Goal: Task Accomplishment & Management: Use online tool/utility

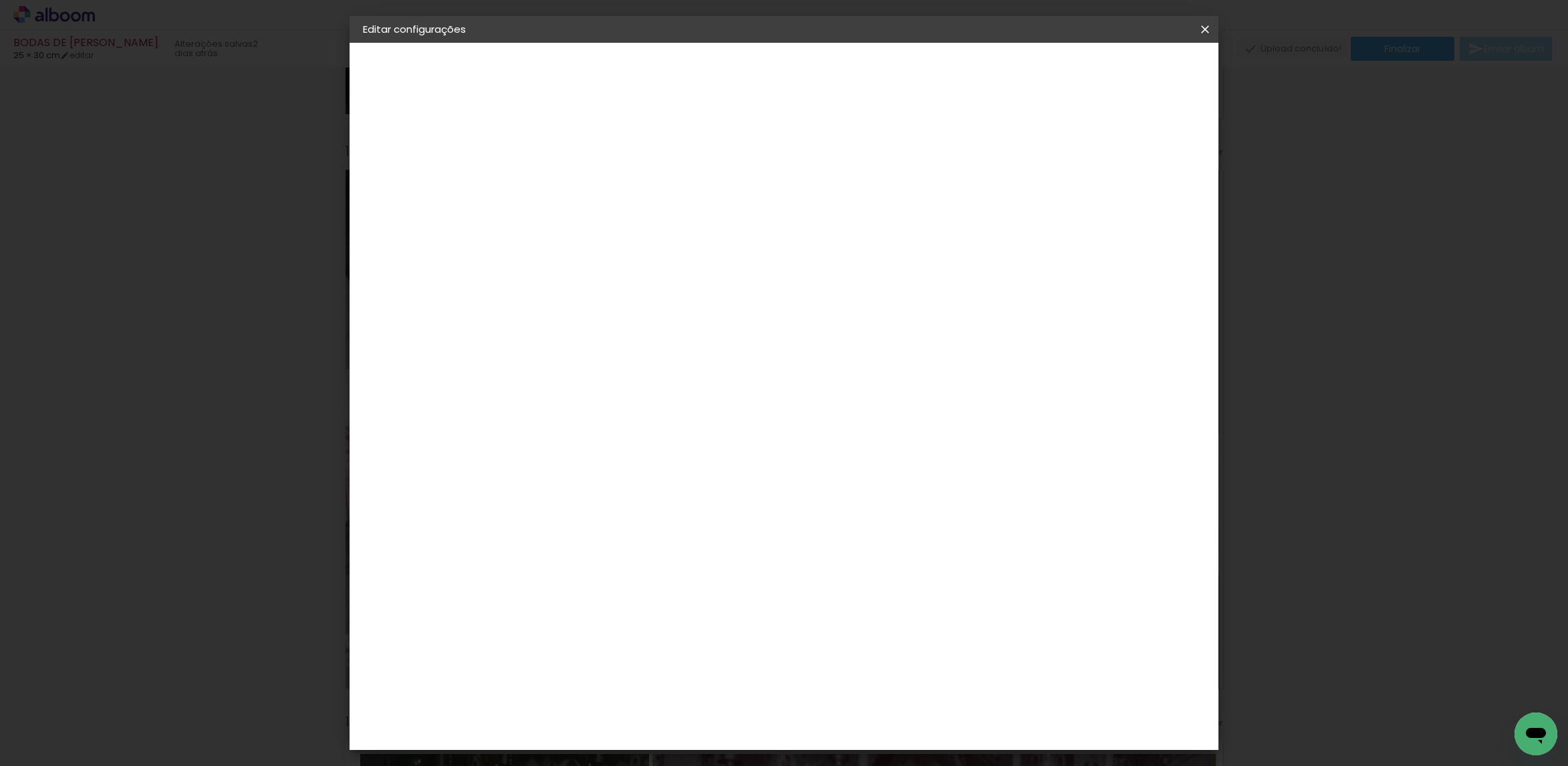
scroll to position [0, 43]
click at [437, 169] on div "Tamanho livre" at bounding box center [414, 165] width 46 height 19
click at [832, 200] on paper-item "Tamanho Livre" at bounding box center [768, 203] width 128 height 29
click at [0, 0] on slot "Avançar" at bounding box center [0, 0] width 0 height 0
click at [554, 410] on input "30" at bounding box center [539, 404] width 35 height 20
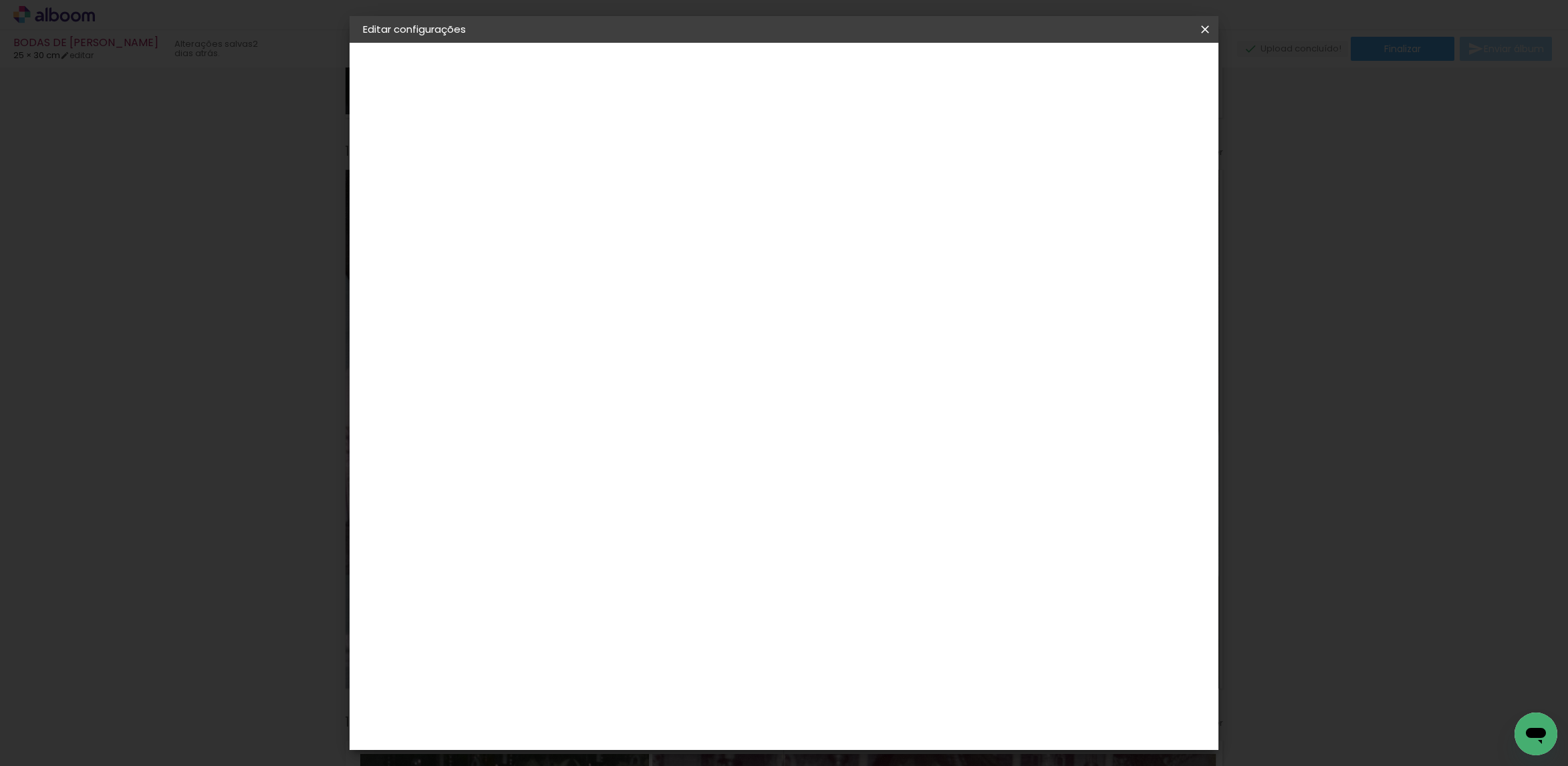
click at [554, 408] on input "30" at bounding box center [539, 404] width 35 height 20
type input "14"
type paper-input "14"
drag, startPoint x: 870, startPoint y: 444, endPoint x: 833, endPoint y: 446, distance: 37.1
click at [834, 446] on paper-input-container "50 cm" at bounding box center [863, 441] width 60 height 33
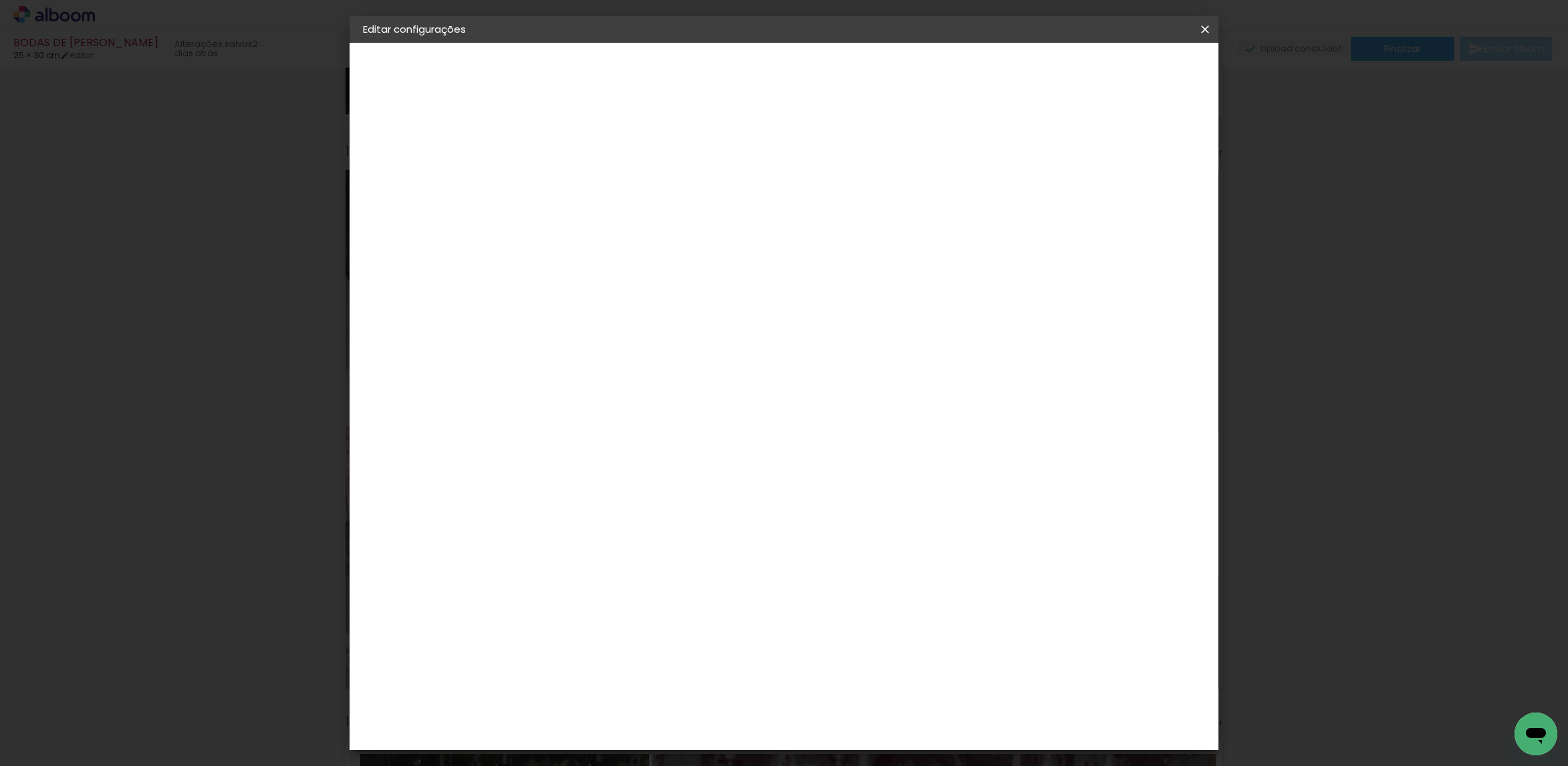
type input "19"
type paper-input "19"
click at [1098, 67] on span "Salvar configurações" at bounding box center [1066, 71] width 99 height 10
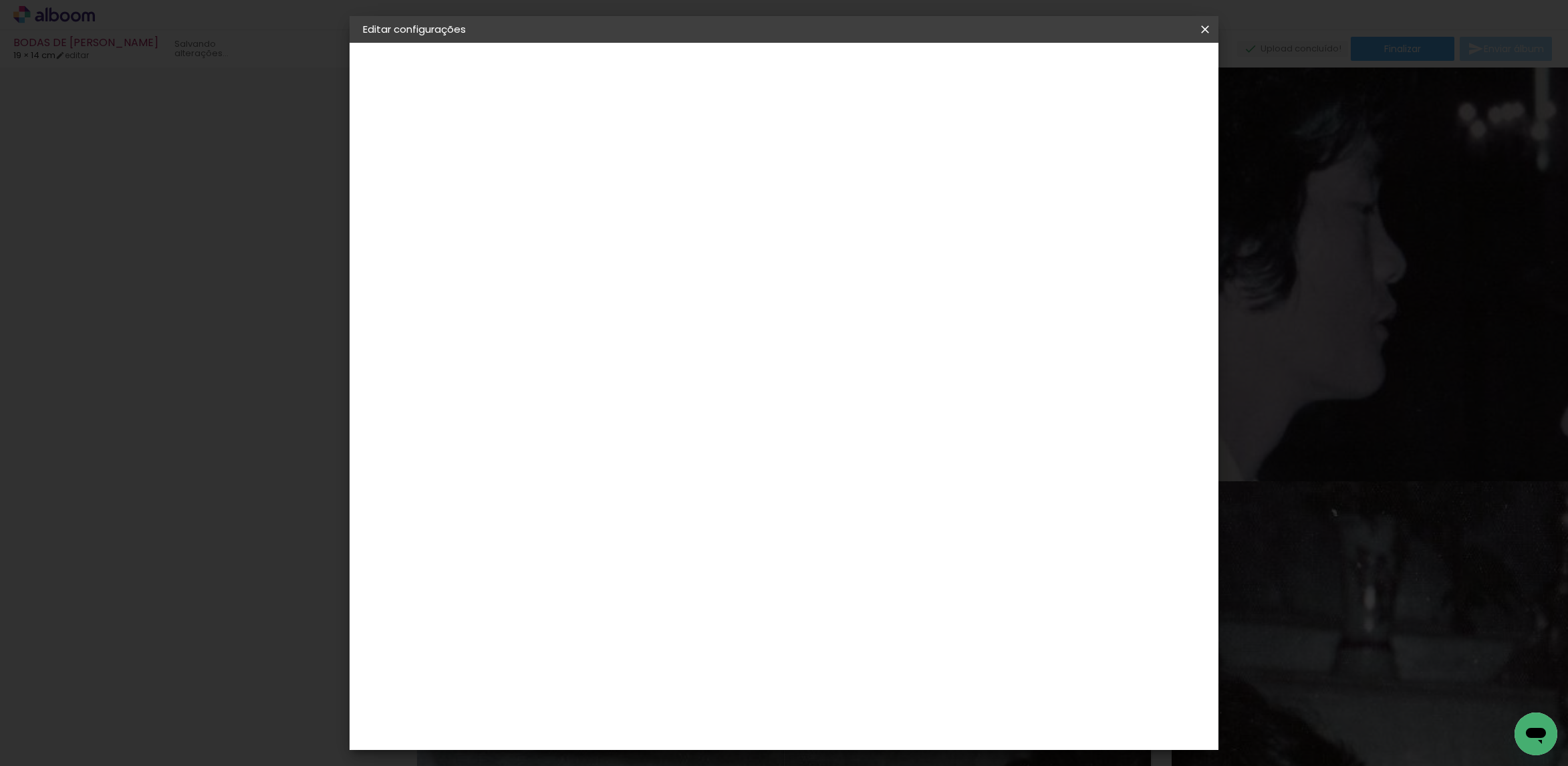
click at [1116, 66] on span "Salvar configurações" at bounding box center [1066, 71] width 99 height 10
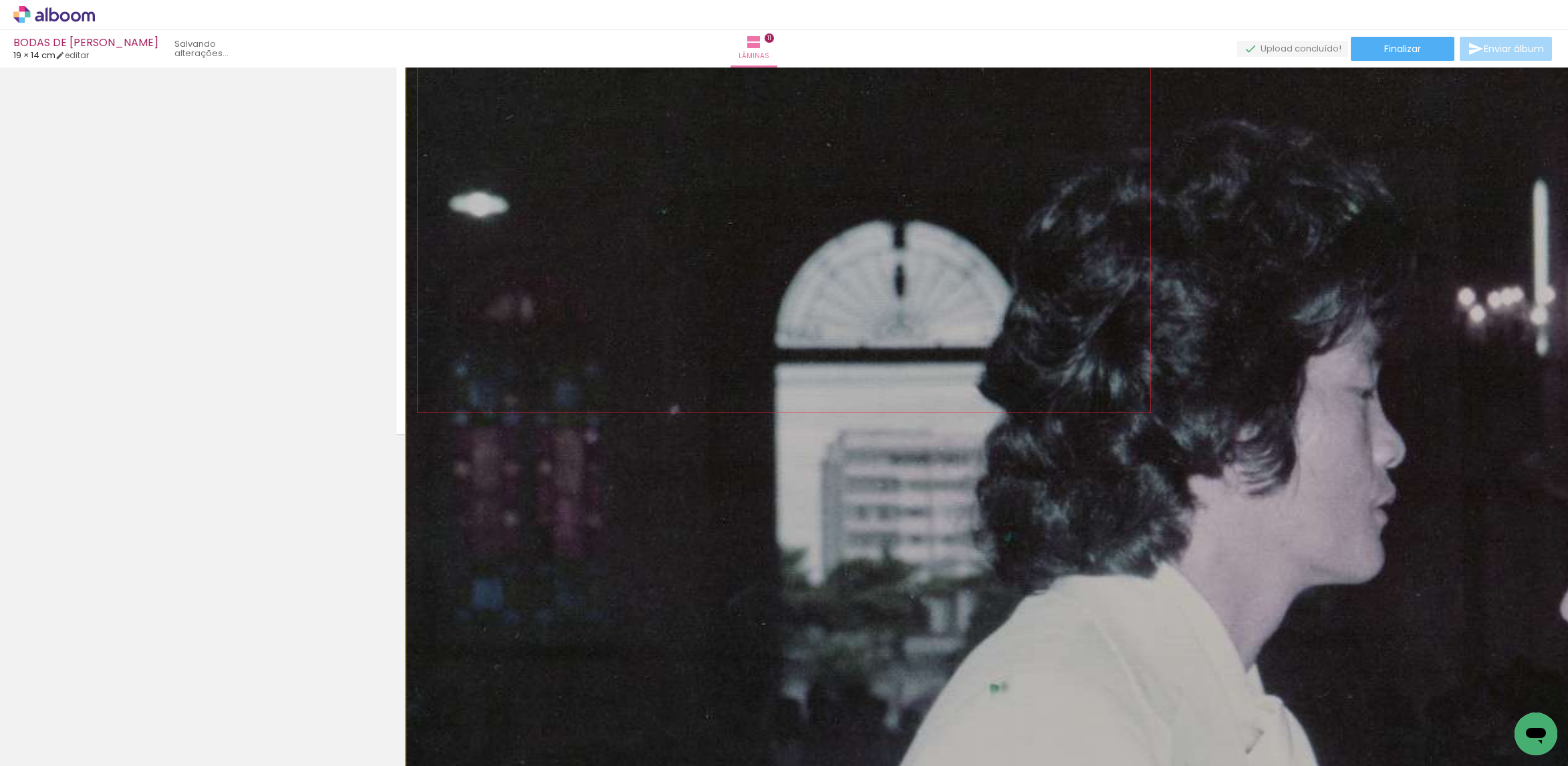
drag, startPoint x: 996, startPoint y: 311, endPoint x: 752, endPoint y: 374, distance: 252.0
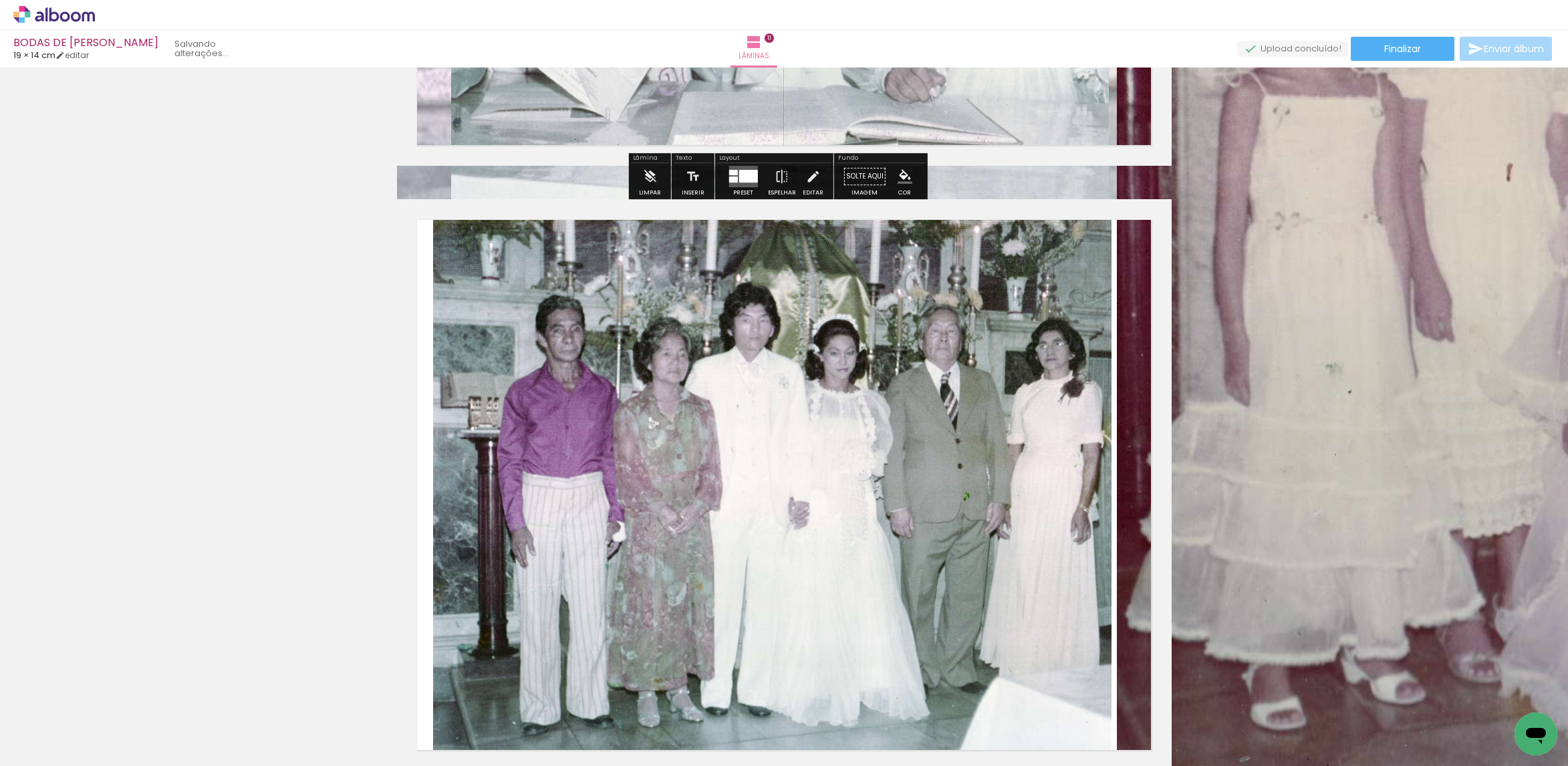
scroll to position [6712, 0]
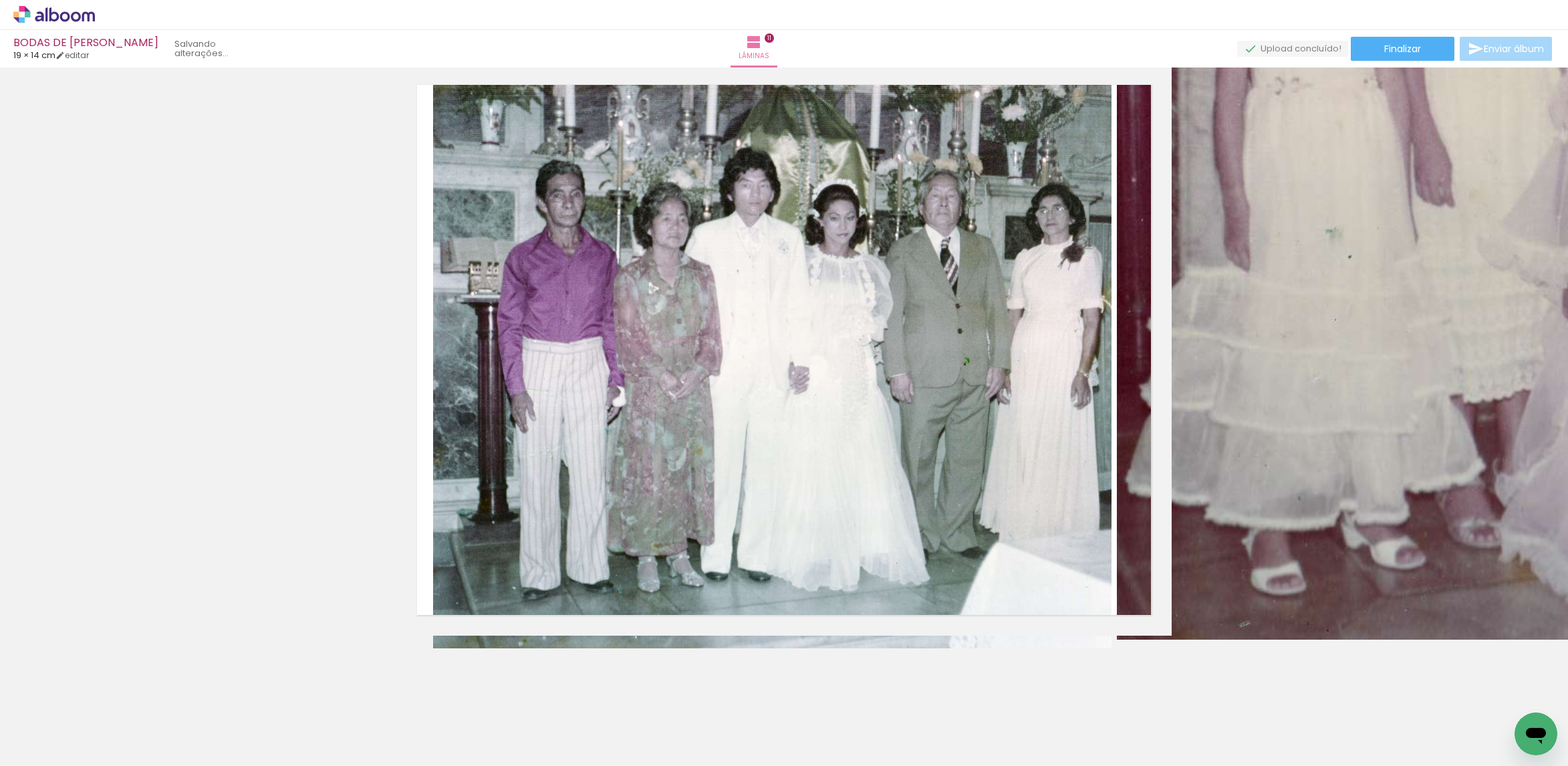
click at [22, 752] on iron-icon at bounding box center [19, 748] width 16 height 16
click at [0, 0] on input "file" at bounding box center [0, 0] width 0 height 0
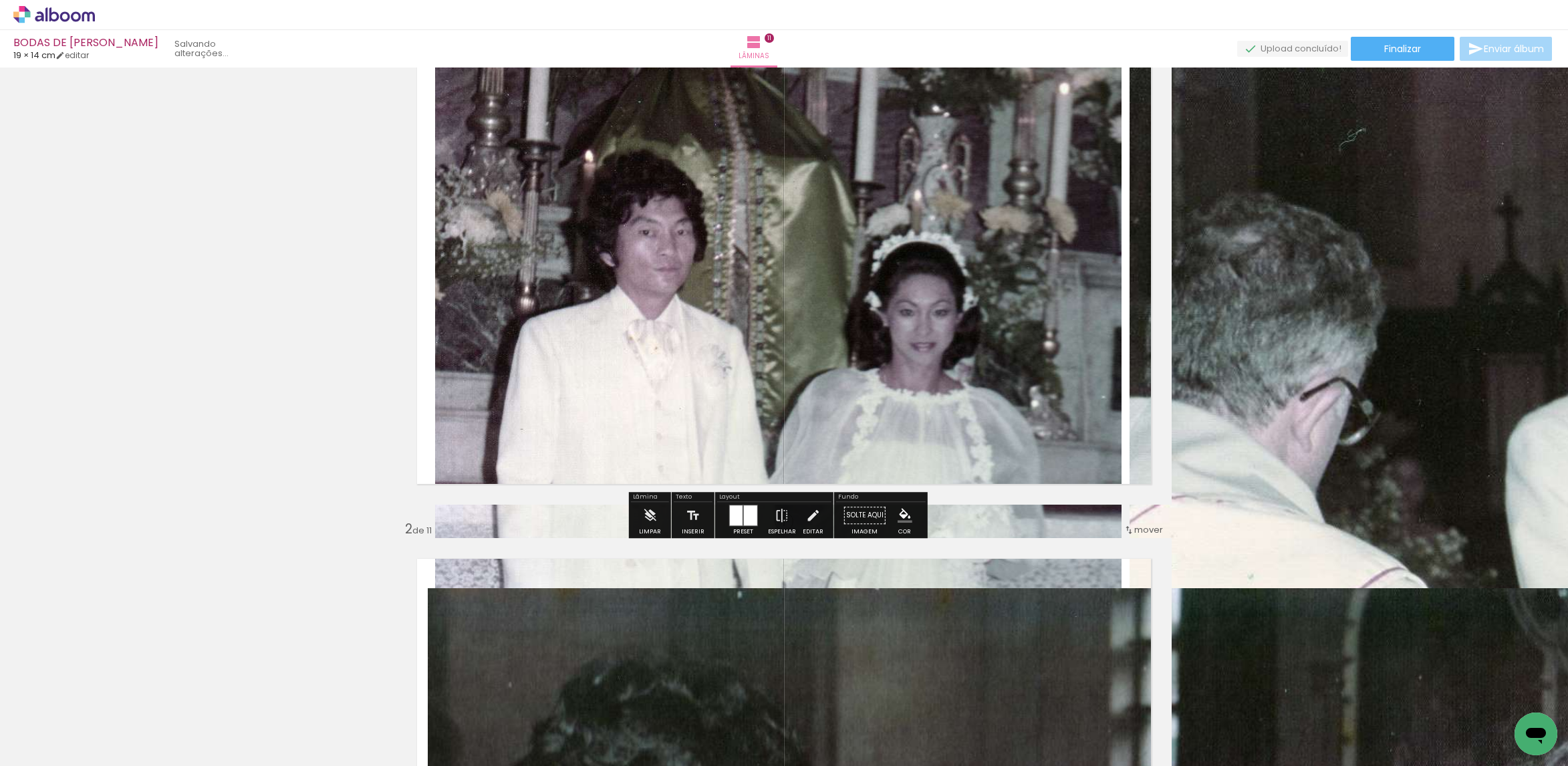
scroll to position [0, 0]
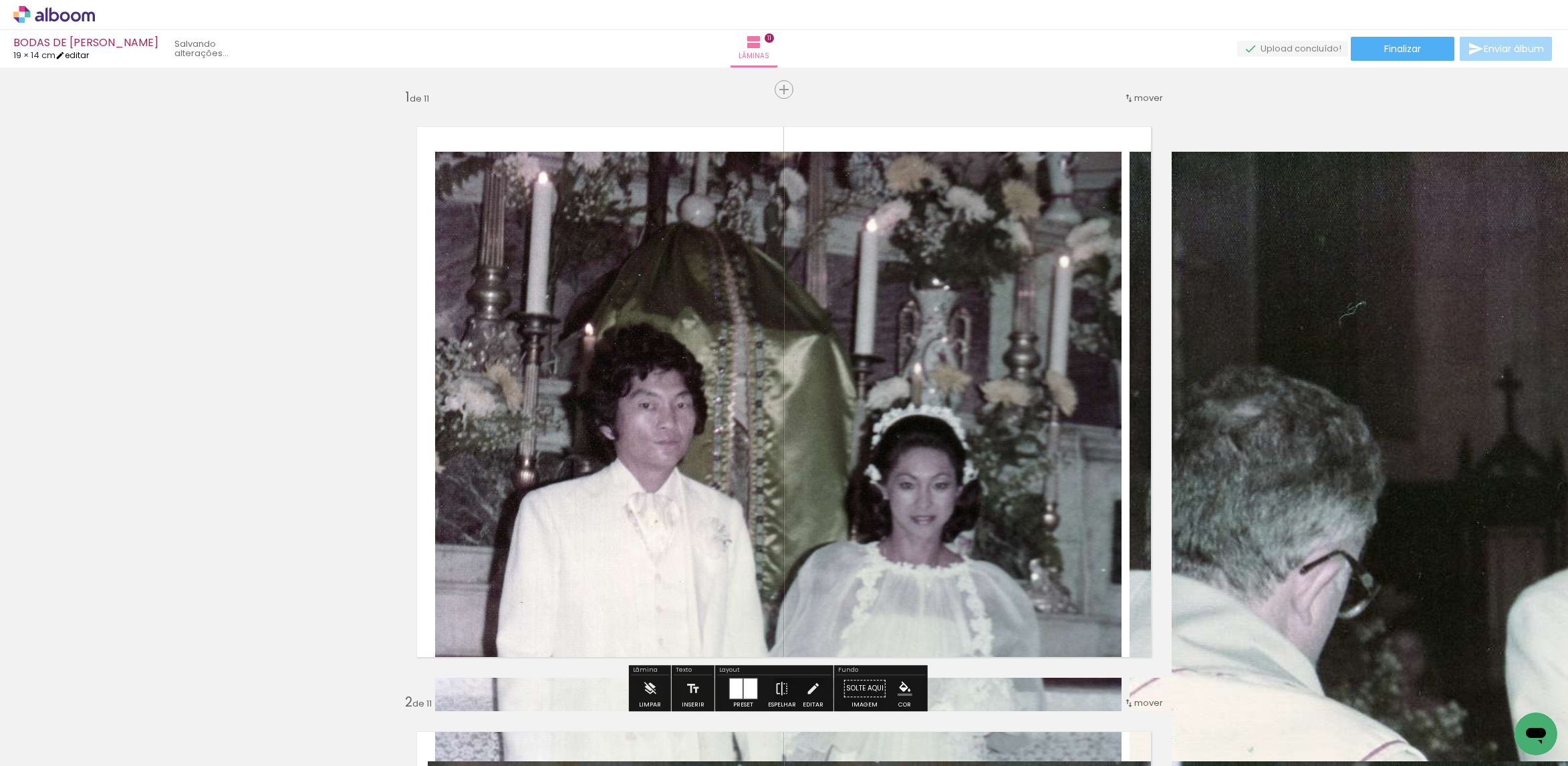
click at [82, 56] on link "editar" at bounding box center [72, 55] width 33 height 11
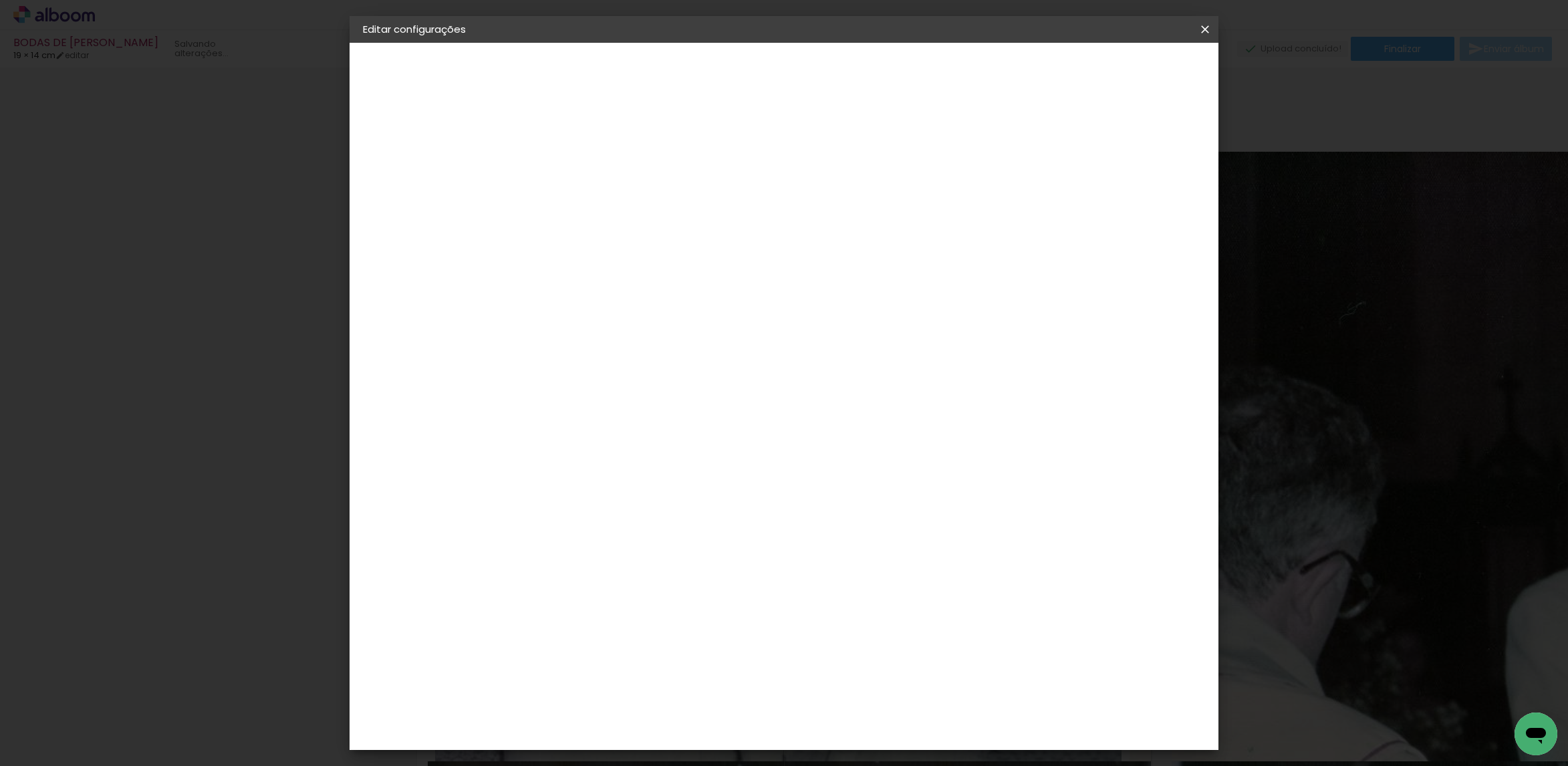
click at [570, 448] on div "cm" at bounding box center [564, 439] width 16 height 20
click at [567, 444] on div "cm" at bounding box center [564, 439] width 16 height 20
click at [555, 435] on input "14" at bounding box center [539, 439] width 35 height 20
drag, startPoint x: 555, startPoint y: 436, endPoint x: 509, endPoint y: 449, distance: 47.8
click at [510, 43] on quentale-album-spec "Salvar configurações Salvar configurações" at bounding box center [784, 43] width 869 height 0
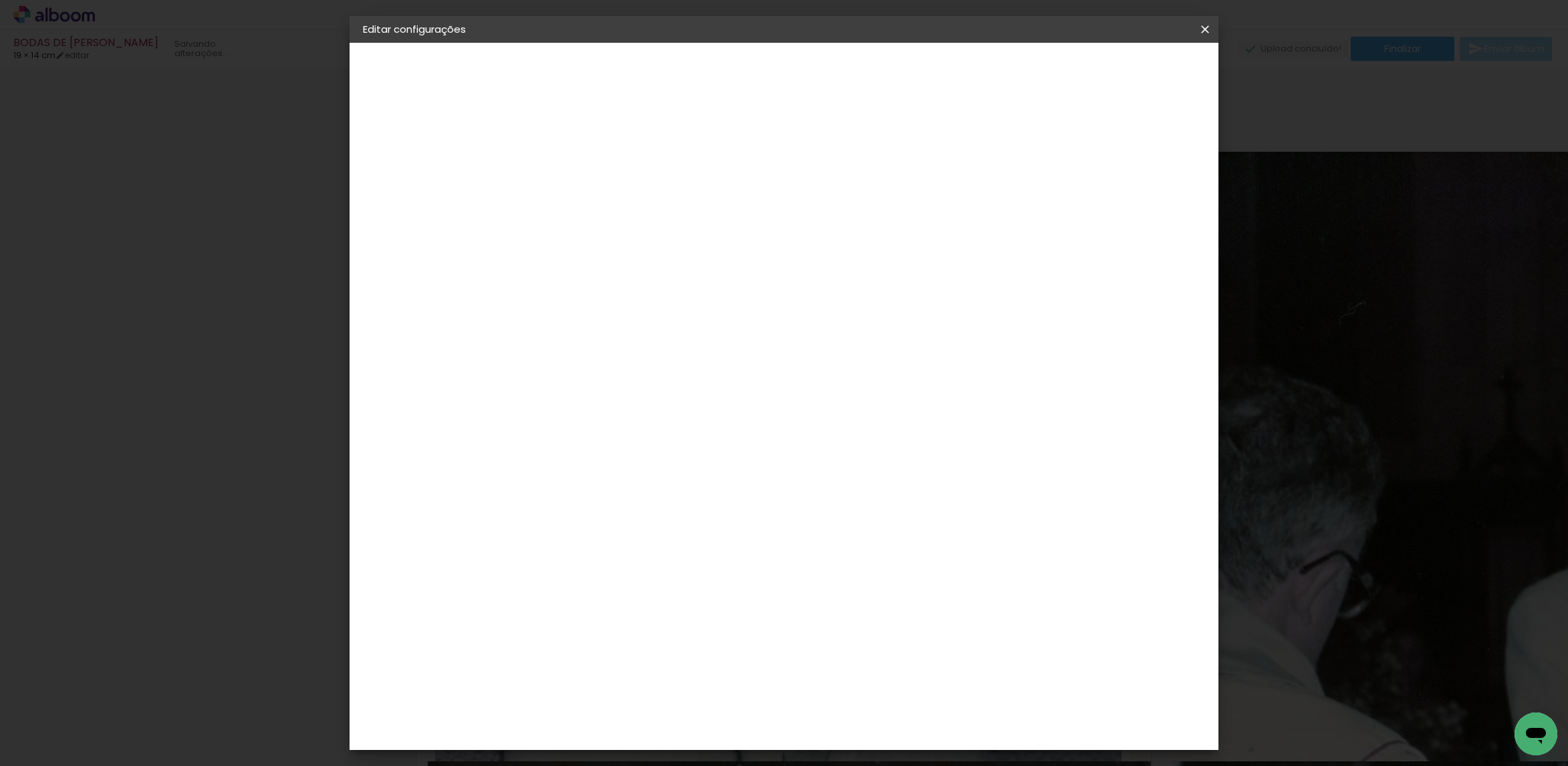
drag, startPoint x: 672, startPoint y: 466, endPoint x: 638, endPoint y: 472, distance: 34.5
click at [637, 476] on paper-input-container "30 cm" at bounding box center [666, 472] width 60 height 33
type input "25"
type paper-input "25"
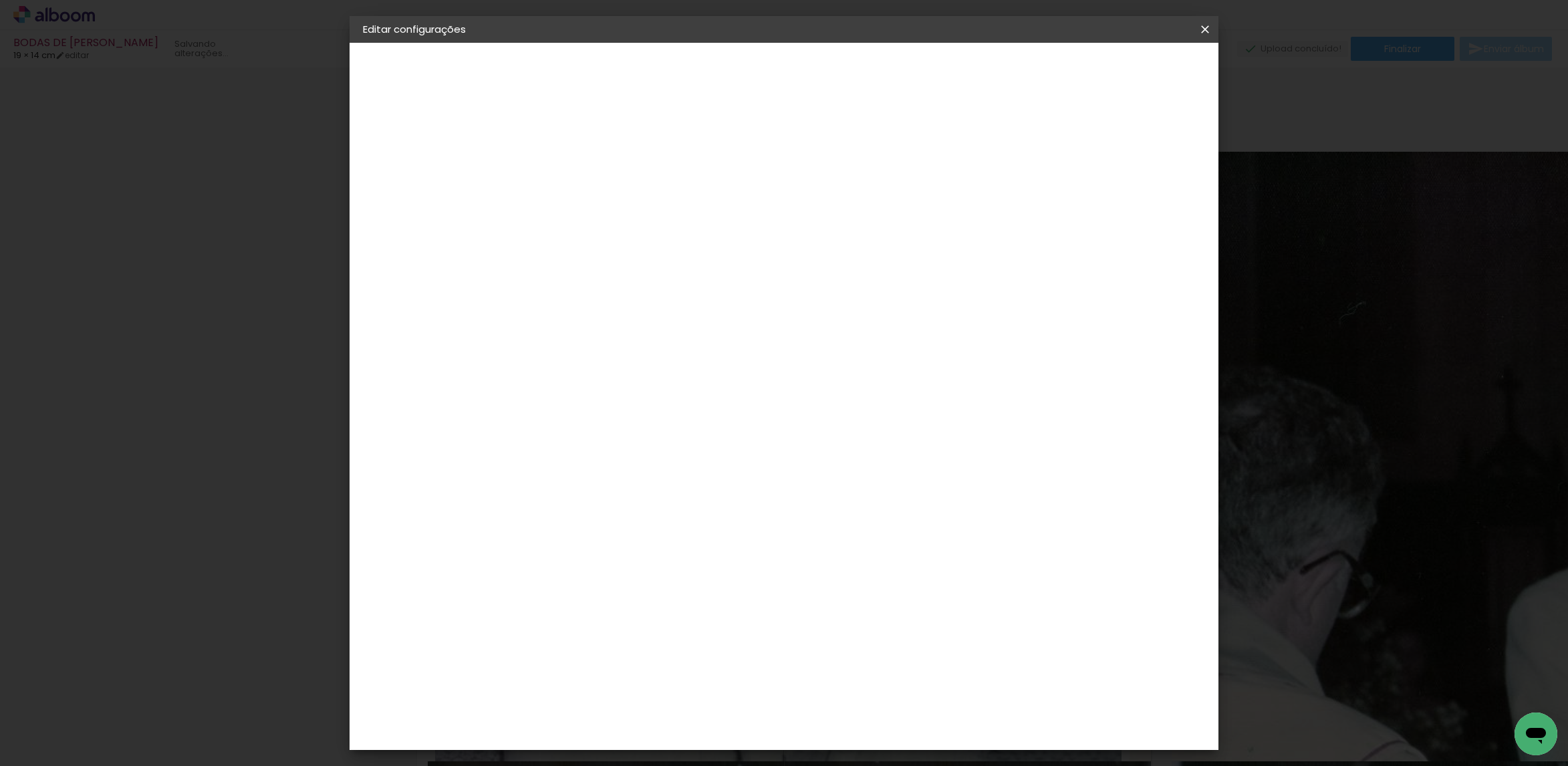
click at [874, 614] on div "cm" at bounding box center [881, 614] width 16 height 20
click at [868, 609] on div "19" at bounding box center [863, 614] width 51 height 20
drag, startPoint x: 868, startPoint y: 609, endPoint x: 853, endPoint y: 611, distance: 15.1
click at [853, 611] on input "19" at bounding box center [855, 614] width 35 height 20
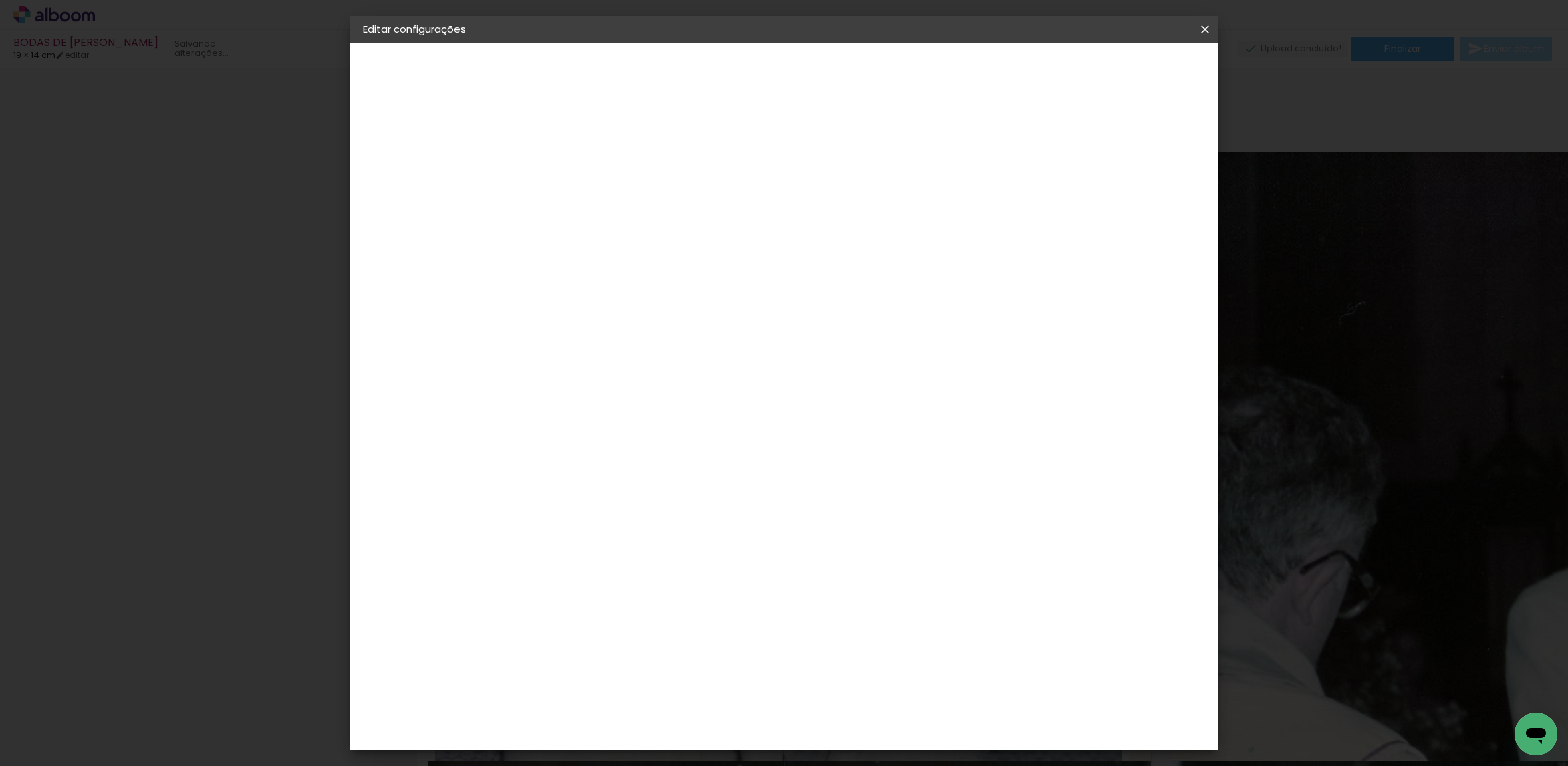
type input "50"
type paper-input "50"
click at [1105, 71] on span "Salvar configurações" at bounding box center [1066, 71] width 99 height 10
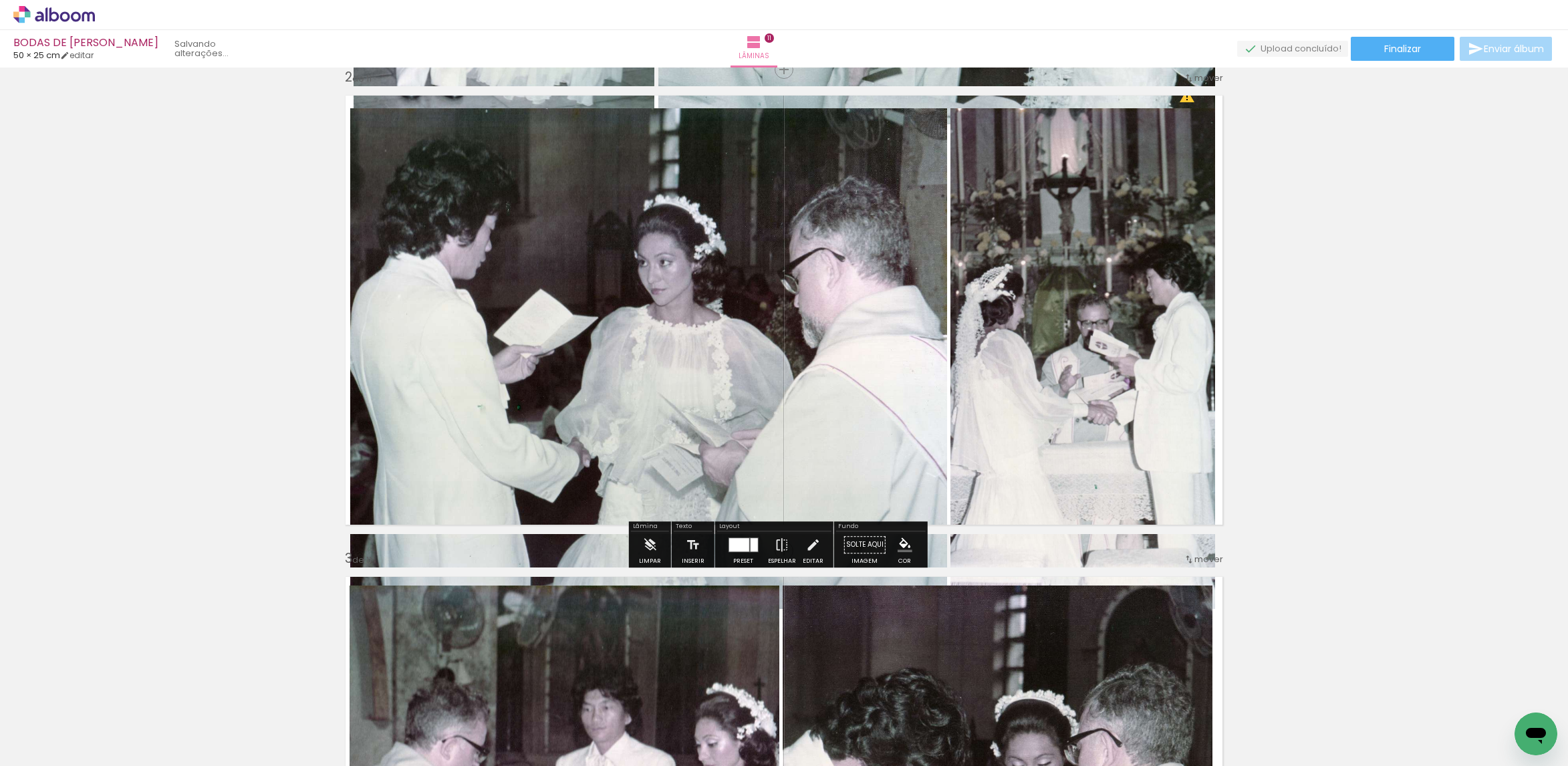
scroll to position [301, 0]
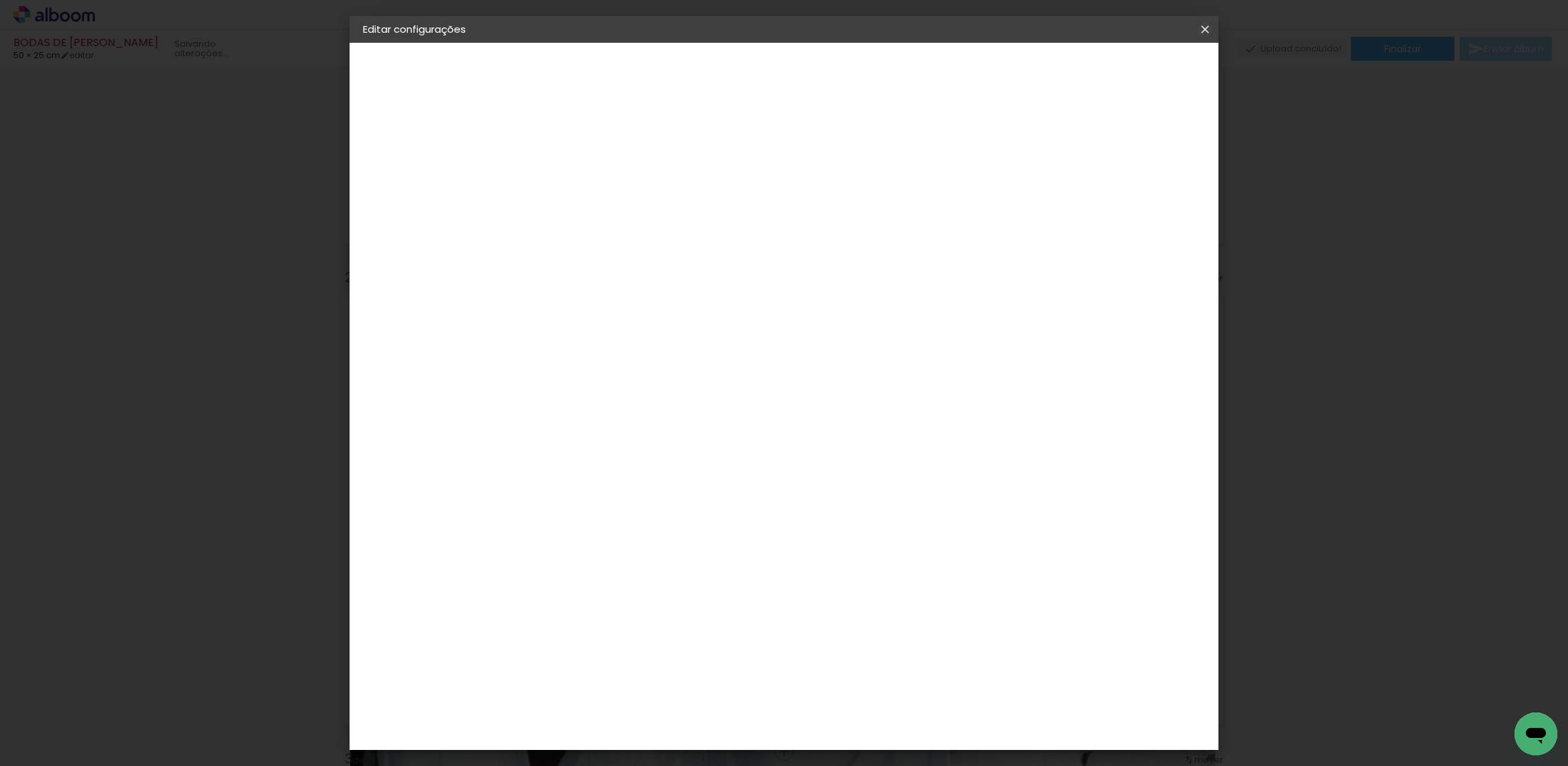
click at [1206, 18] on paper-icon-button at bounding box center [1205, 29] width 27 height 24
click at [0, 0] on slot "Voltar" at bounding box center [0, 0] width 0 height 0
click at [724, 73] on paper-button "Voltar" at bounding box center [696, 71] width 54 height 23
click at [1204, 36] on paper-icon-button at bounding box center [1205, 29] width 27 height 24
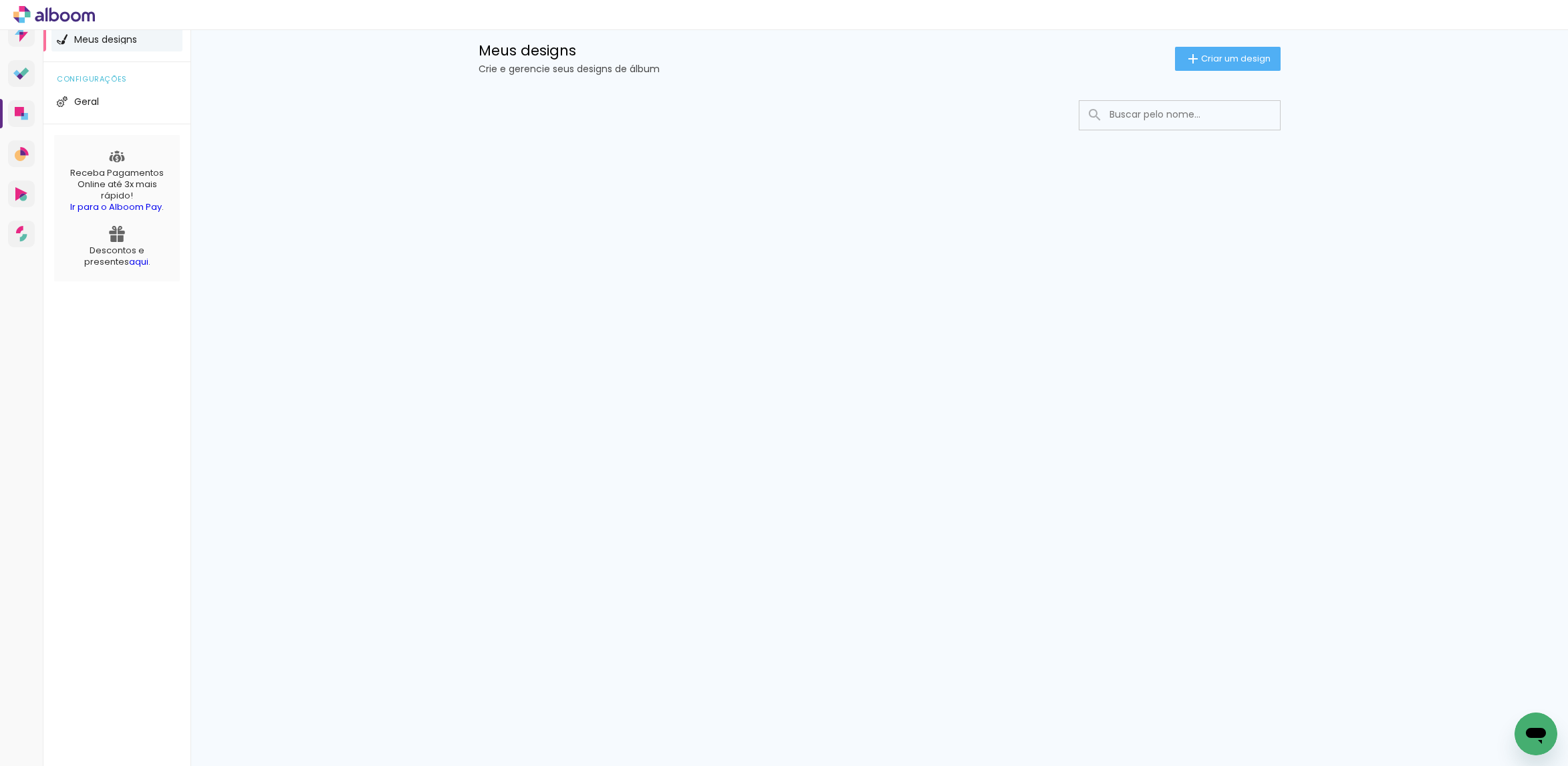
click at [1206, 43] on div "Meus designs Crie e gerencie seus designs de álbum Criar um design" at bounding box center [879, 43] width 869 height 87
click at [1192, 64] on iron-icon at bounding box center [1192, 58] width 16 height 16
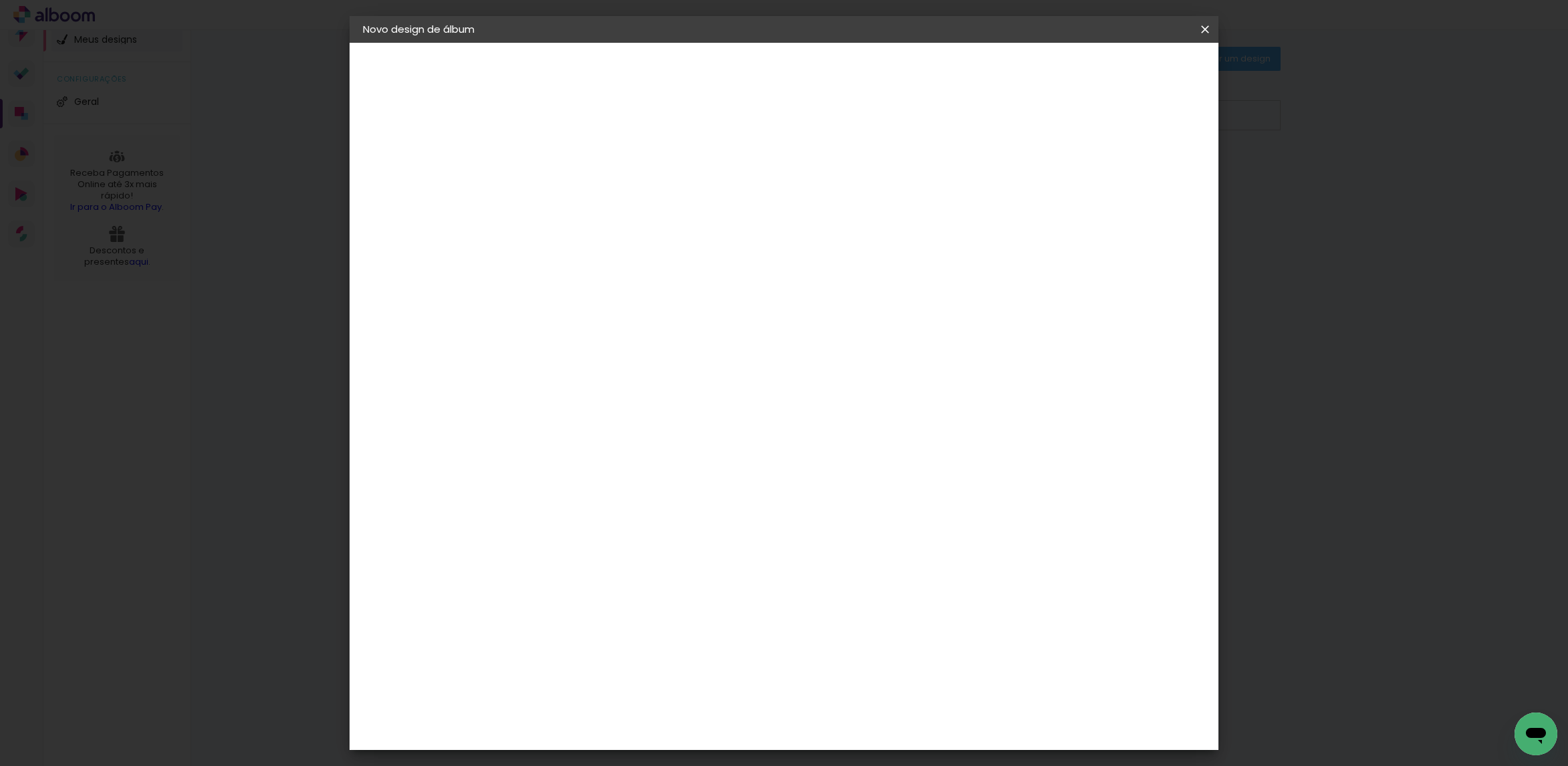
click at [581, 190] on div at bounding box center [581, 191] width 0 height 1
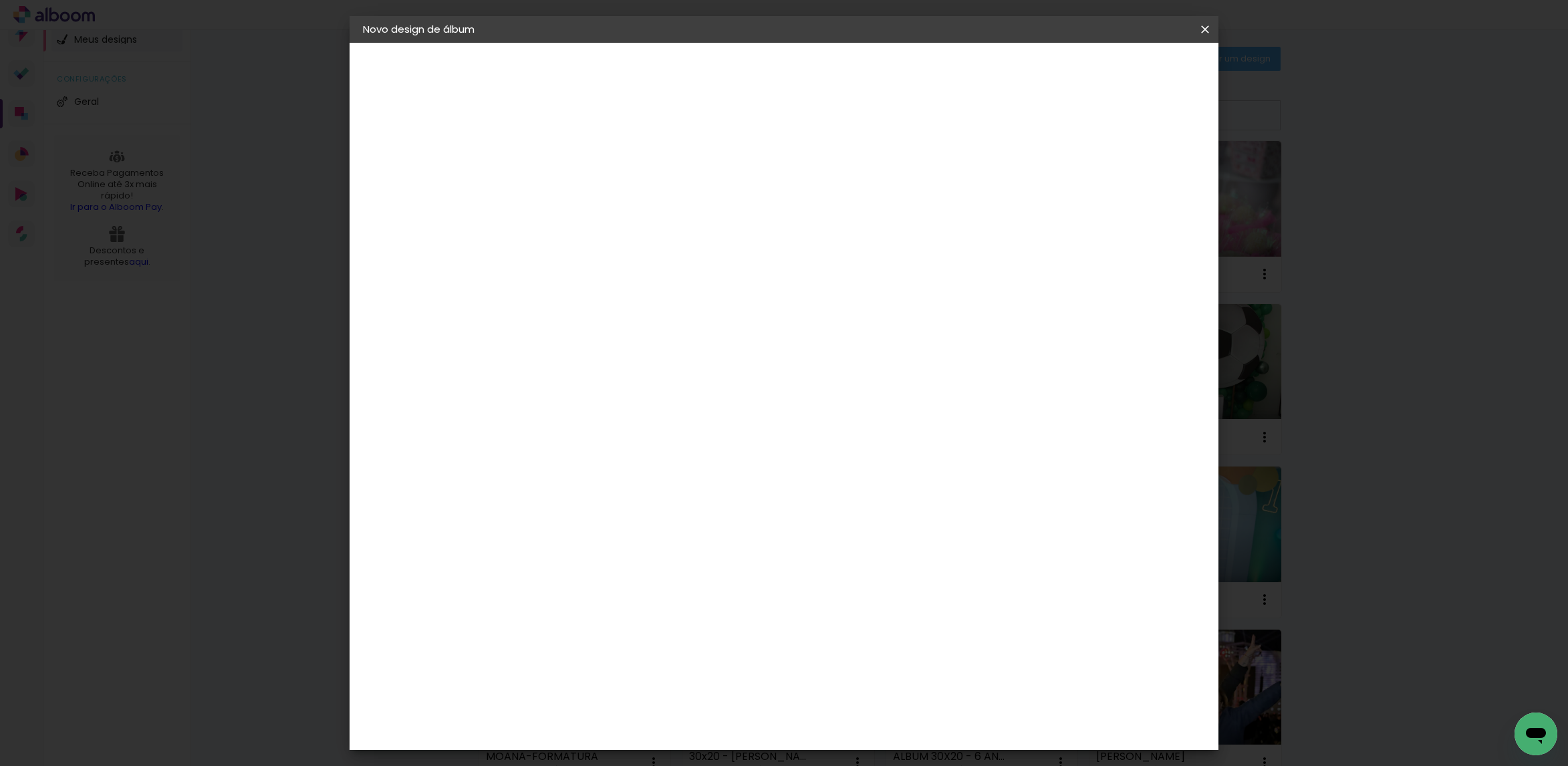
type input "TURISTAS"
type paper-input "TURISTAS"
drag, startPoint x: 1147, startPoint y: 77, endPoint x: 1161, endPoint y: 71, distance: 15.2
click at [719, 74] on paper-button "Avançar" at bounding box center [685, 71] width 66 height 23
drag, startPoint x: 1013, startPoint y: 219, endPoint x: 1012, endPoint y: 209, distance: 10.0
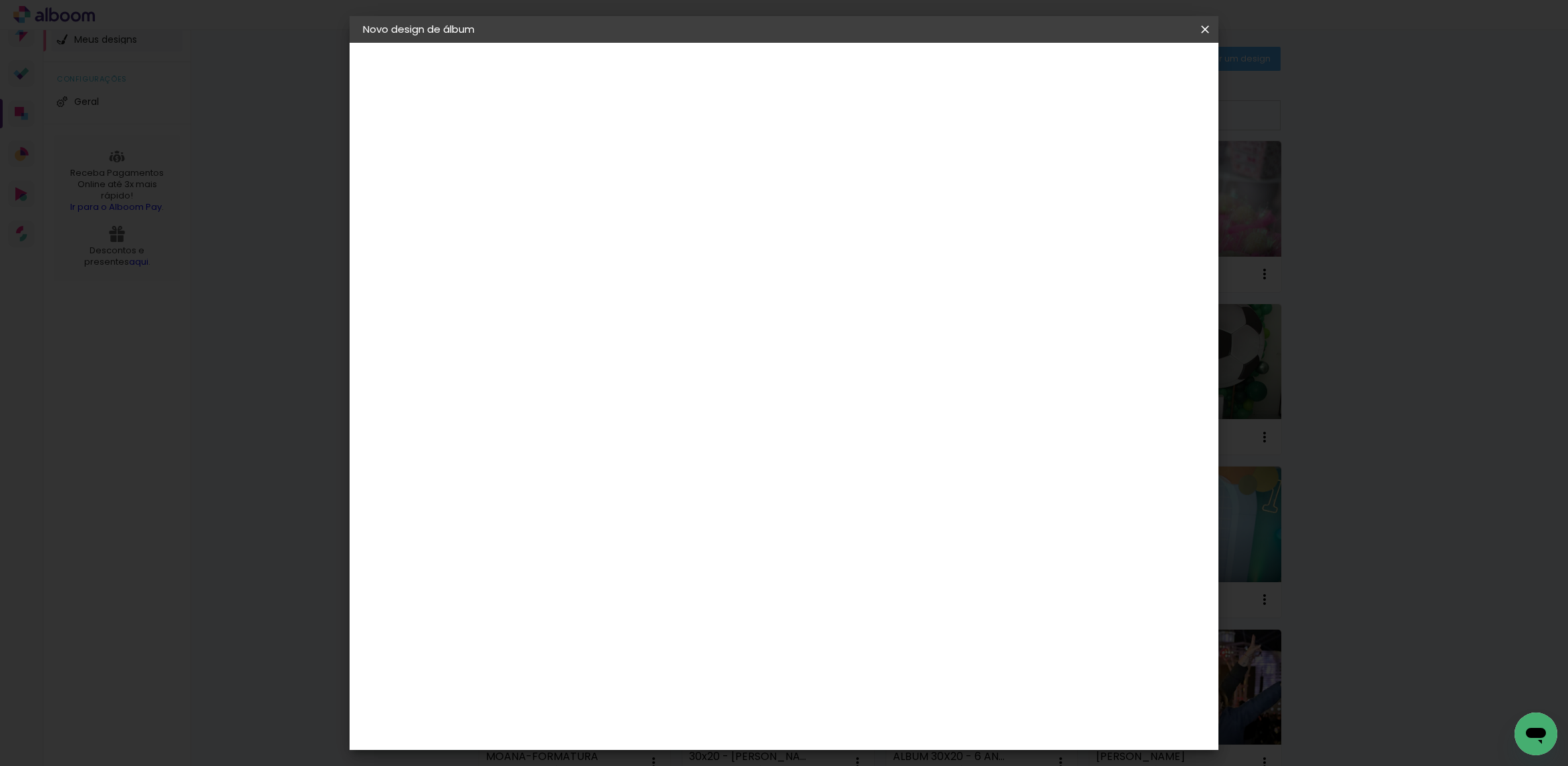
click at [832, 218] on paper-listbox "Tamanho Livre Sugerir uma encadernadora" at bounding box center [768, 234] width 128 height 125
click at [832, 202] on paper-item "Tamanho Livre" at bounding box center [768, 203] width 128 height 29
click at [0, 0] on slot "Avançar" at bounding box center [0, 0] width 0 height 0
drag, startPoint x: 543, startPoint y: 374, endPoint x: 559, endPoint y: 379, distance: 16.8
click at [559, 379] on div "30" at bounding box center [547, 378] width 51 height 20
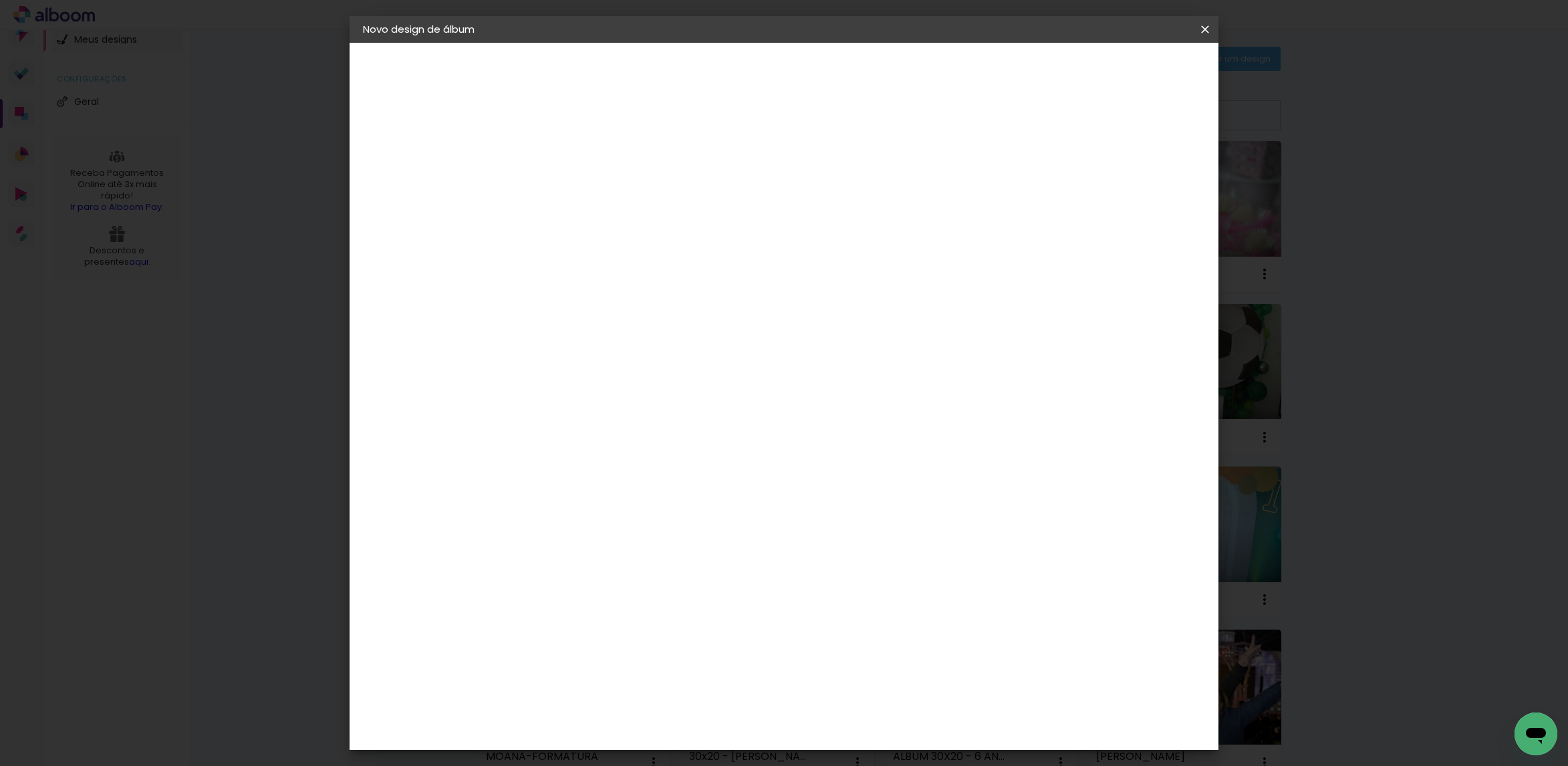
type input "20"
type paper-input "20"
drag, startPoint x: 867, startPoint y: 468, endPoint x: 849, endPoint y: 472, distance: 18.4
click at [849, 472] on input "60" at bounding box center [855, 469] width 35 height 20
drag, startPoint x: 869, startPoint y: 471, endPoint x: 826, endPoint y: 463, distance: 43.7
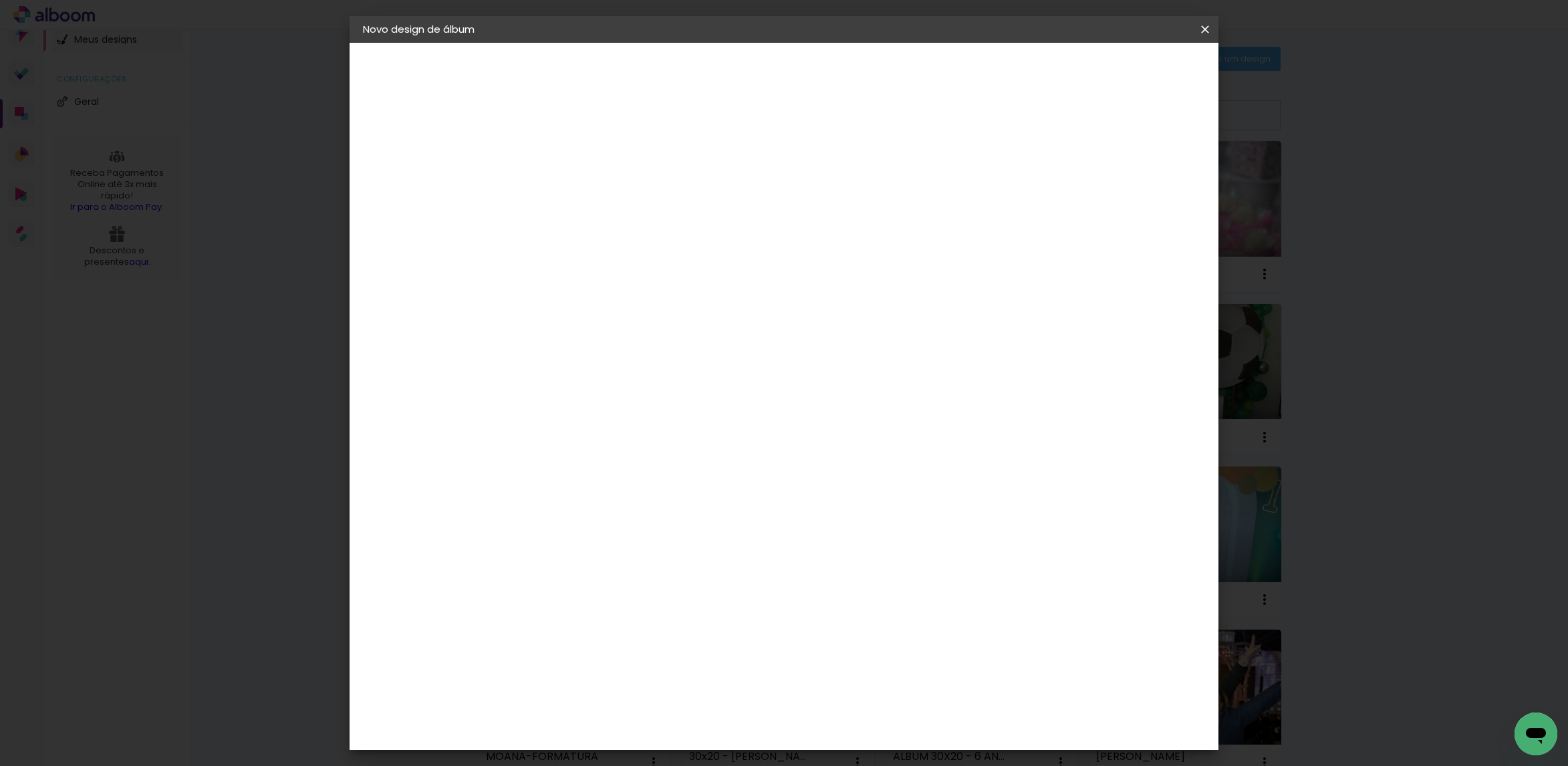
click at [825, 472] on div "cm" at bounding box center [863, 469] width 519 height 47
type input "14"
type paper-input "14"
drag, startPoint x: 622, startPoint y: 523, endPoint x: 585, endPoint y: 518, distance: 37.3
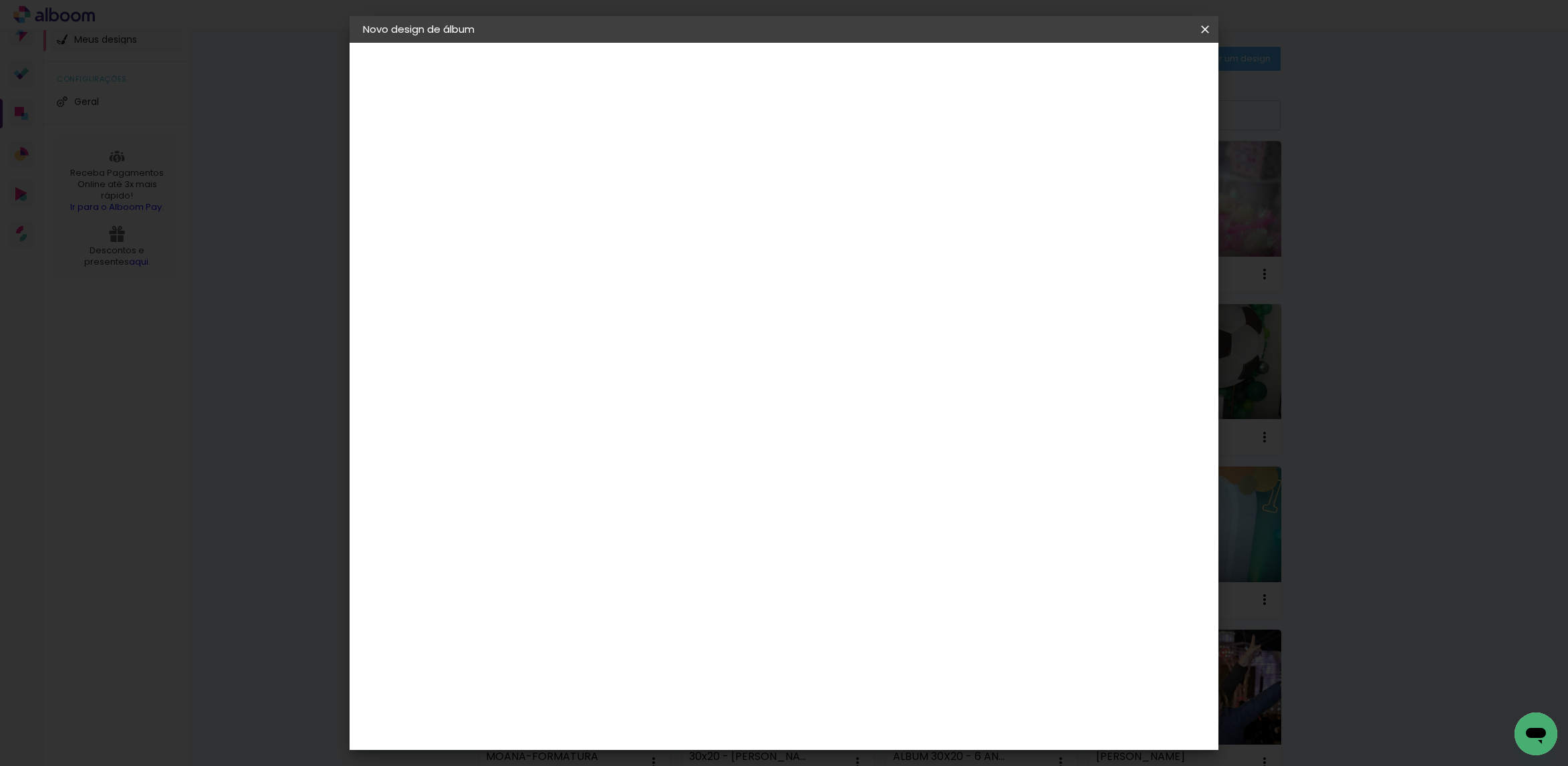
click at [590, 524] on paper-input-container "20 cm" at bounding box center [616, 523] width 60 height 33
type input "14"
type paper-input "14"
click at [873, 724] on div "cm" at bounding box center [881, 726] width 16 height 20
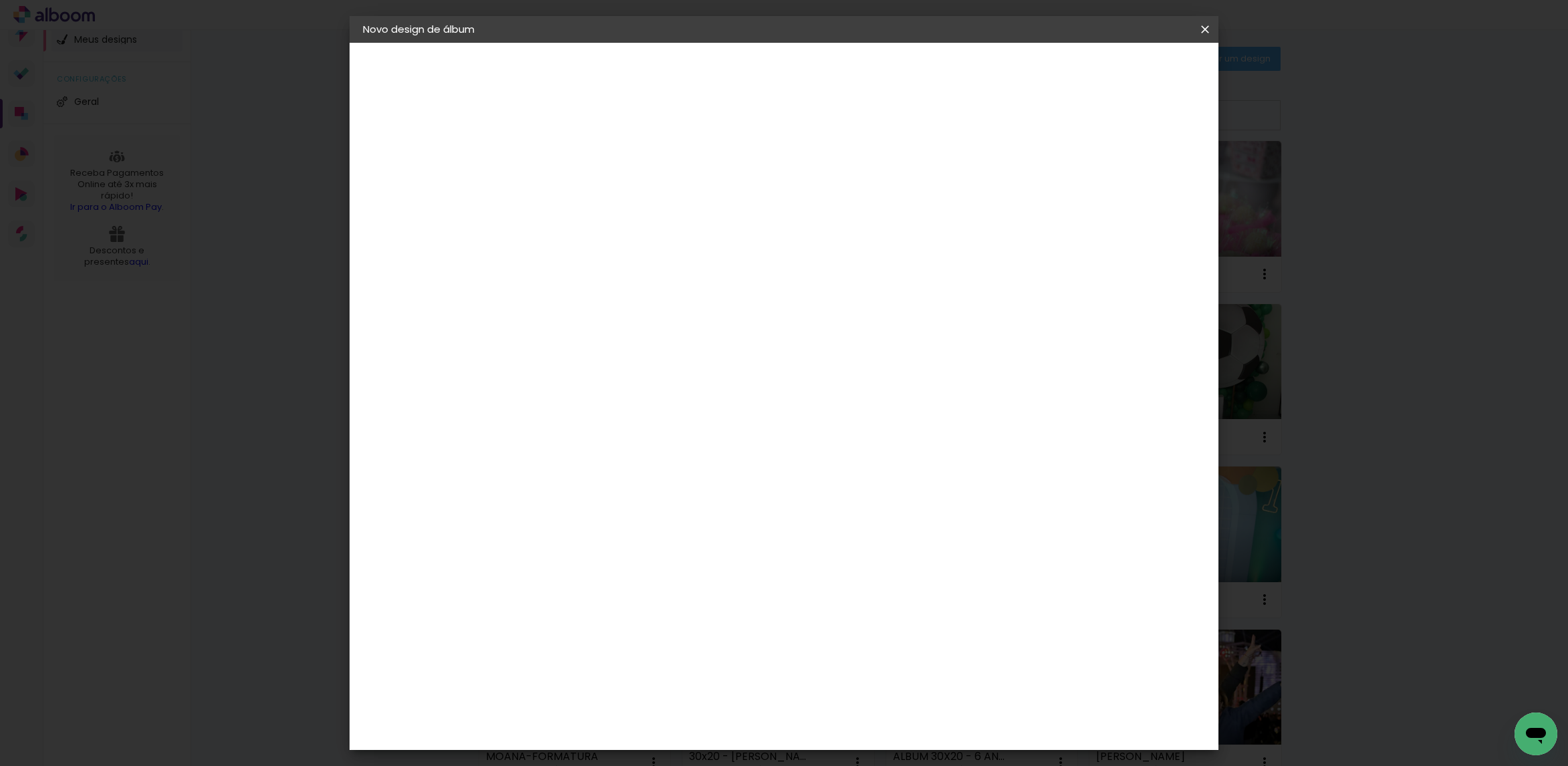
drag, startPoint x: 856, startPoint y: 726, endPoint x: 846, endPoint y: 721, distance: 11.2
click at [846, 728] on div "14" at bounding box center [863, 726] width 51 height 20
click at [870, 728] on input "14" at bounding box center [855, 726] width 35 height 20
click at [873, 729] on div "cm" at bounding box center [881, 726] width 16 height 20
click at [866, 730] on input "14" at bounding box center [855, 726] width 35 height 20
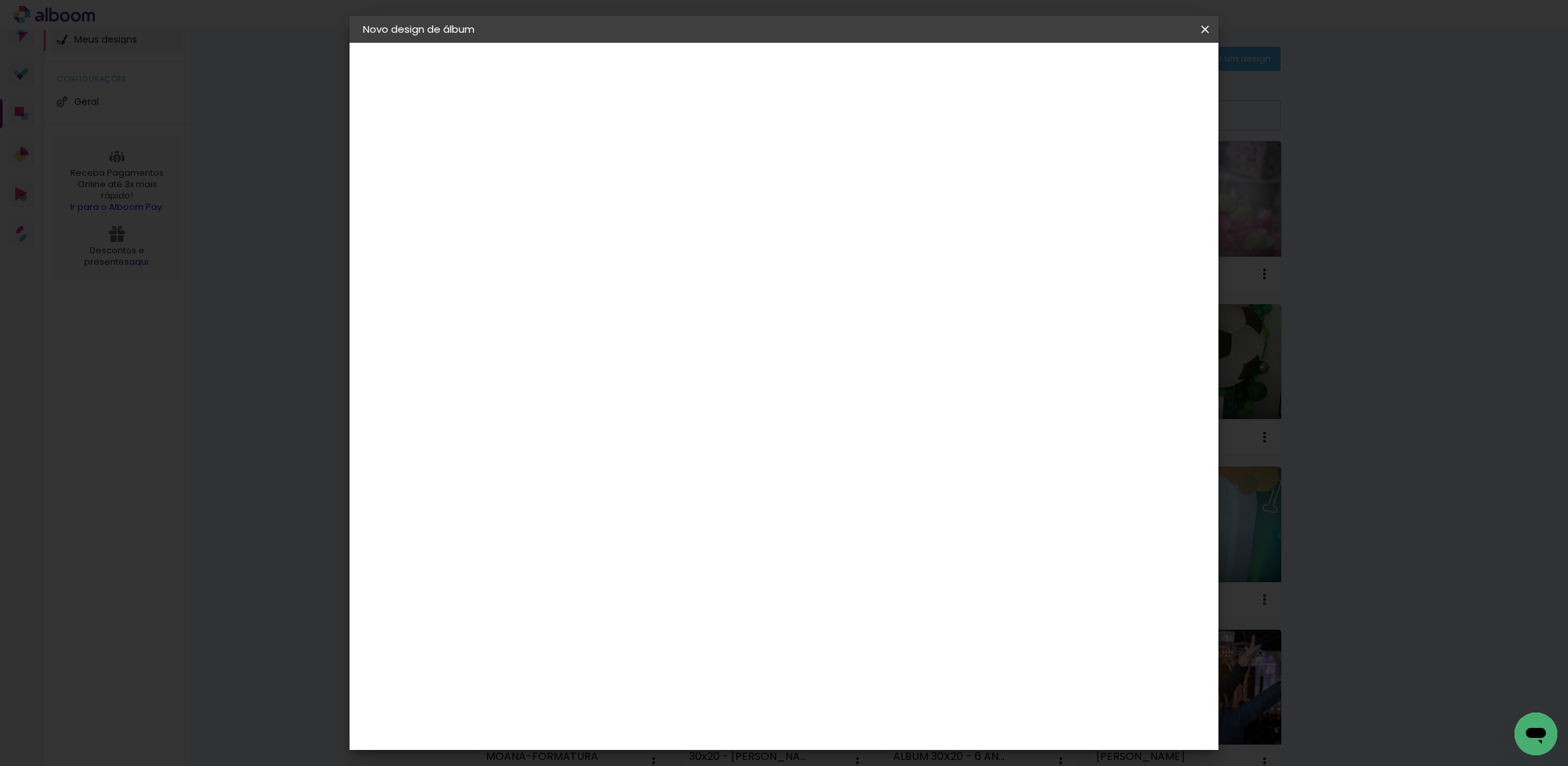
drag, startPoint x: 870, startPoint y: 726, endPoint x: 876, endPoint y: 720, distance: 8.5
click at [863, 726] on input "14" at bounding box center [855, 726] width 35 height 20
click at [864, 365] on input "119" at bounding box center [855, 356] width 35 height 20
type input "19"
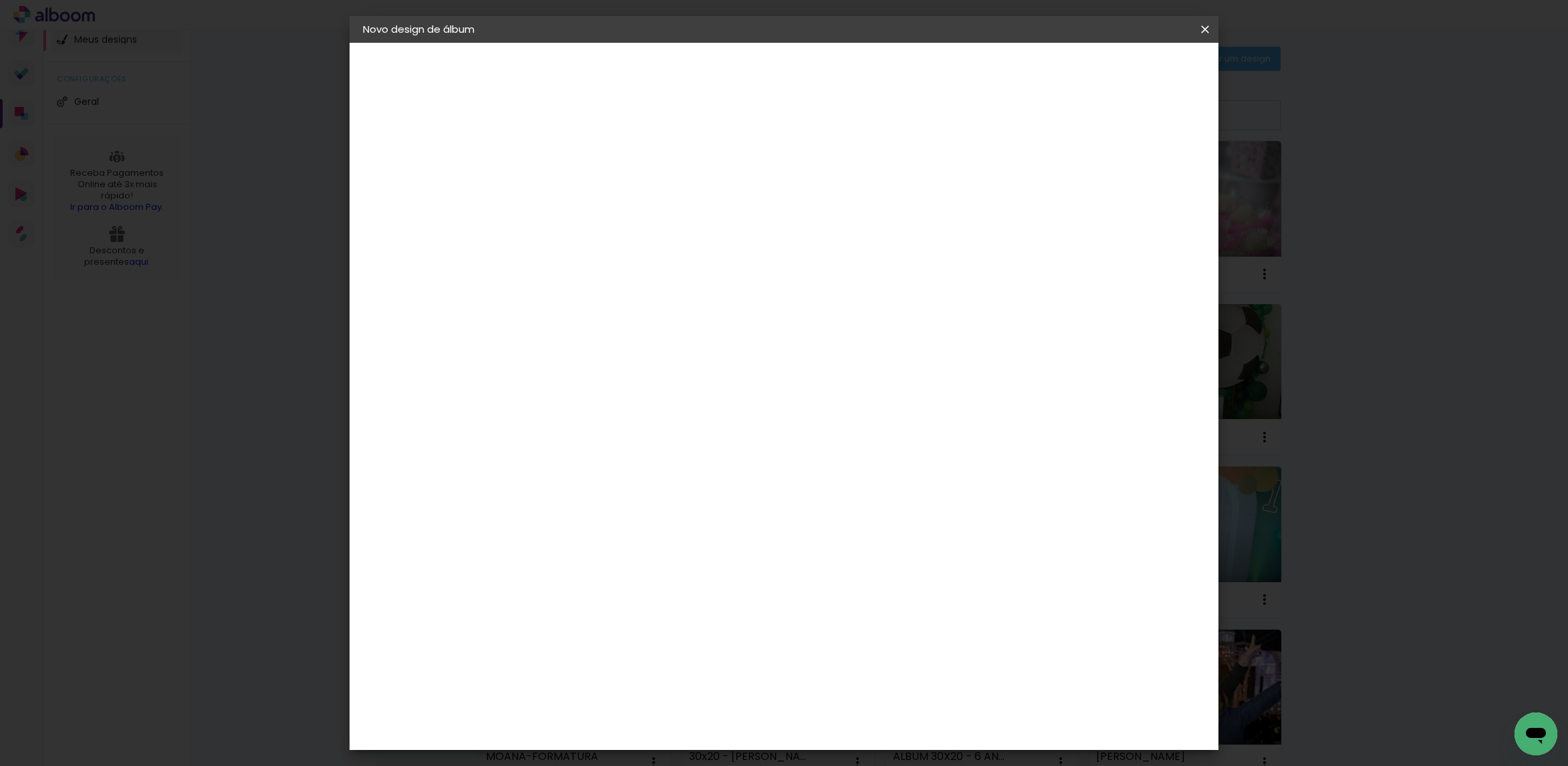
type paper-input "19"
click at [1116, 70] on span "Iniciar design" at bounding box center [1086, 71] width 61 height 10
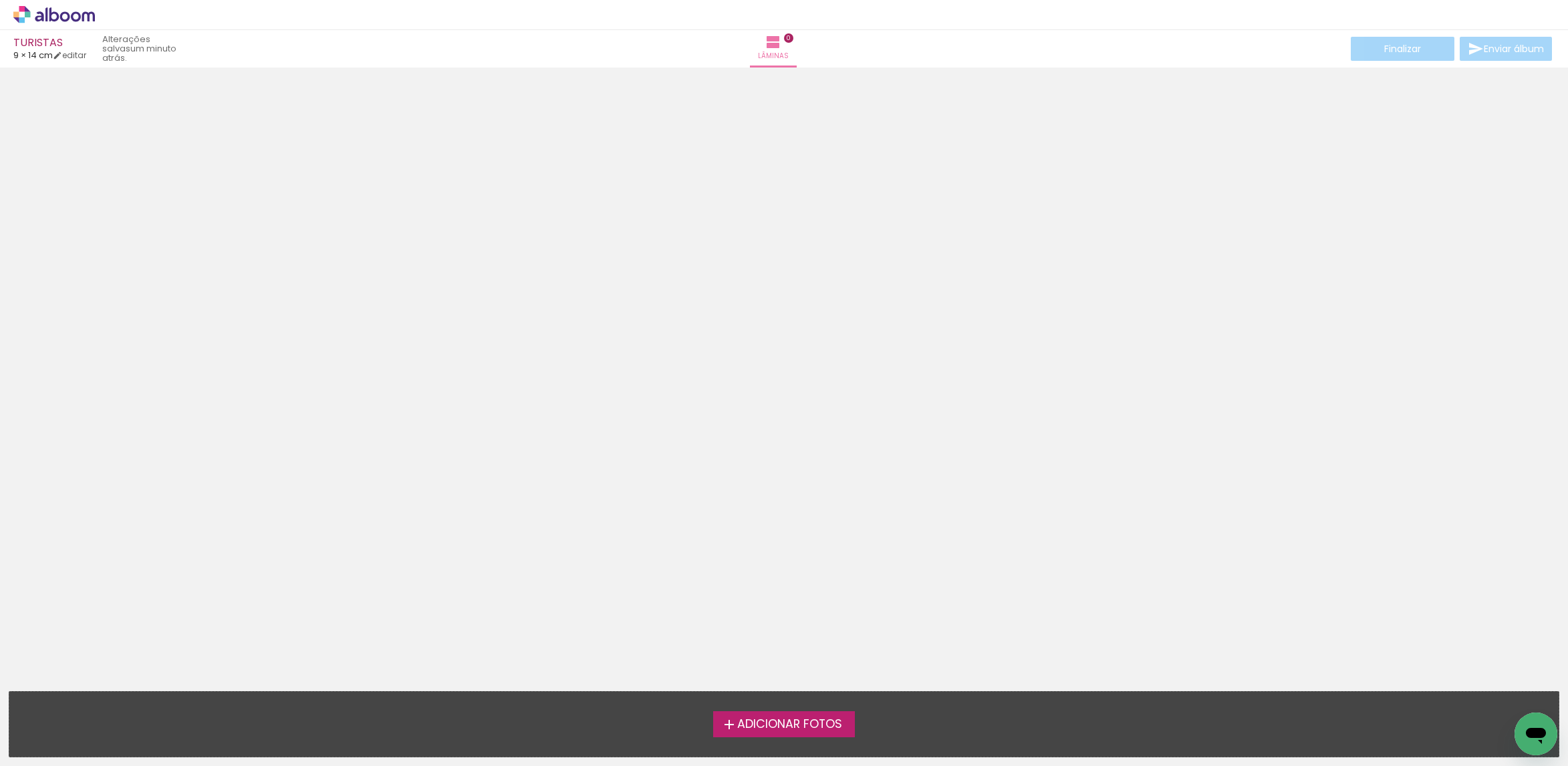
click at [750, 720] on span "Adicionar Fotos" at bounding box center [789, 724] width 105 height 12
click at [0, 0] on input "file" at bounding box center [0, 0] width 0 height 0
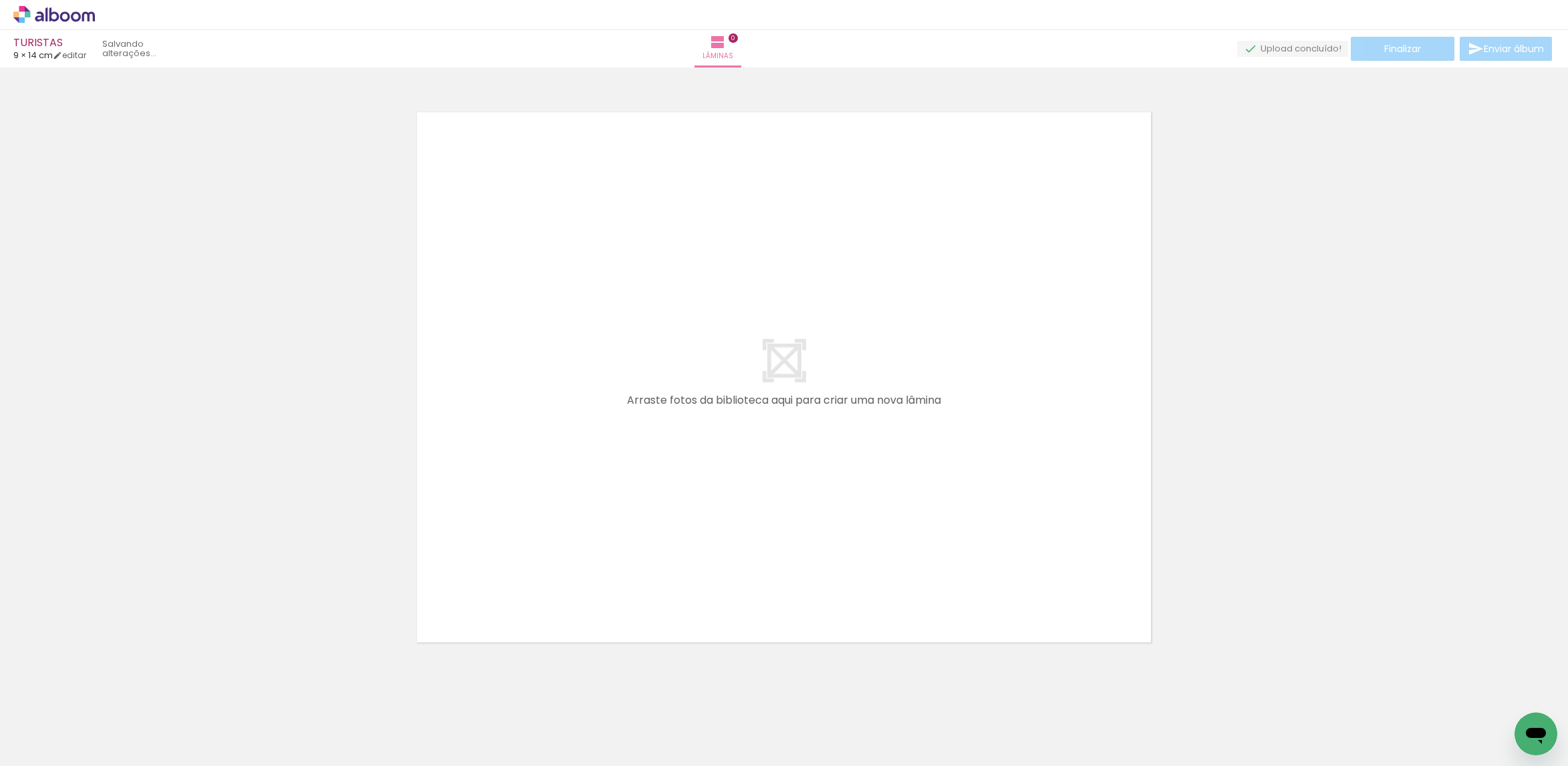
scroll to position [17, 0]
drag, startPoint x: 461, startPoint y: 722, endPoint x: 650, endPoint y: 550, distance: 255.5
click at [648, 555] on quentale-workspace at bounding box center [784, 383] width 1568 height 766
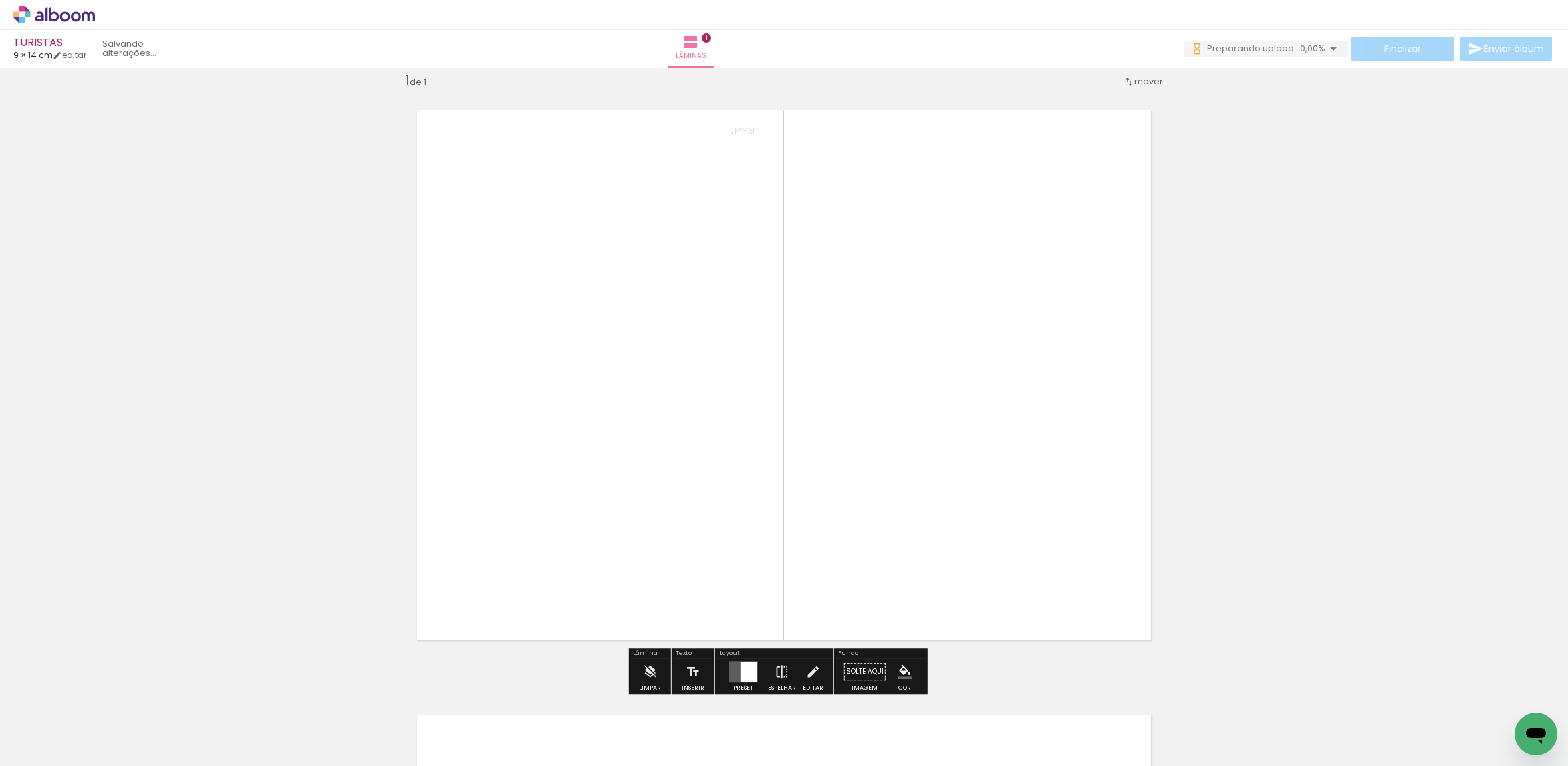
drag, startPoint x: 369, startPoint y: 719, endPoint x: 649, endPoint y: 539, distance: 332.9
click at [617, 556] on quentale-workspace at bounding box center [784, 383] width 1568 height 766
drag, startPoint x: 285, startPoint y: 723, endPoint x: 619, endPoint y: 556, distance: 373.4
click at [674, 517] on quentale-workspace at bounding box center [784, 383] width 1568 height 766
drag, startPoint x: 223, startPoint y: 717, endPoint x: 705, endPoint y: 473, distance: 540.2
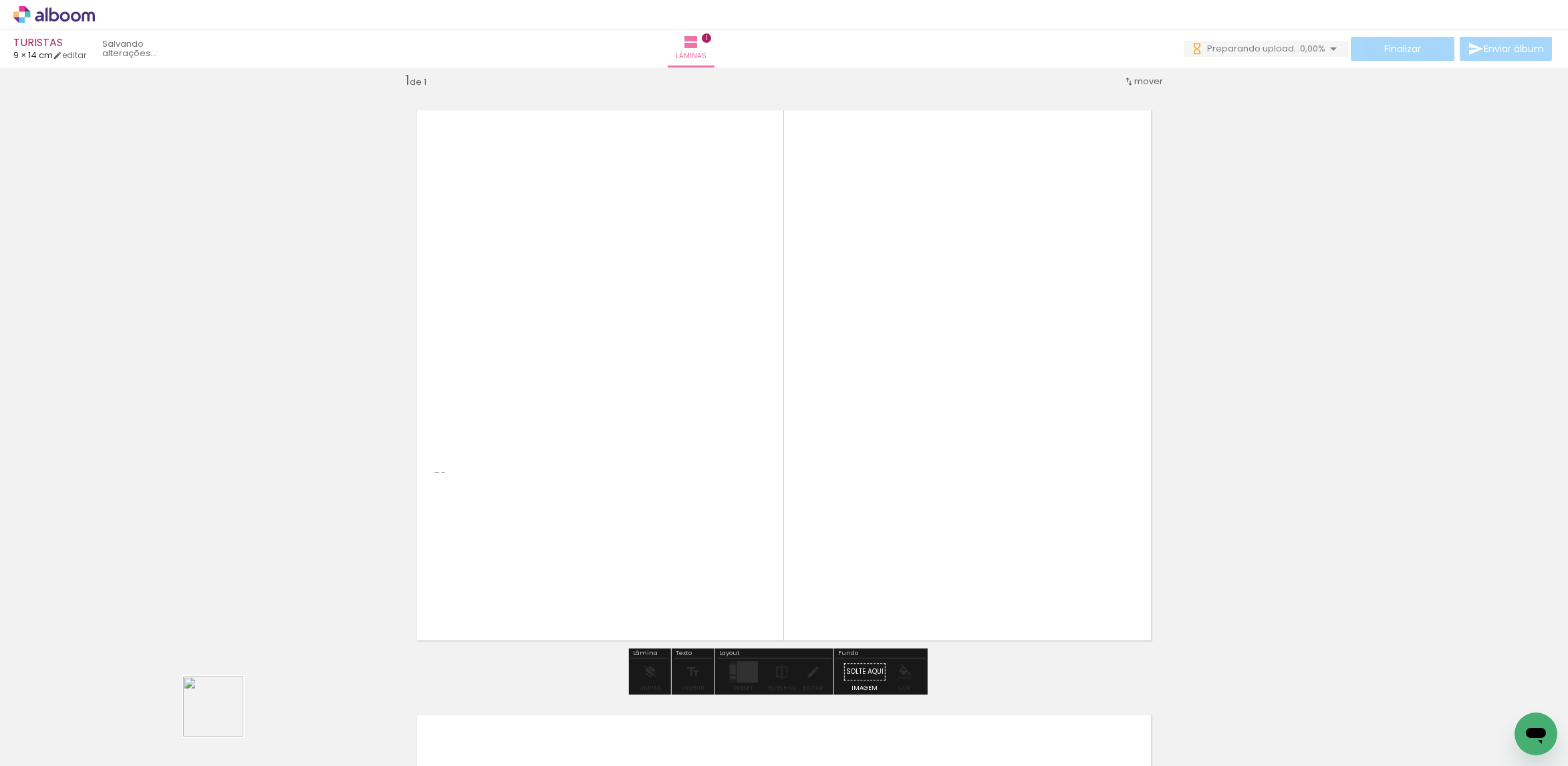
click at [676, 483] on quentale-workspace at bounding box center [784, 383] width 1568 height 766
drag, startPoint x: 137, startPoint y: 729, endPoint x: 667, endPoint y: 465, distance: 592.1
click at [630, 478] on quentale-workspace at bounding box center [784, 383] width 1568 height 766
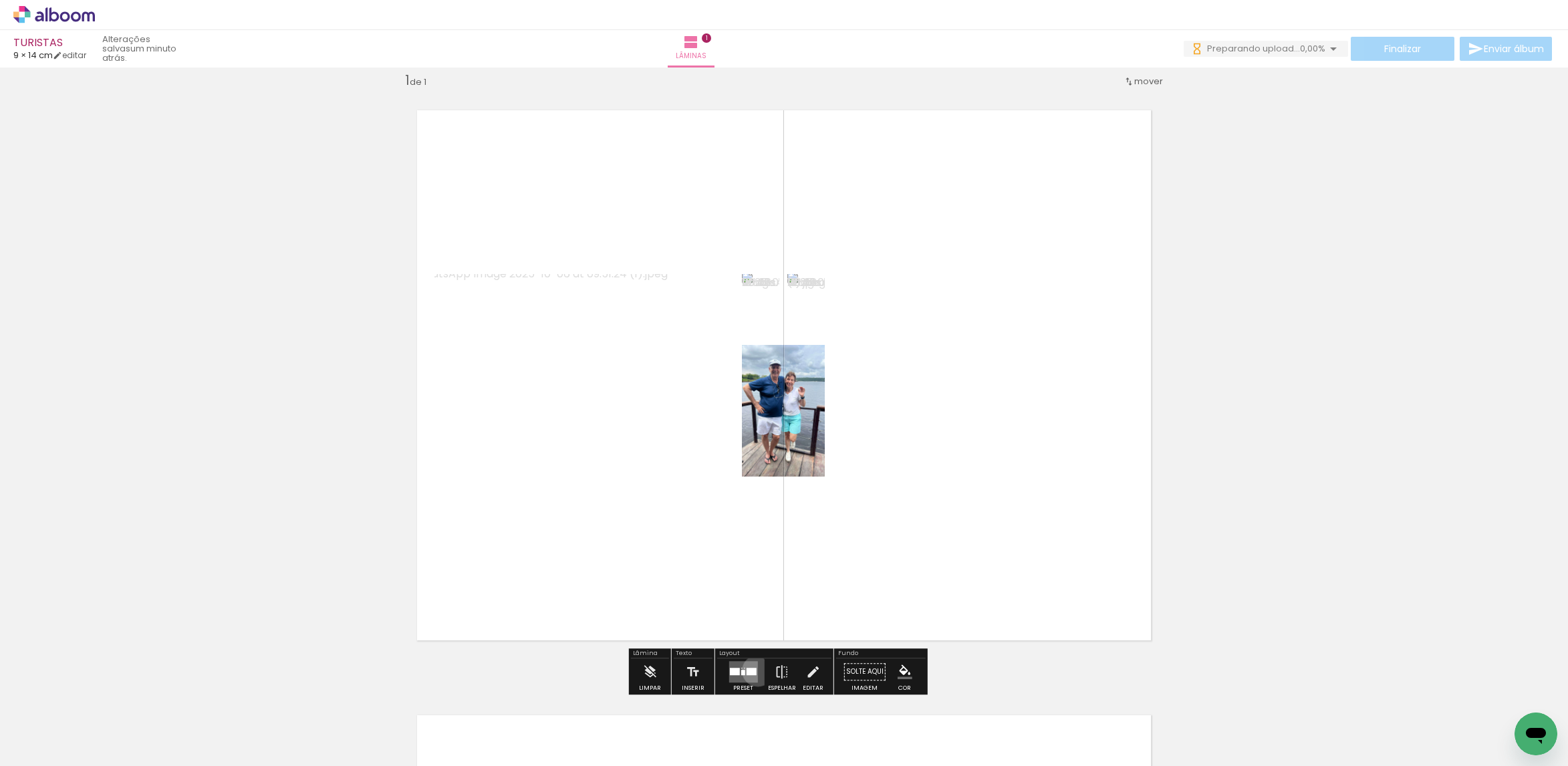
drag, startPoint x: 755, startPoint y: 670, endPoint x: 1155, endPoint y: 519, distance: 427.6
click at [755, 668] on div at bounding box center [743, 672] width 36 height 27
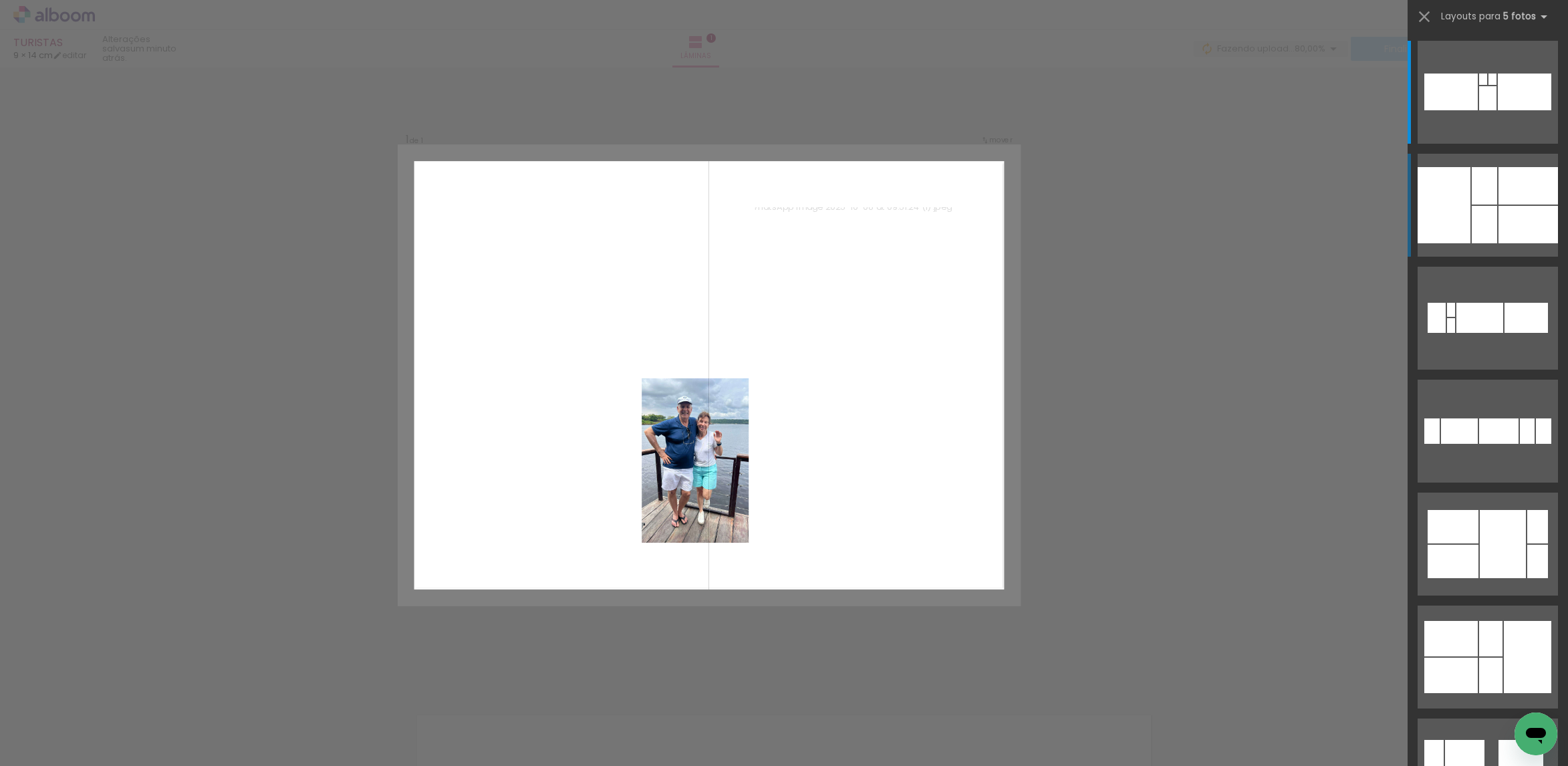
click at [1498, 209] on div at bounding box center [1528, 225] width 60 height 37
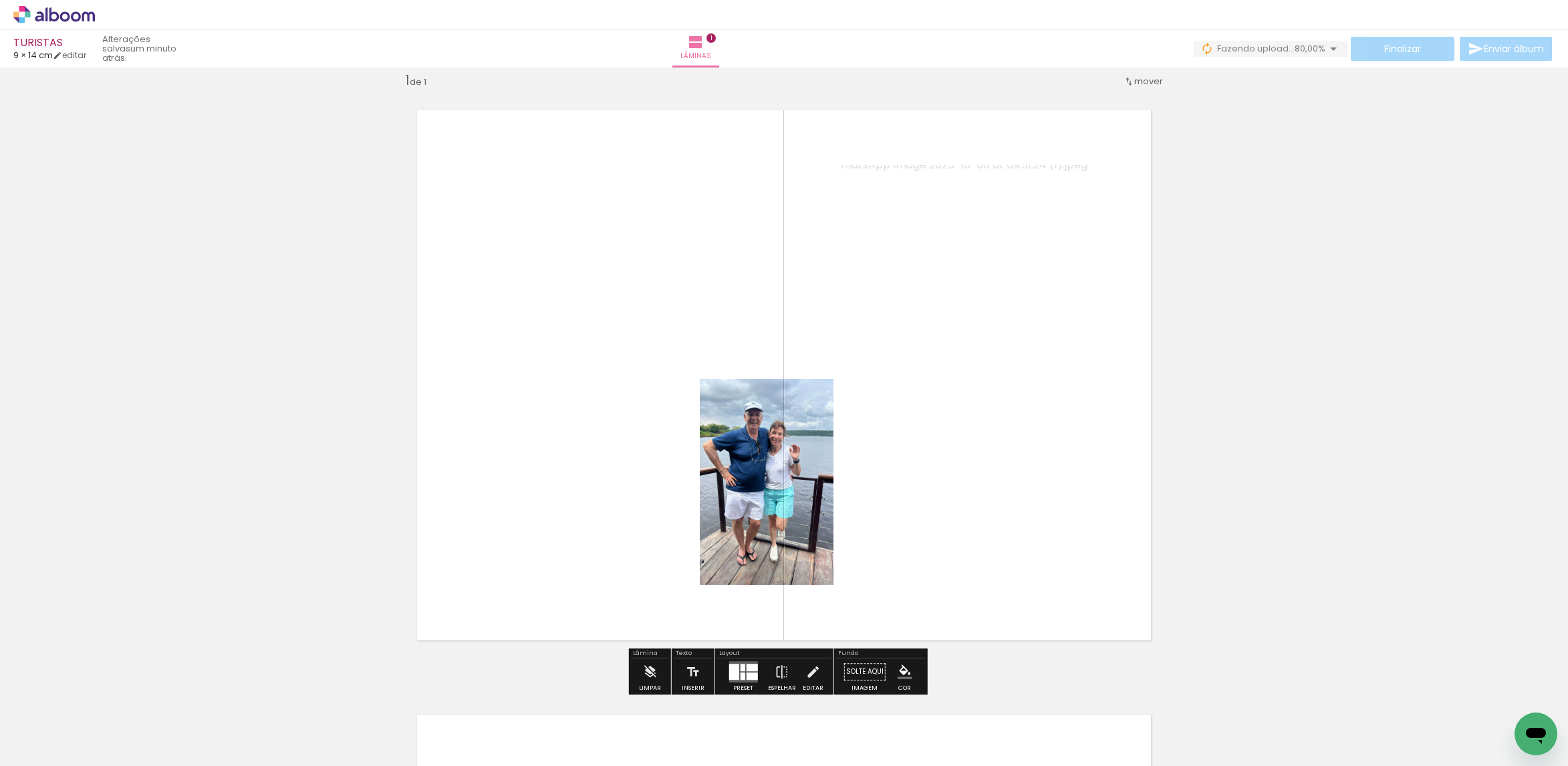
click at [1100, 263] on quentale-photo at bounding box center [1006, 268] width 330 height 206
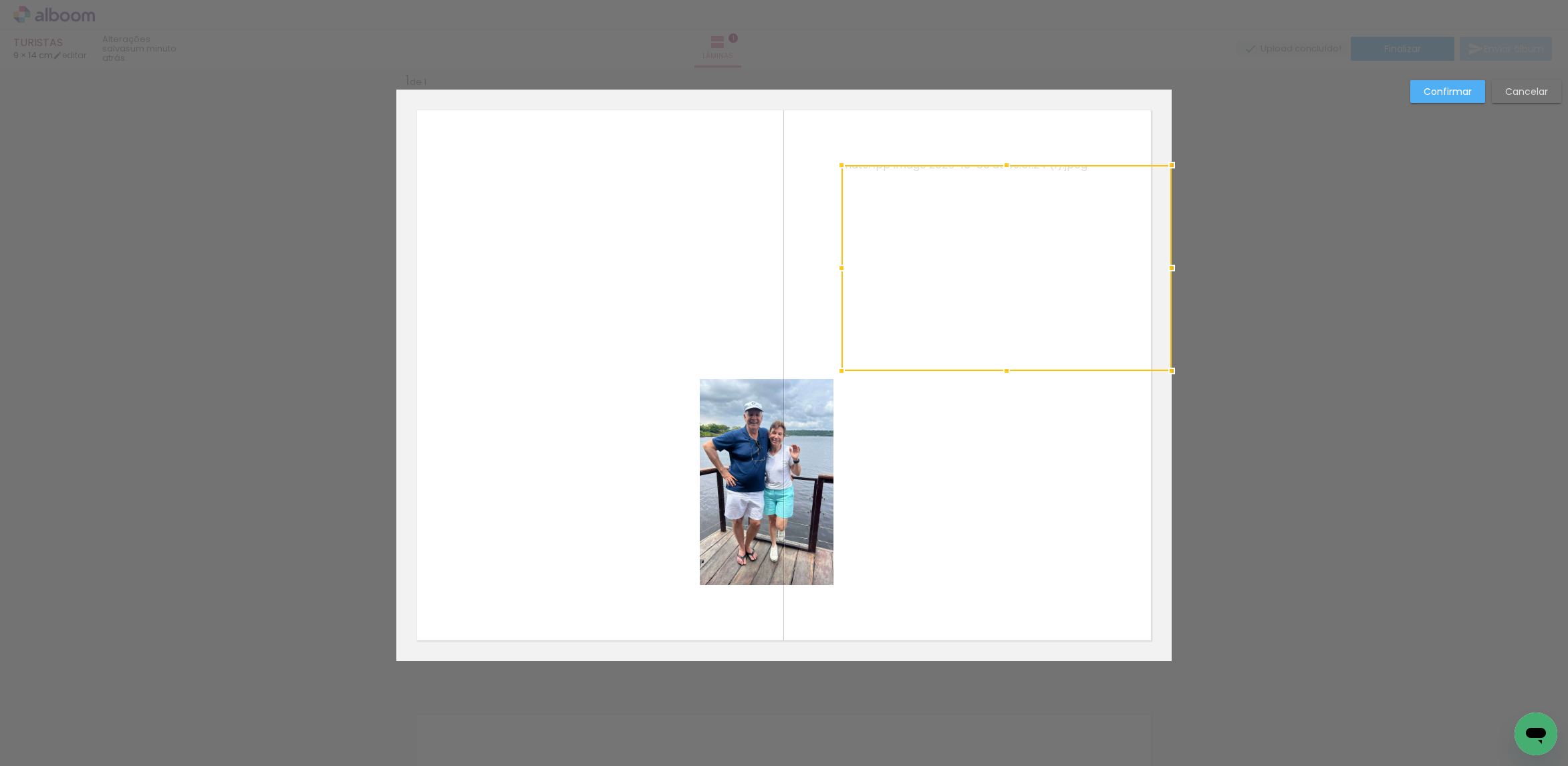
click at [597, 284] on quentale-photo at bounding box center [544, 375] width 295 height 420
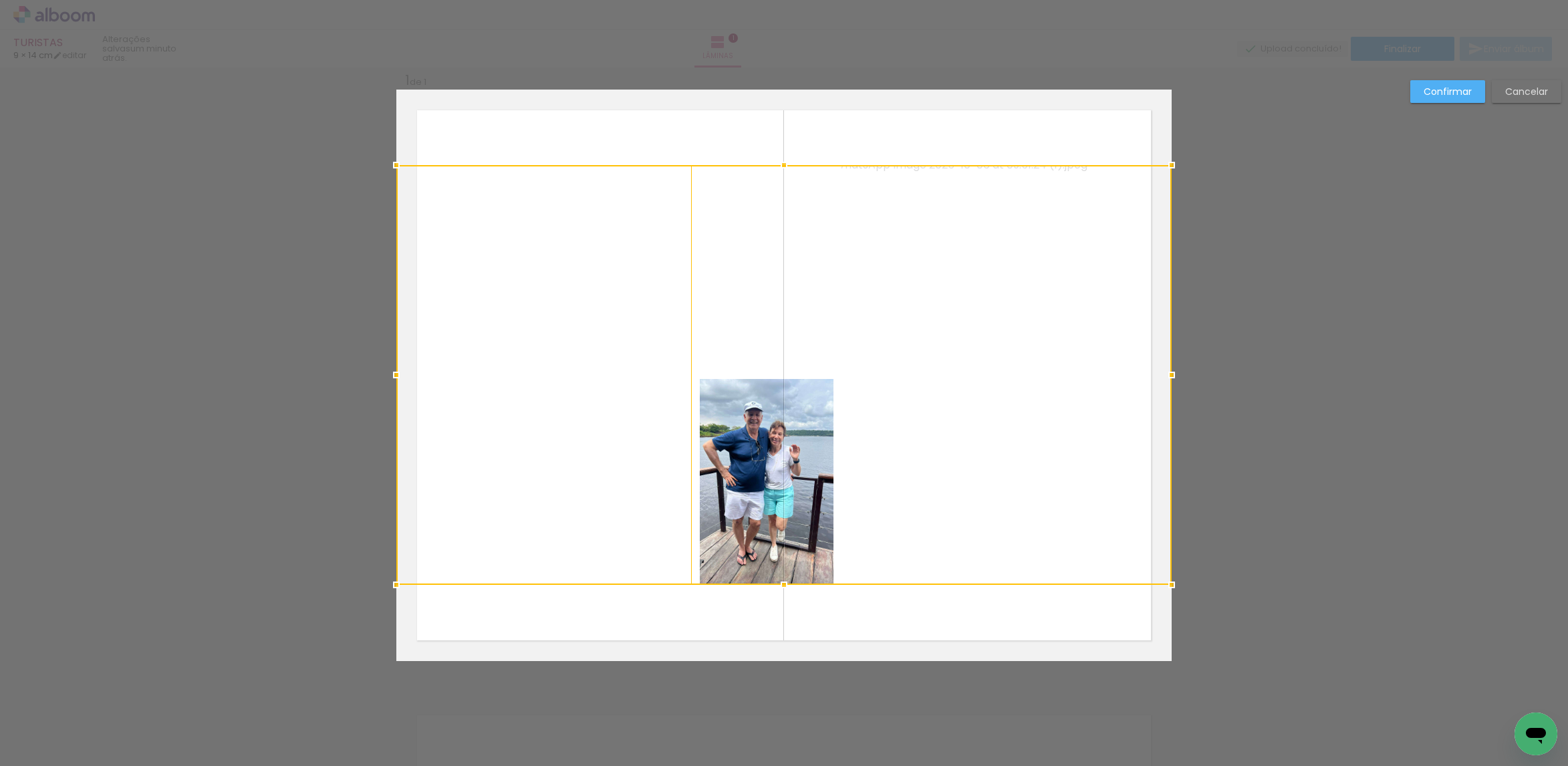
click at [739, 435] on div at bounding box center [784, 375] width 775 height 420
drag, startPoint x: 775, startPoint y: 284, endPoint x: 786, endPoint y: 290, distance: 12.5
click at [776, 284] on div at bounding box center [784, 375] width 775 height 420
drag, startPoint x: 1027, startPoint y: 483, endPoint x: 1145, endPoint y: 288, distance: 227.9
click at [1027, 482] on div at bounding box center [784, 375] width 775 height 420
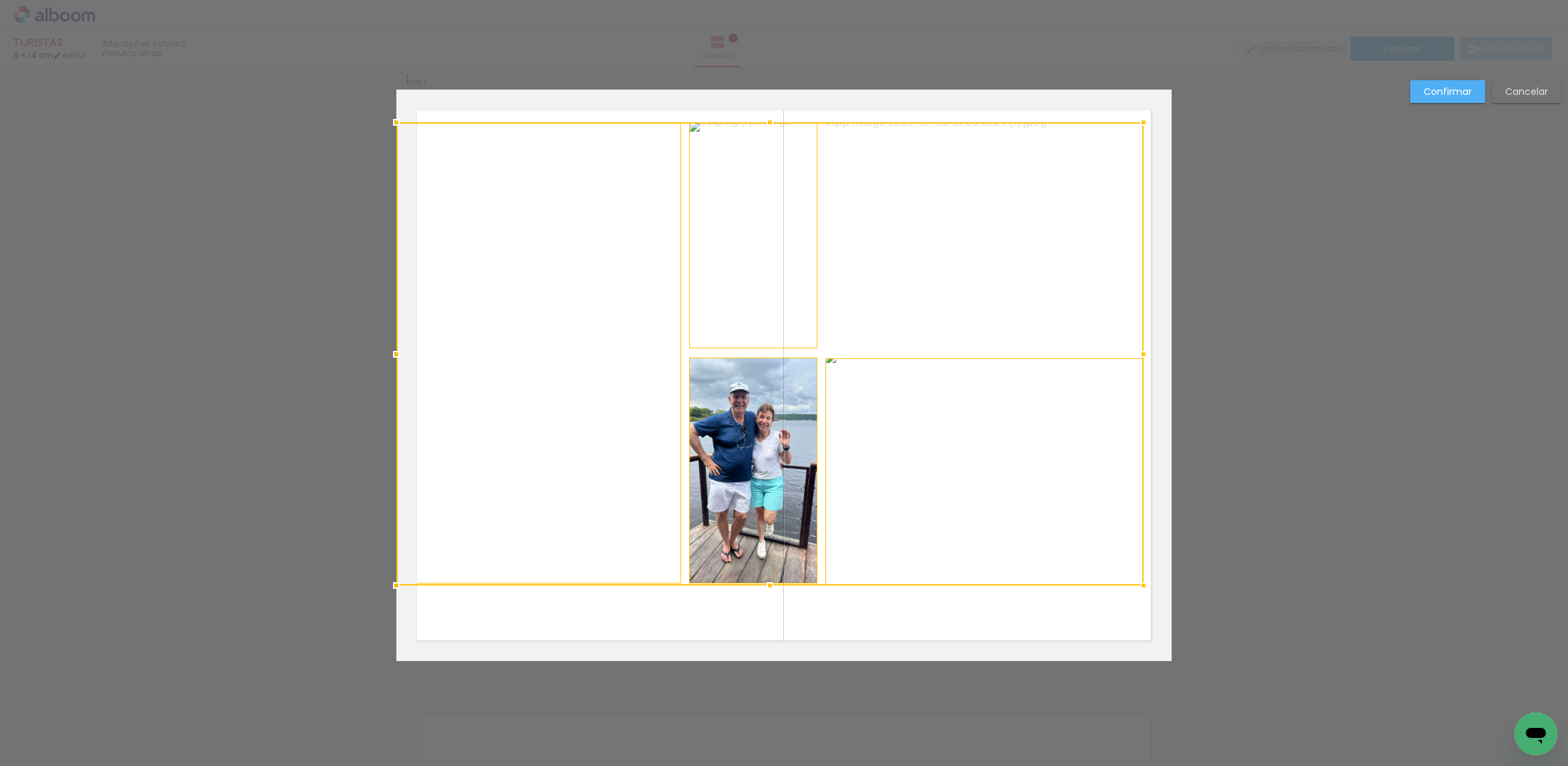
drag, startPoint x: 1165, startPoint y: 159, endPoint x: 1137, endPoint y: 117, distance: 50.5
click at [1137, 117] on div at bounding box center [1143, 122] width 27 height 27
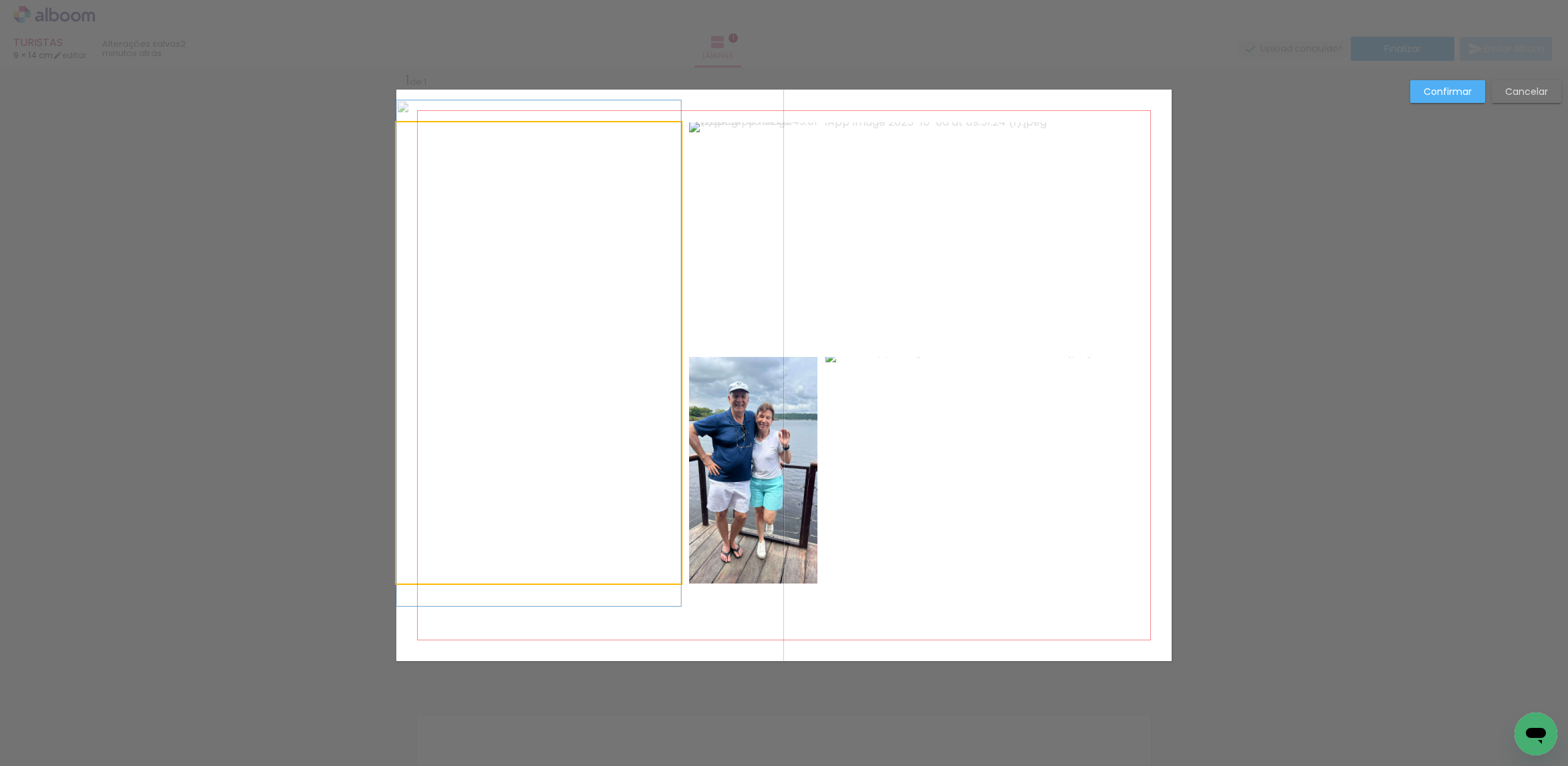
drag, startPoint x: 588, startPoint y: 337, endPoint x: 893, endPoint y: 460, distance: 328.9
click at [590, 337] on quentale-photo at bounding box center [538, 353] width 285 height 462
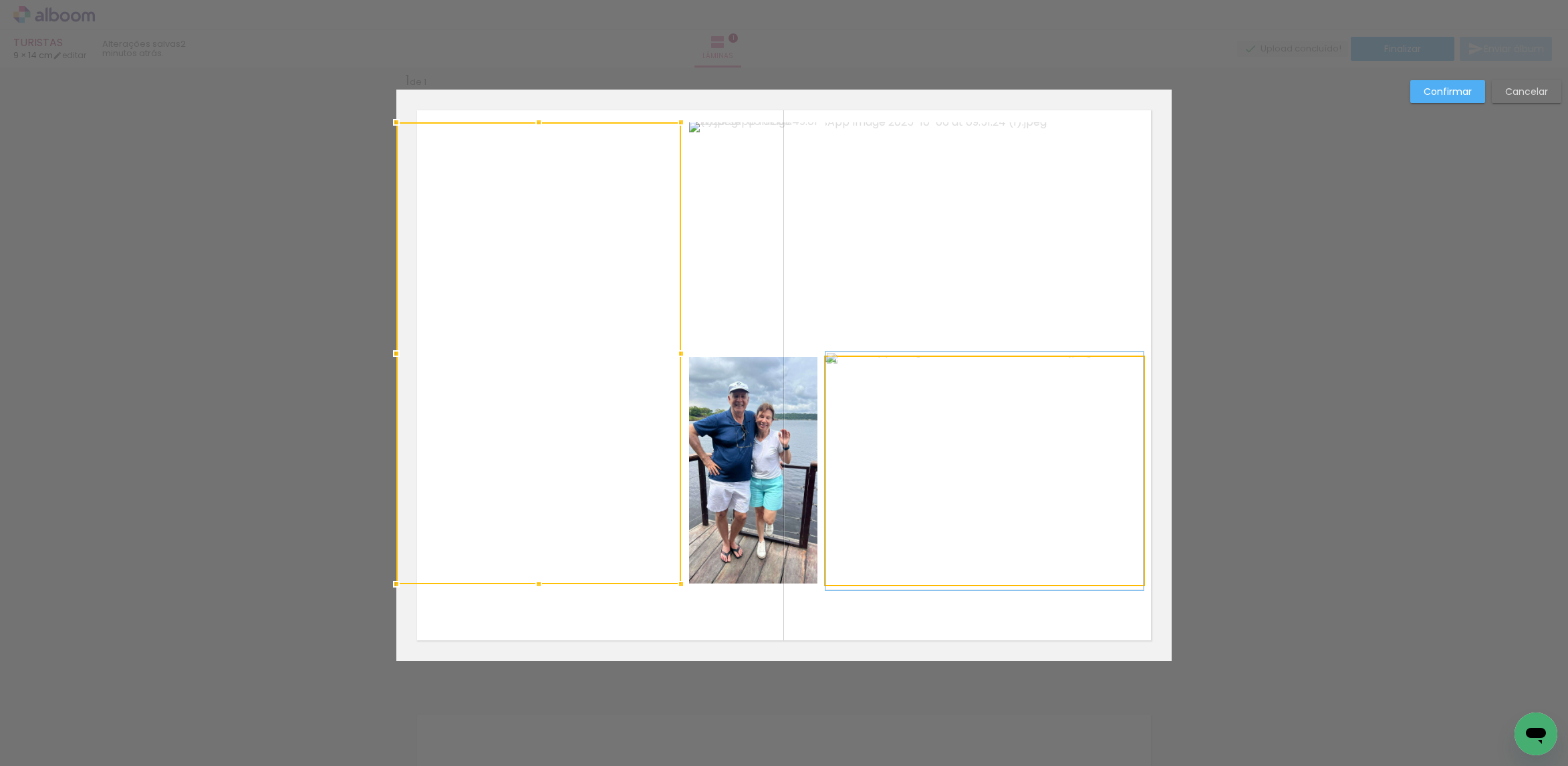
click at [1034, 526] on quentale-photo at bounding box center [984, 471] width 318 height 228
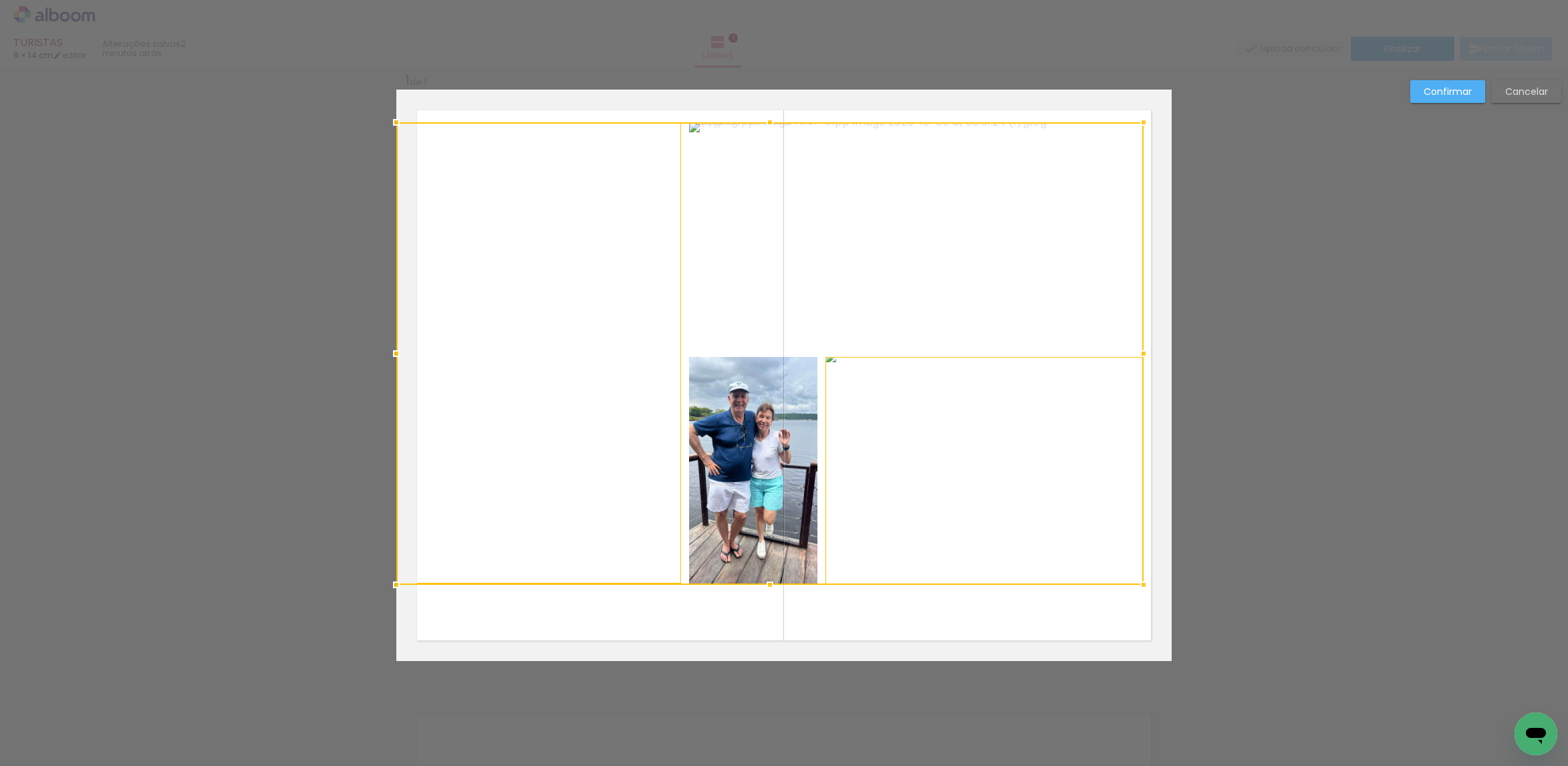
drag, startPoint x: 786, startPoint y: 518, endPoint x: 786, endPoint y: 512, distance: 6.0
click at [786, 516] on div at bounding box center [770, 353] width 747 height 462
click at [746, 292] on div at bounding box center [770, 351] width 747 height 464
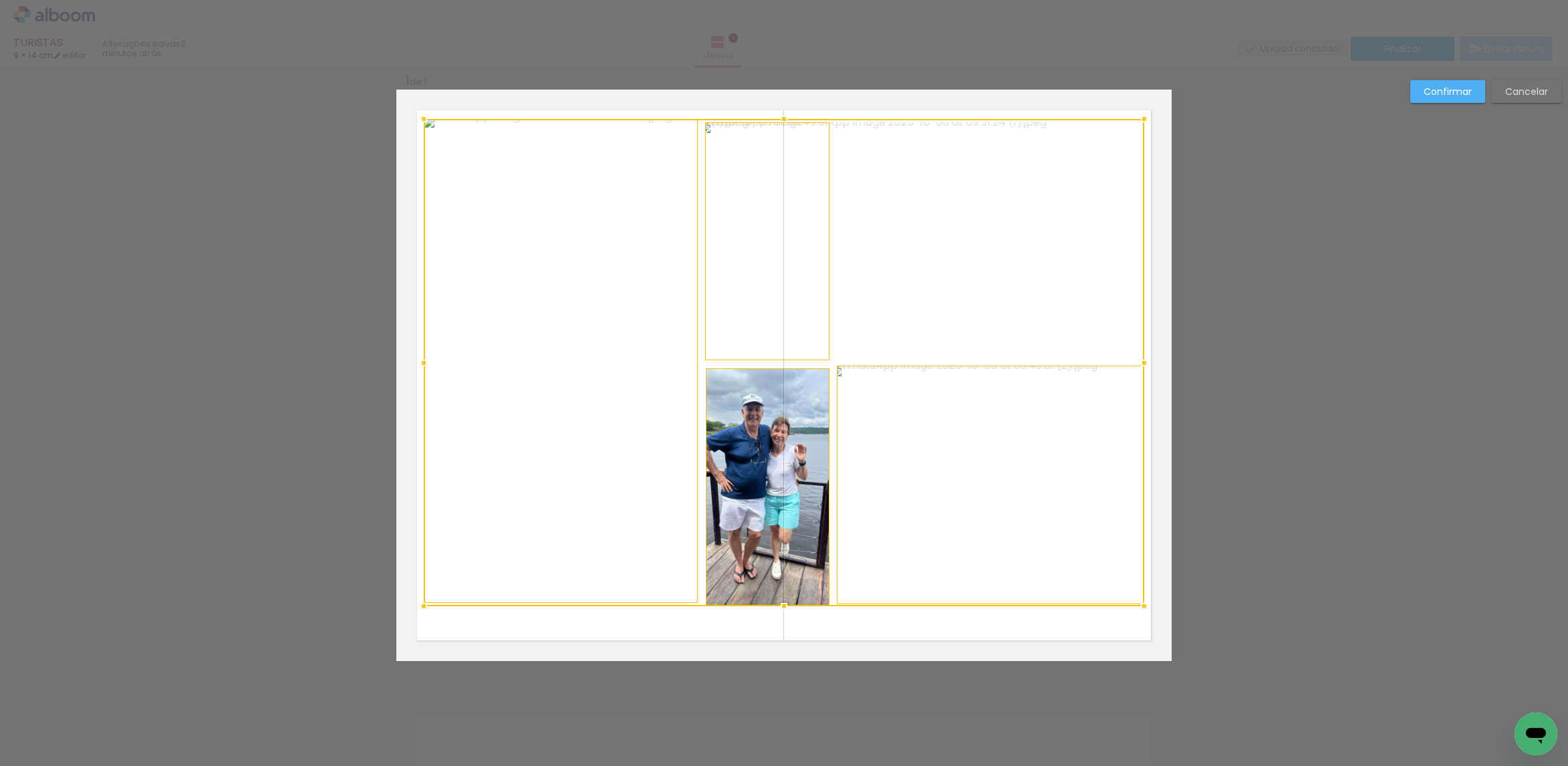
drag, startPoint x: 393, startPoint y: 586, endPoint x: 482, endPoint y: 600, distance: 90.1
click at [434, 627] on album-spread "1 de 1" at bounding box center [784, 375] width 775 height 572
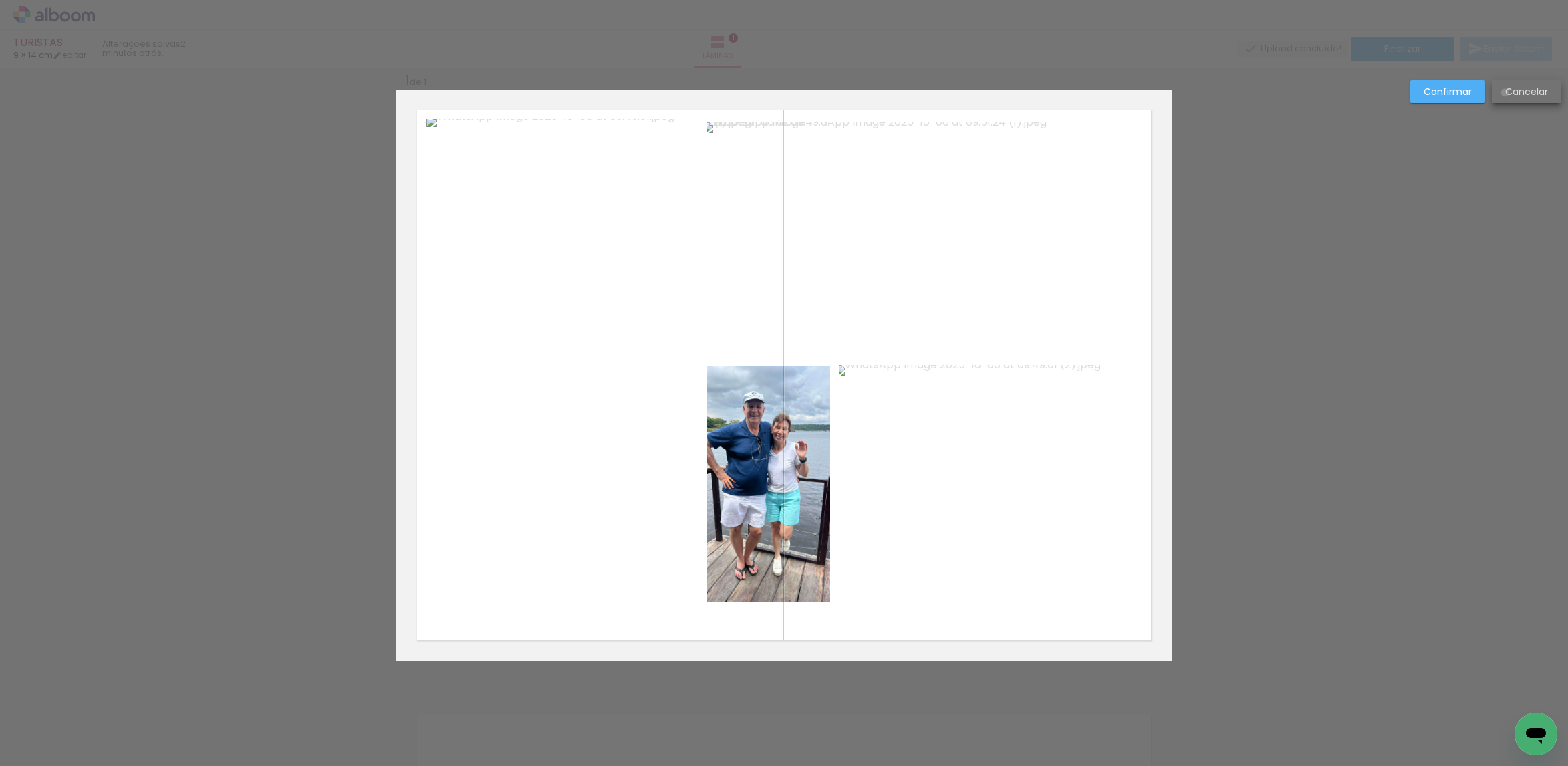
click at [0, 0] on slot "Cancelar" at bounding box center [0, 0] width 0 height 0
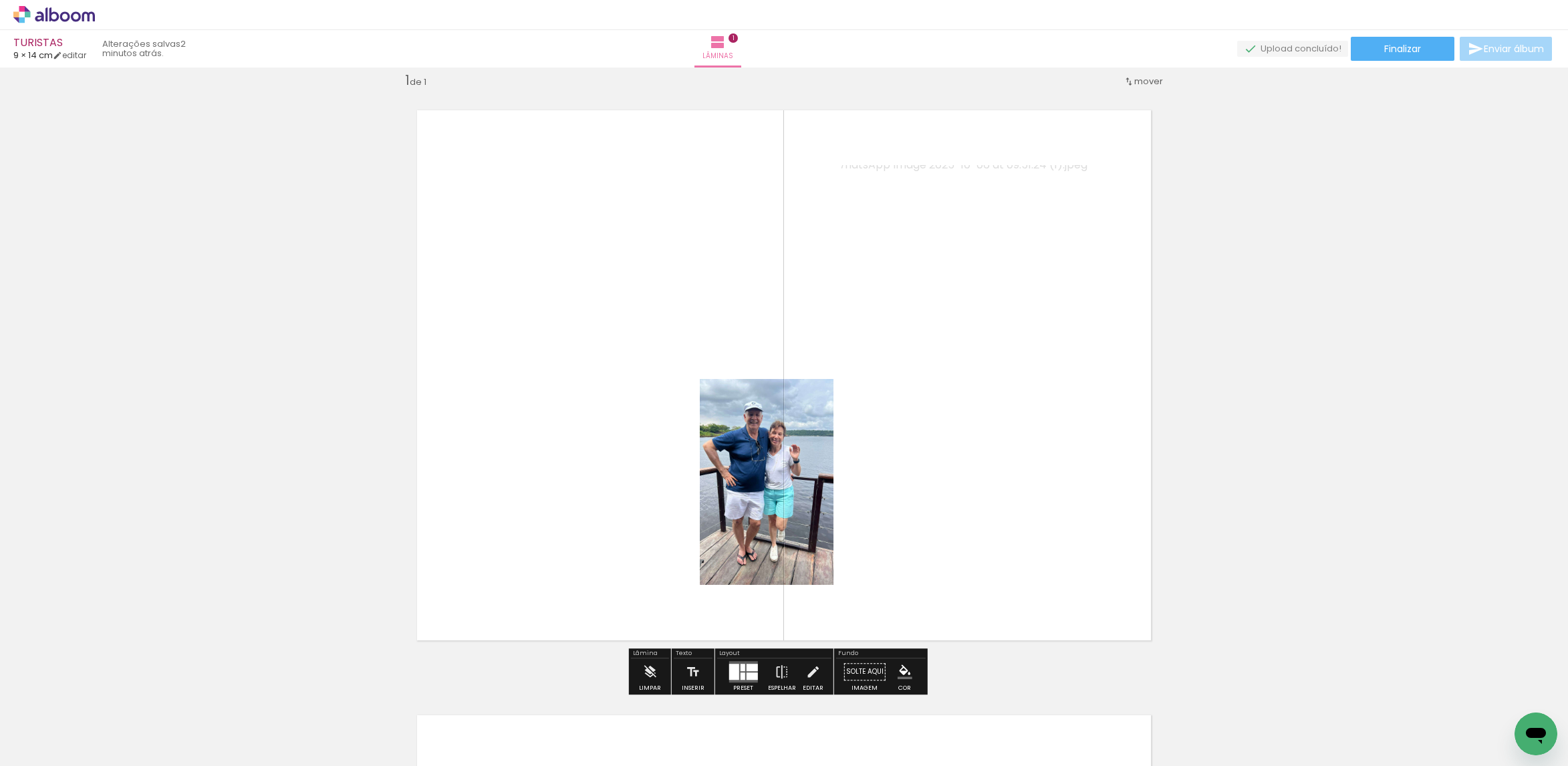
click at [958, 235] on quentale-photo at bounding box center [1006, 268] width 330 height 206
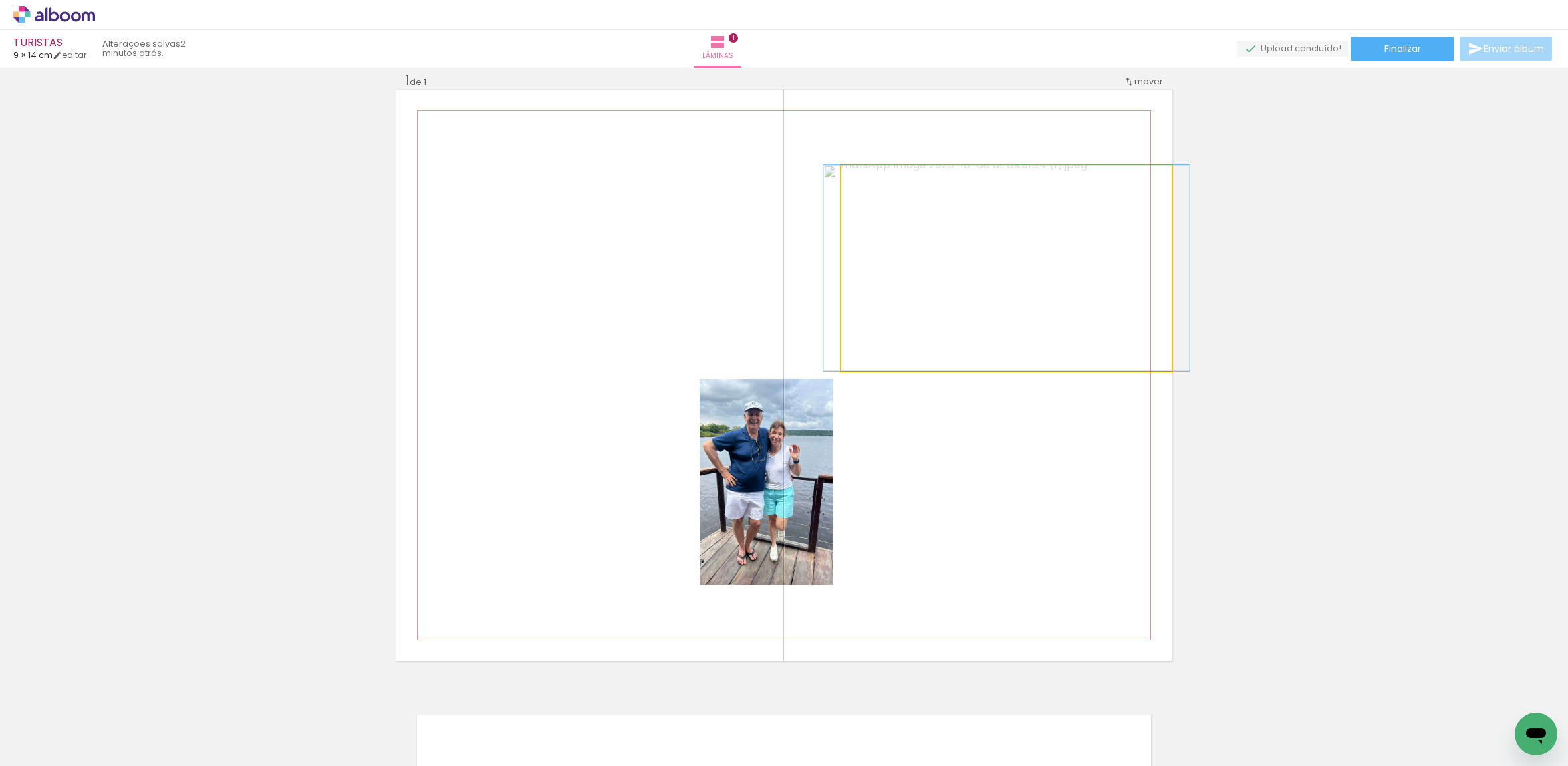
click at [958, 235] on quentale-photo at bounding box center [1006, 268] width 330 height 206
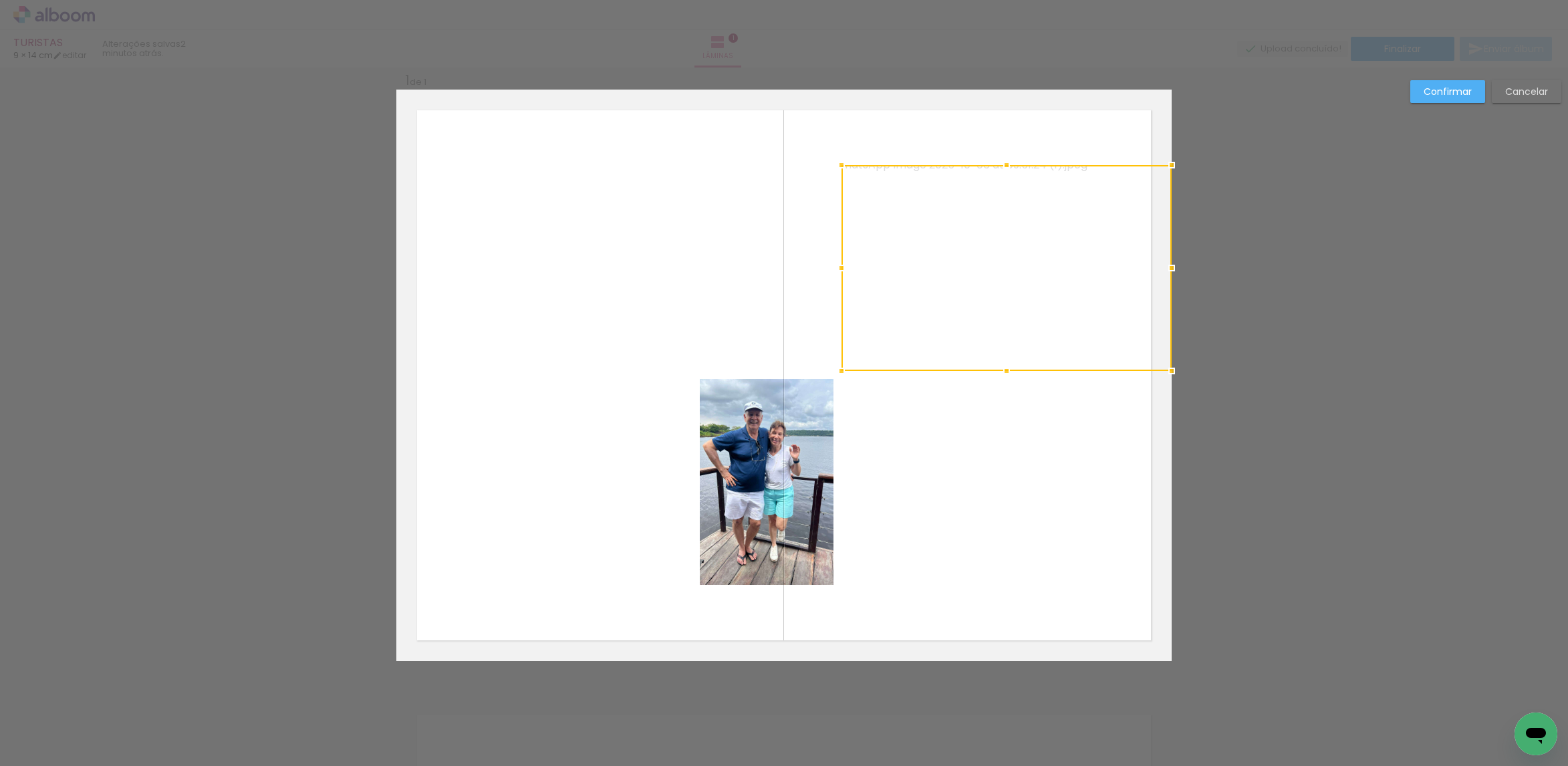
click at [1005, 462] on quentale-photo at bounding box center [1006, 482] width 330 height 206
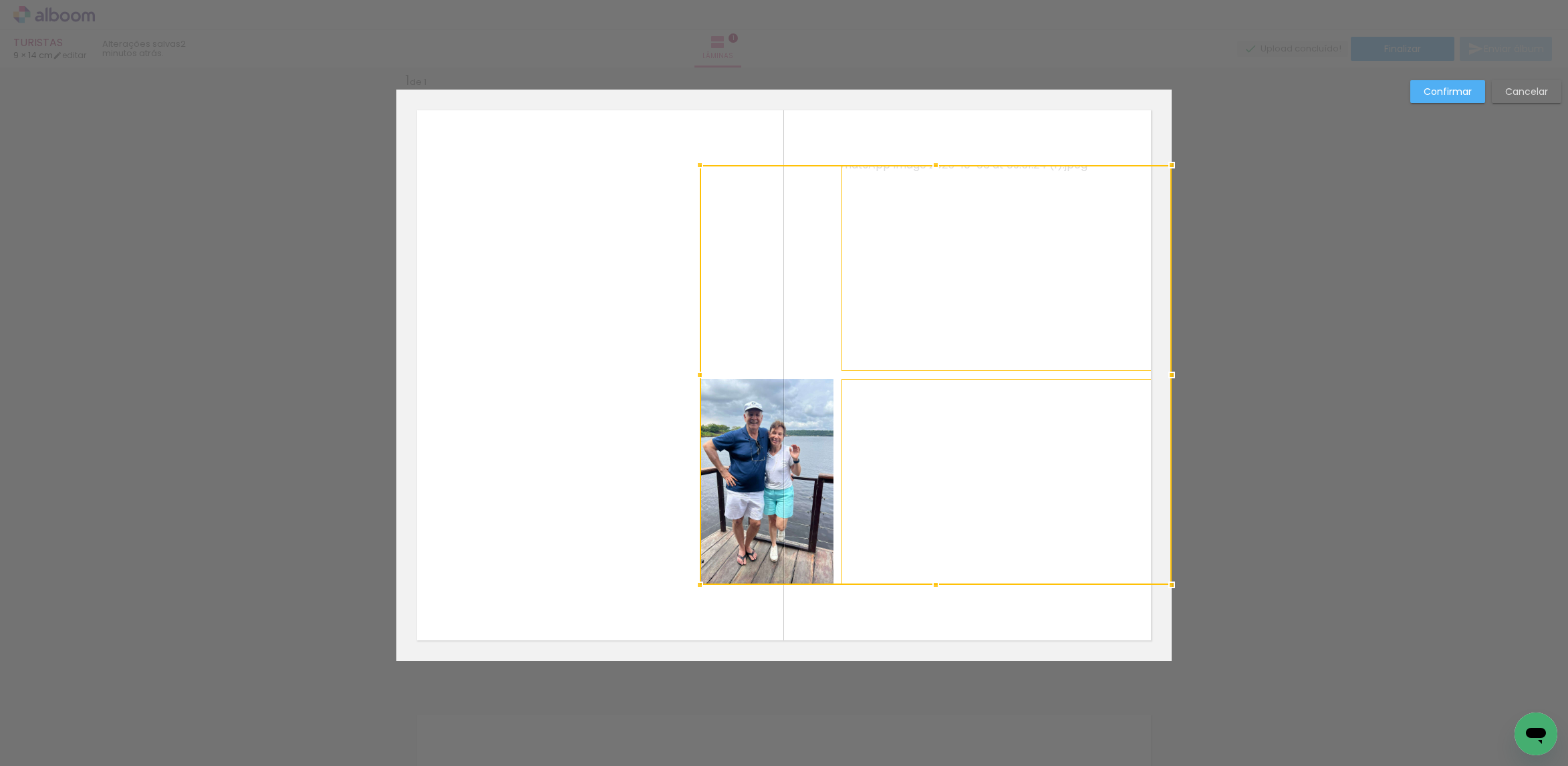
drag, startPoint x: 788, startPoint y: 295, endPoint x: 768, endPoint y: 293, distance: 20.1
click at [786, 295] on div at bounding box center [935, 375] width 472 height 420
click at [616, 329] on quentale-photo at bounding box center [544, 375] width 295 height 420
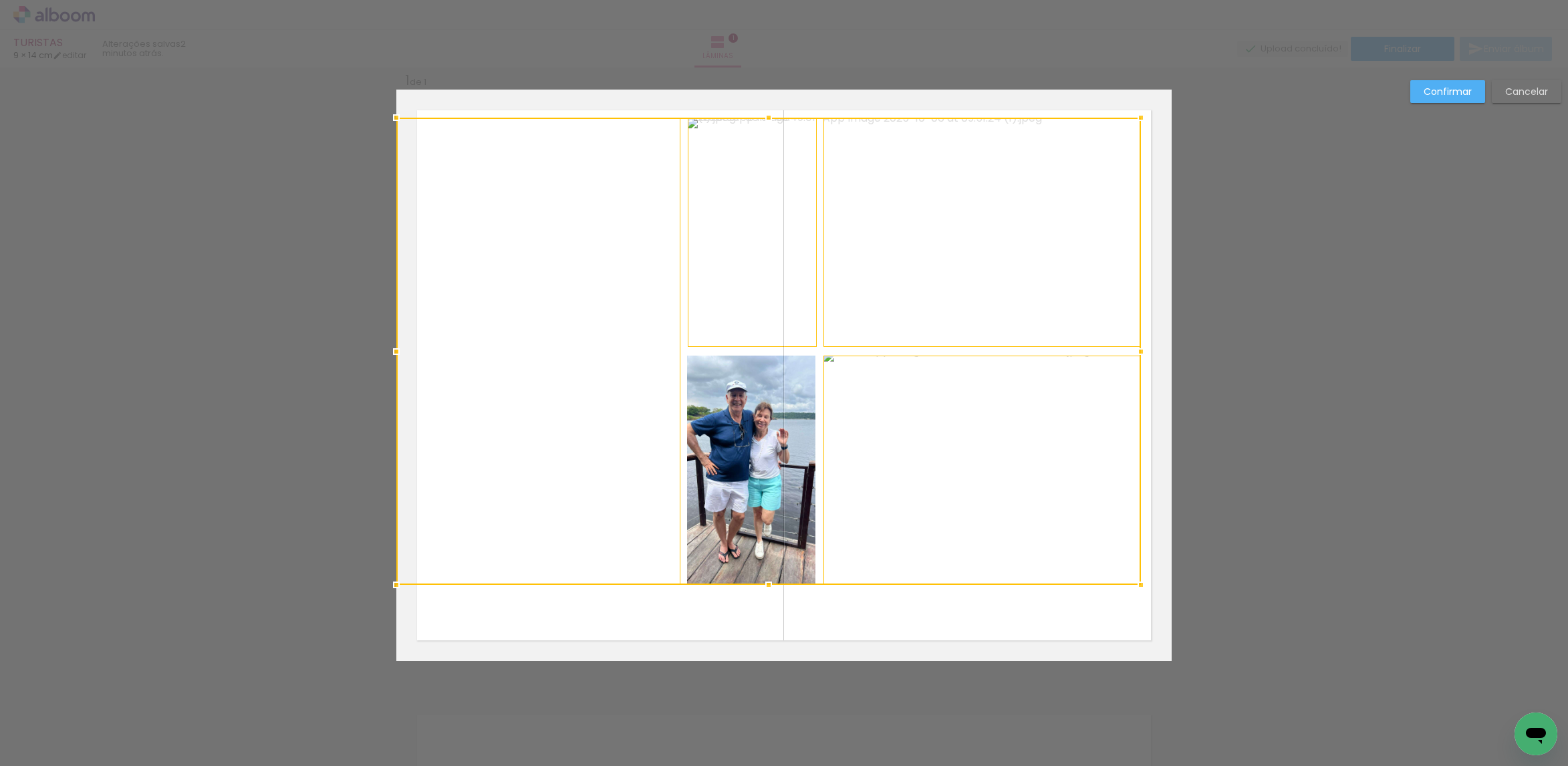
drag, startPoint x: 1169, startPoint y: 162, endPoint x: 1138, endPoint y: 115, distance: 56.3
click at [1138, 115] on div at bounding box center [1140, 117] width 27 height 27
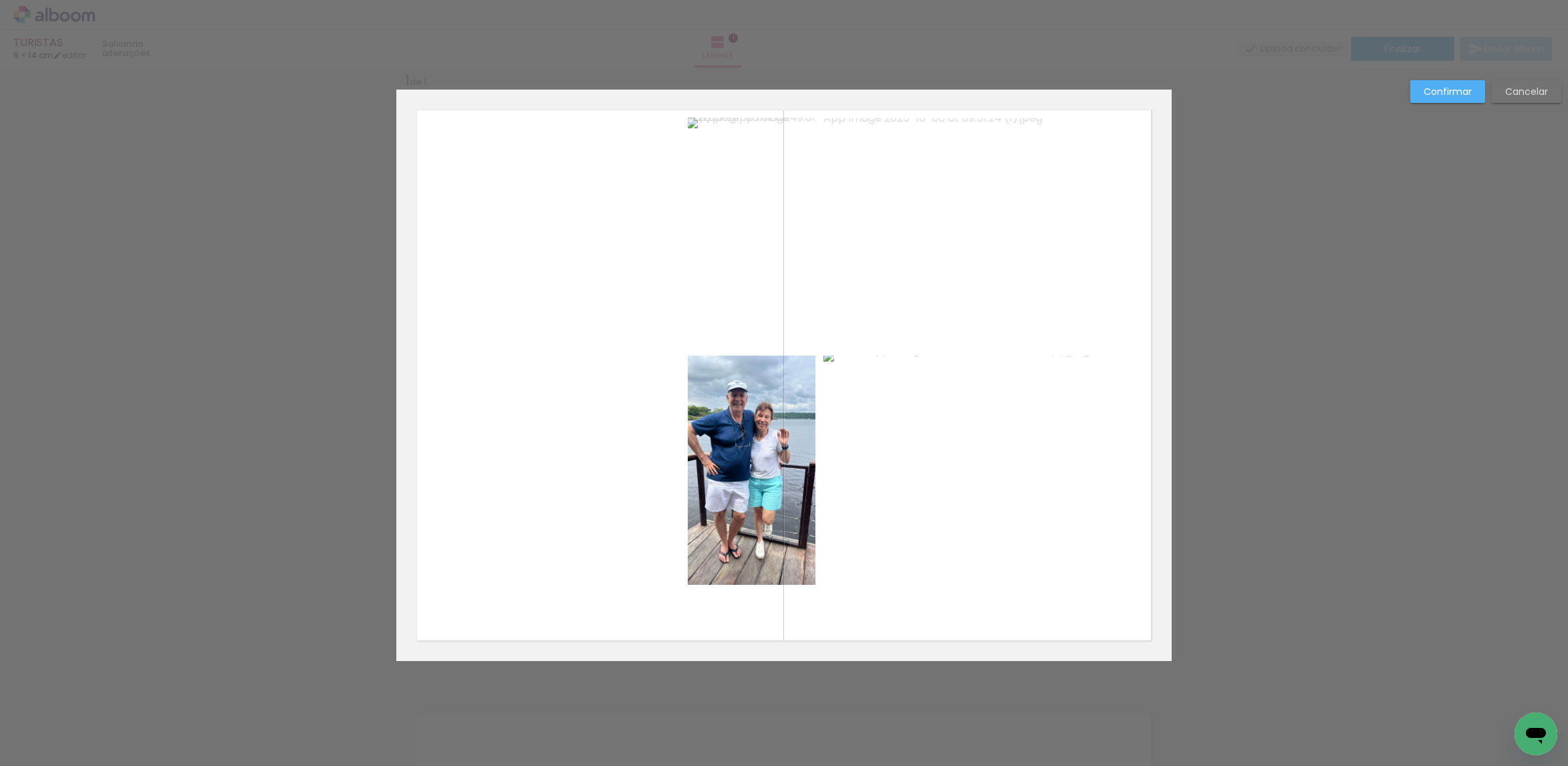
click at [1083, 175] on quentale-photo at bounding box center [982, 233] width 317 height 229
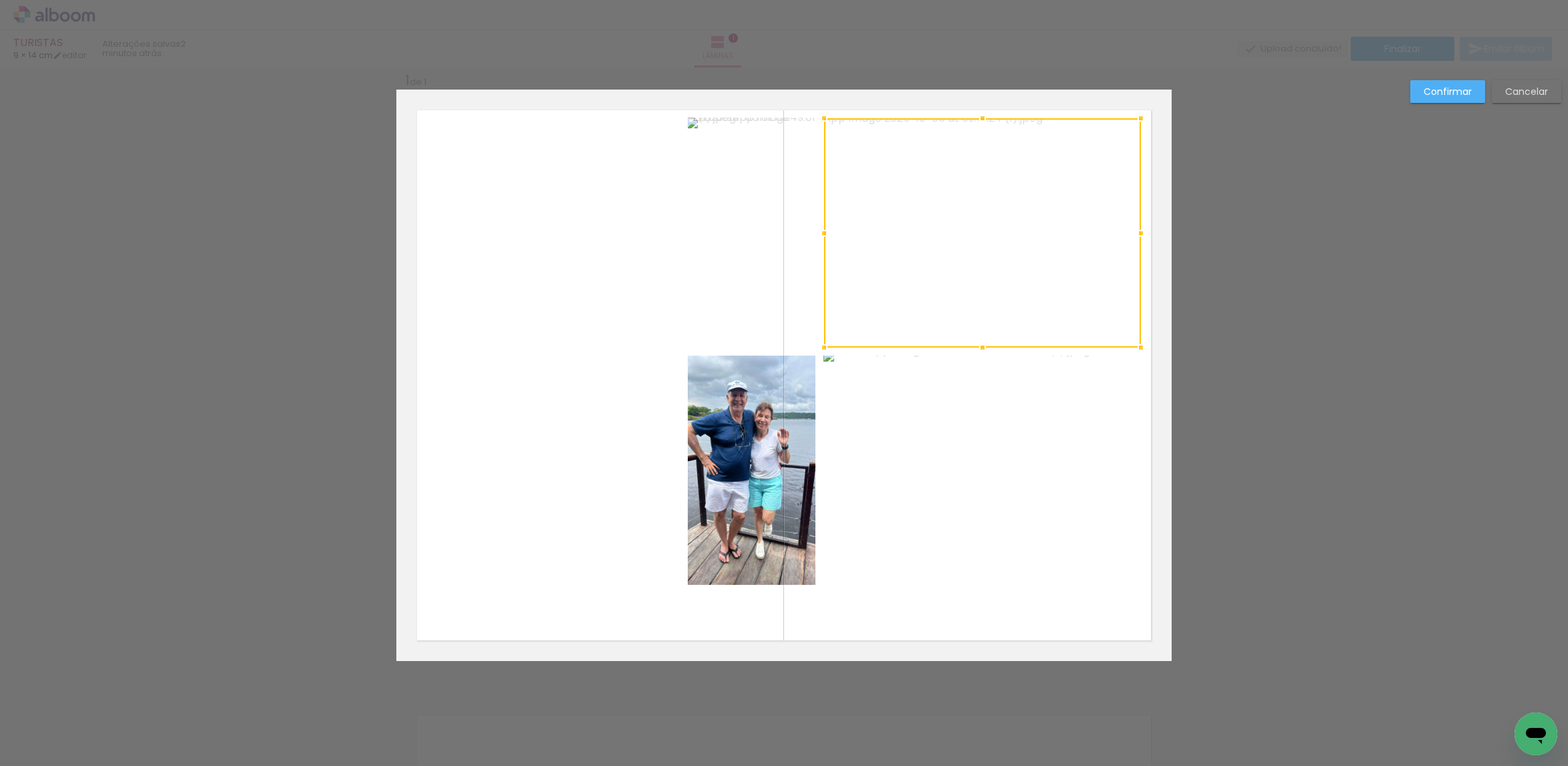
drag, startPoint x: 1031, startPoint y: 403, endPoint x: 996, endPoint y: 420, distance: 38.9
click at [1031, 404] on quentale-photo at bounding box center [981, 470] width 317 height 229
drag, startPoint x: 761, startPoint y: 455, endPoint x: 757, endPoint y: 445, distance: 10.8
click at [760, 455] on quentale-photo at bounding box center [751, 470] width 127 height 229
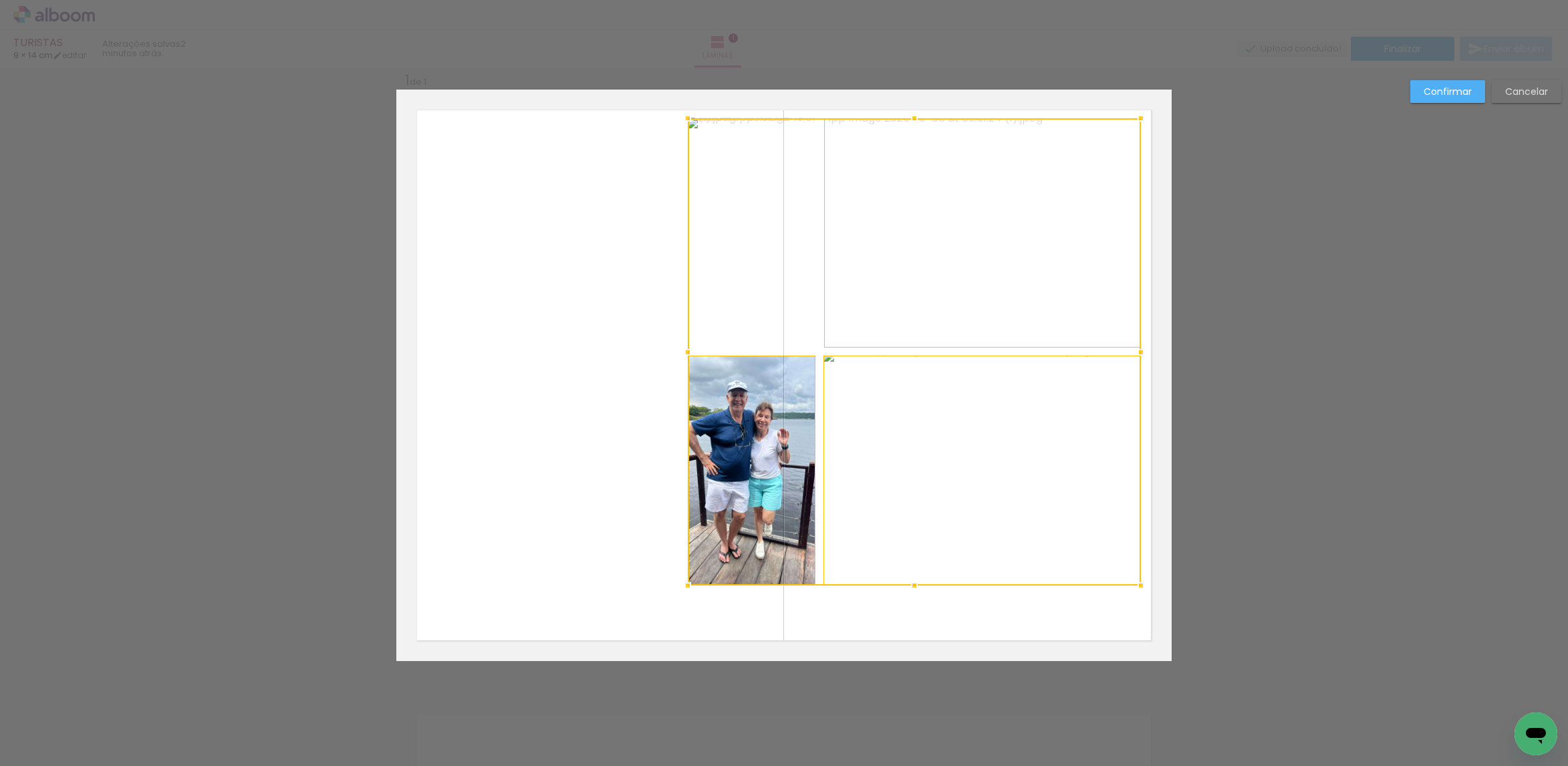
click at [761, 293] on div at bounding box center [914, 352] width 453 height 467
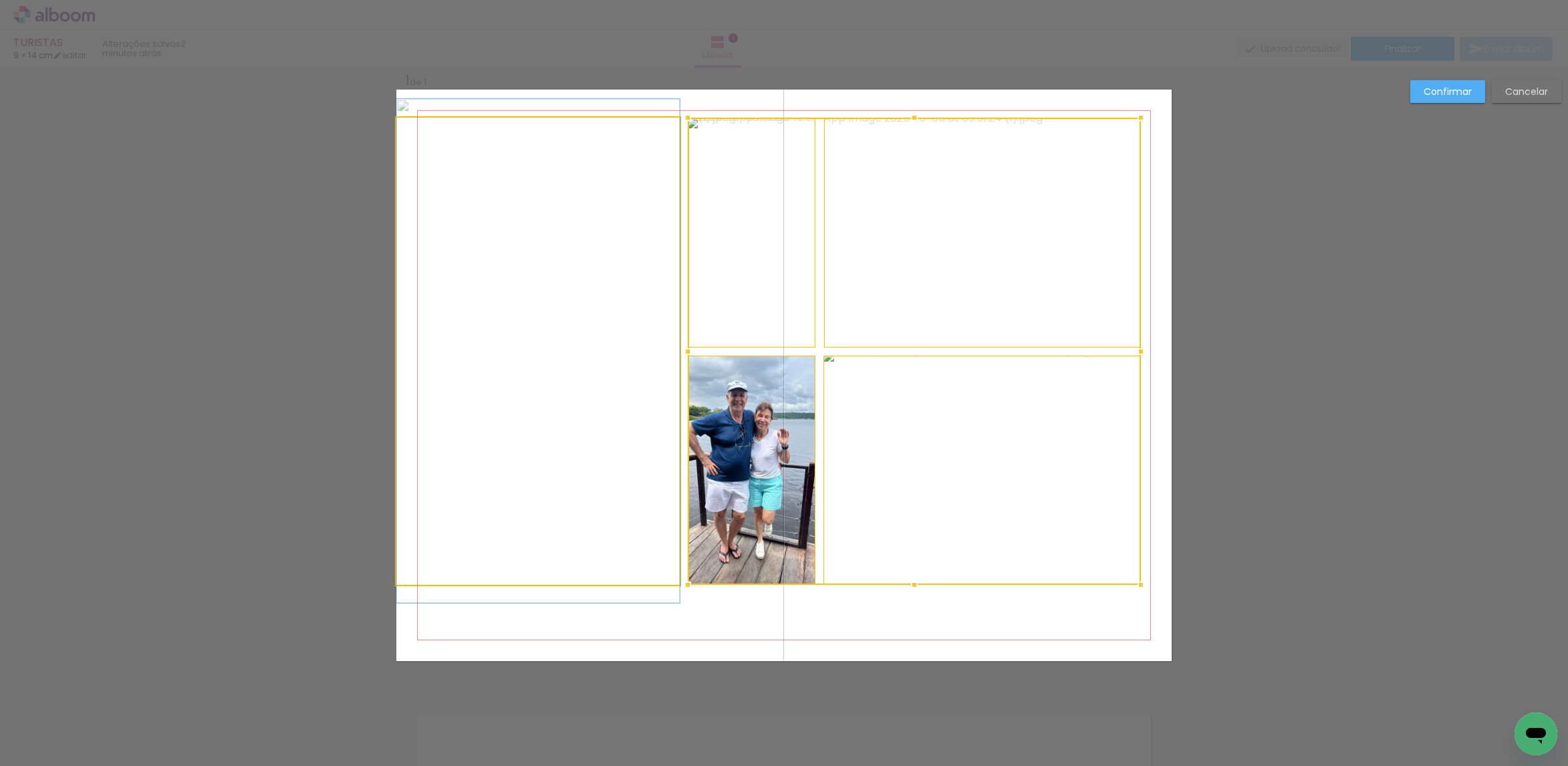
click at [552, 442] on quentale-photo at bounding box center [538, 351] width 283 height 467
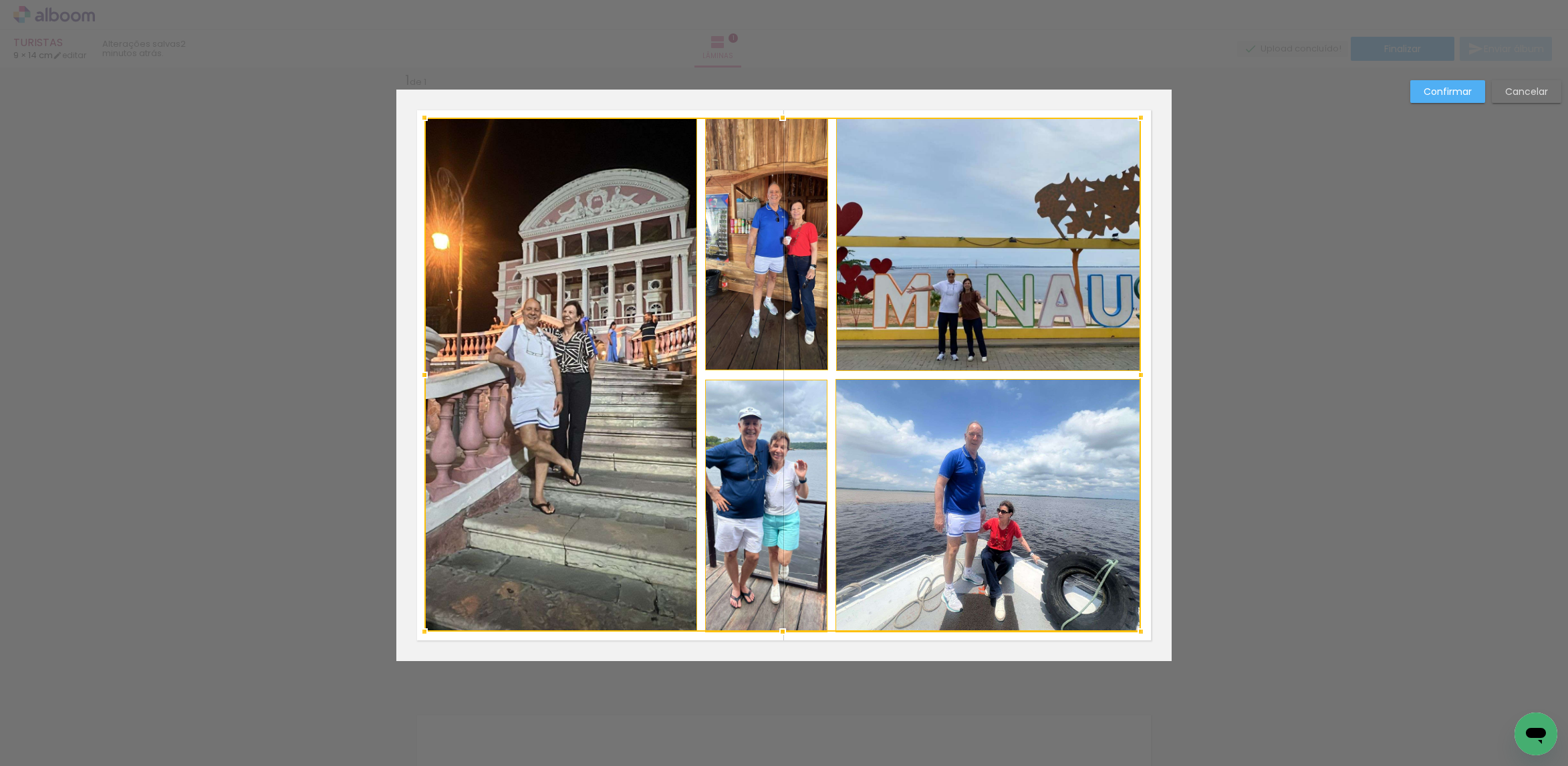
drag, startPoint x: 393, startPoint y: 589, endPoint x: 420, endPoint y: 634, distance: 52.5
click at [420, 636] on div at bounding box center [424, 632] width 27 height 27
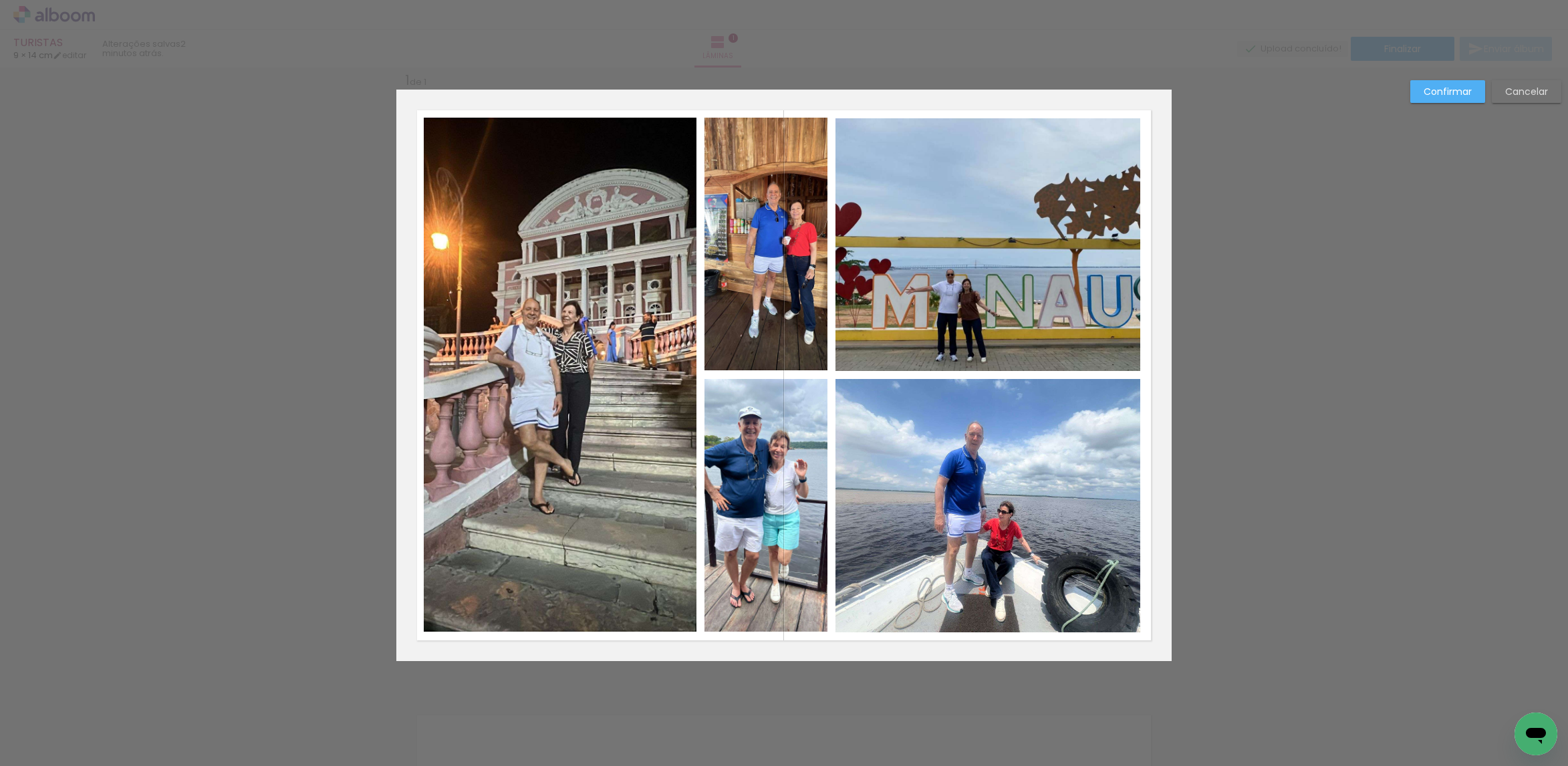
drag, startPoint x: 1450, startPoint y: 90, endPoint x: 1387, endPoint y: 111, distance: 66.4
click at [0, 0] on slot "Confirmar" at bounding box center [0, 0] width 0 height 0
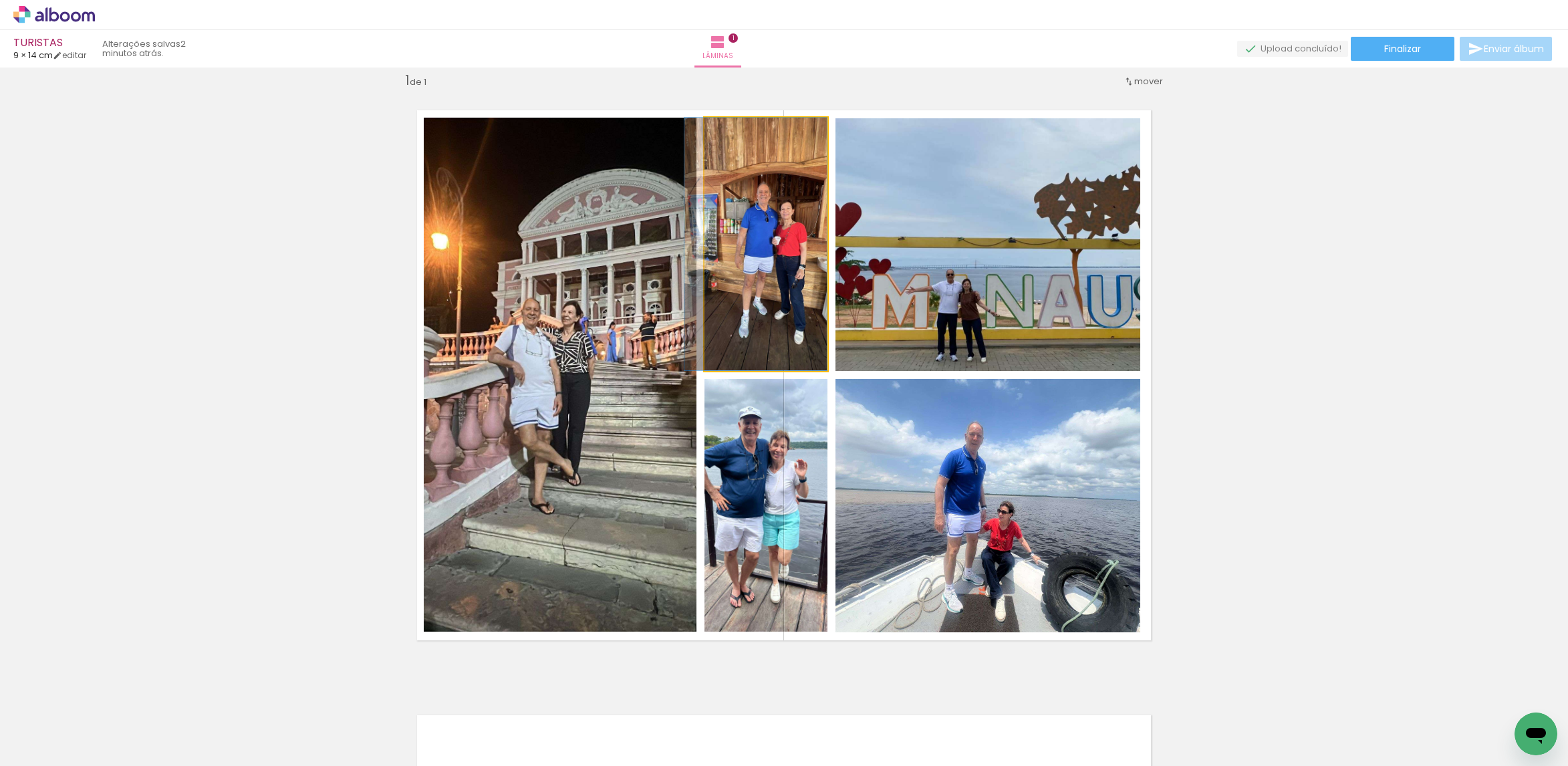
drag, startPoint x: 760, startPoint y: 254, endPoint x: 750, endPoint y: 254, distance: 10.0
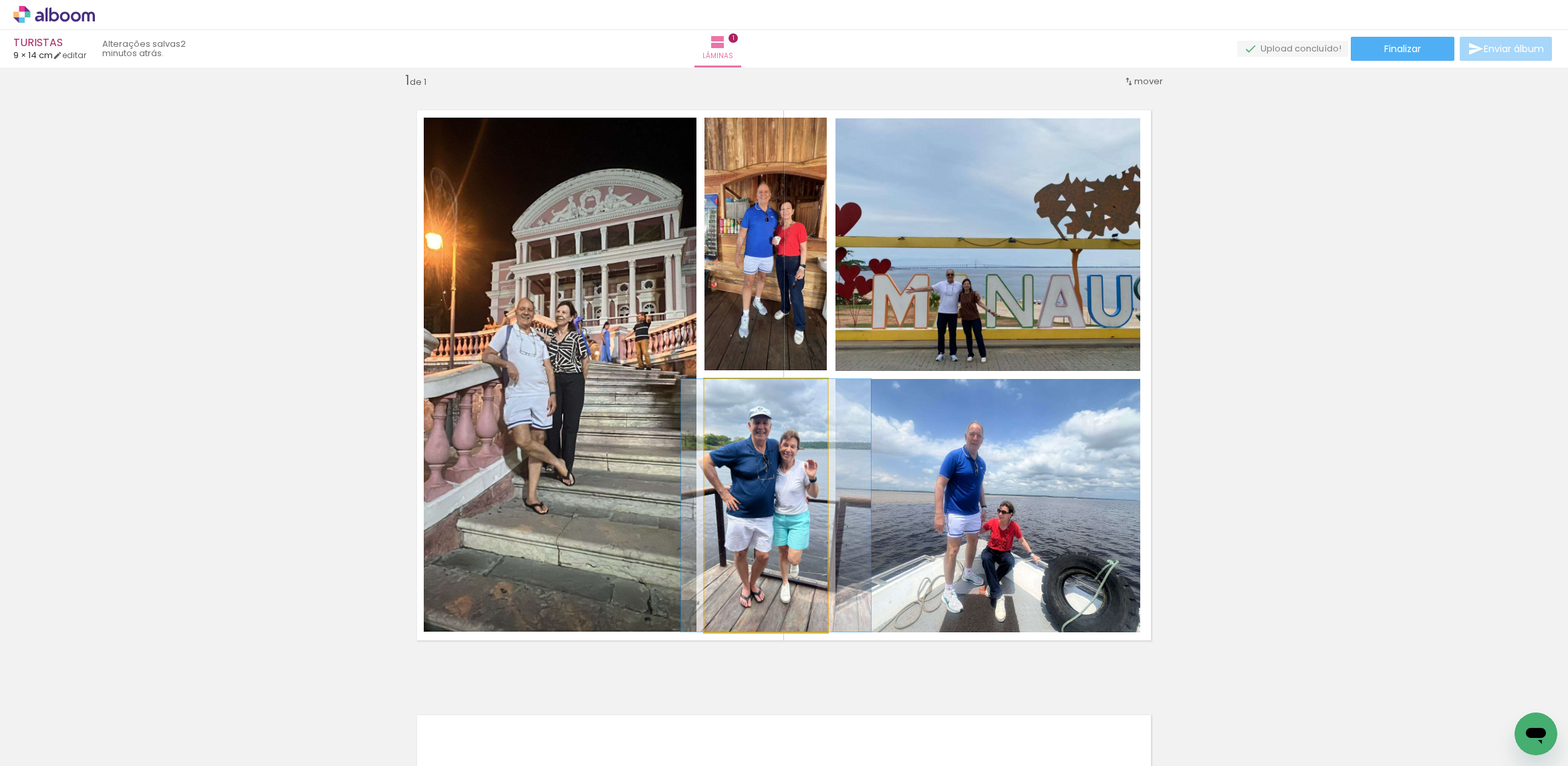
drag, startPoint x: 755, startPoint y: 472, endPoint x: 764, endPoint y: 470, distance: 9.2
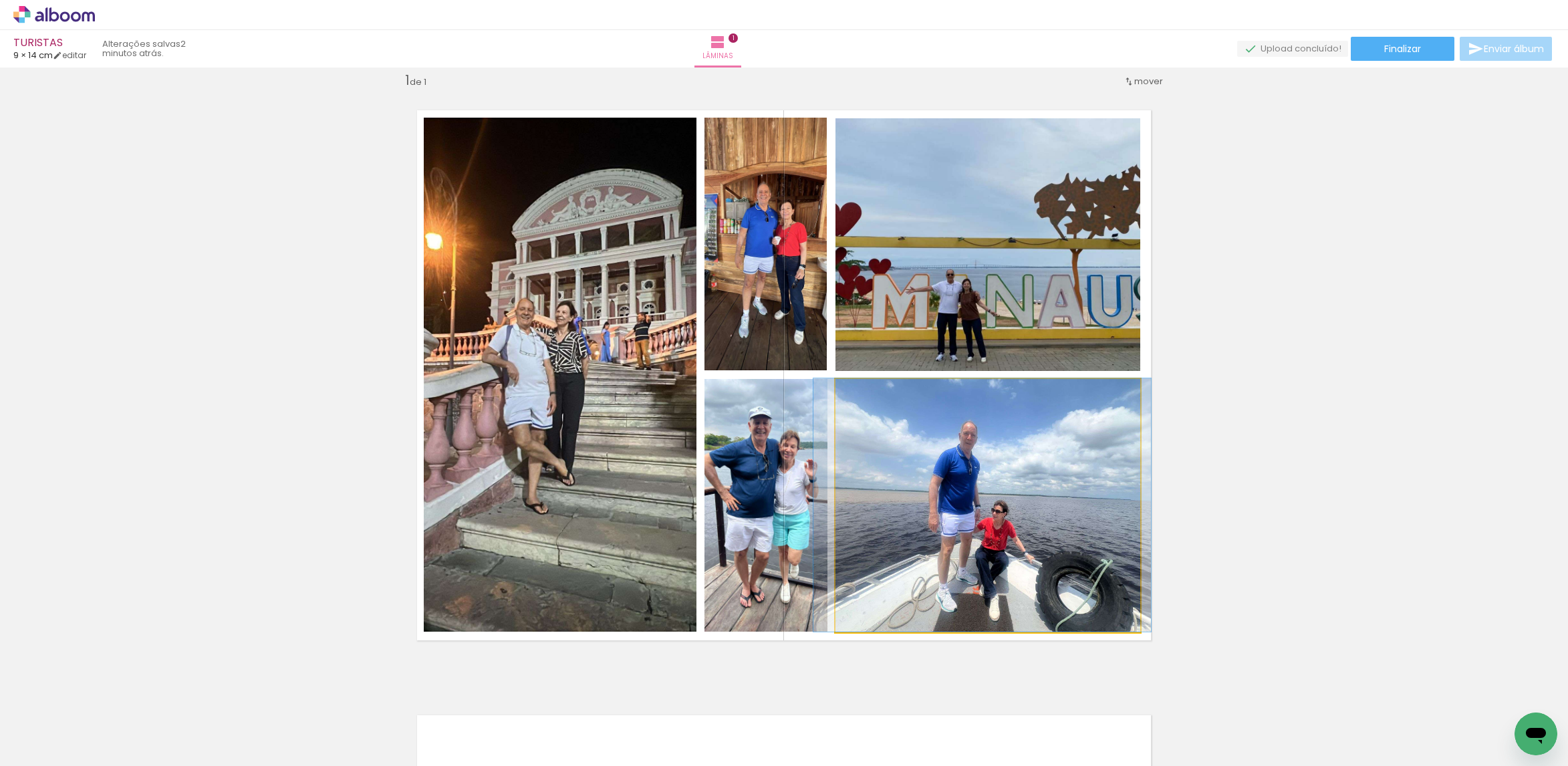
drag, startPoint x: 968, startPoint y: 476, endPoint x: 962, endPoint y: 456, distance: 20.9
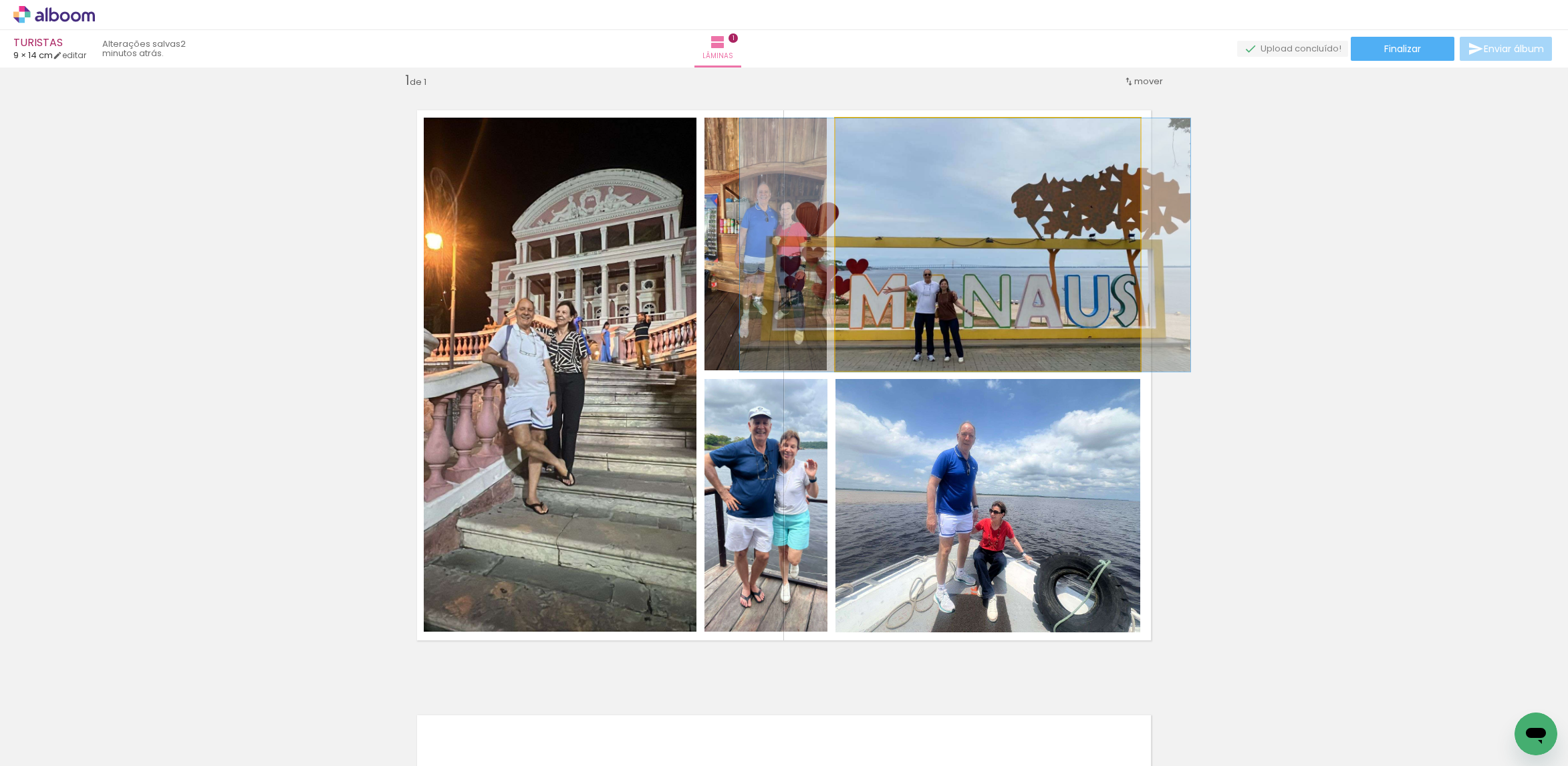
drag, startPoint x: 1051, startPoint y: 277, endPoint x: 1028, endPoint y: 277, distance: 23.0
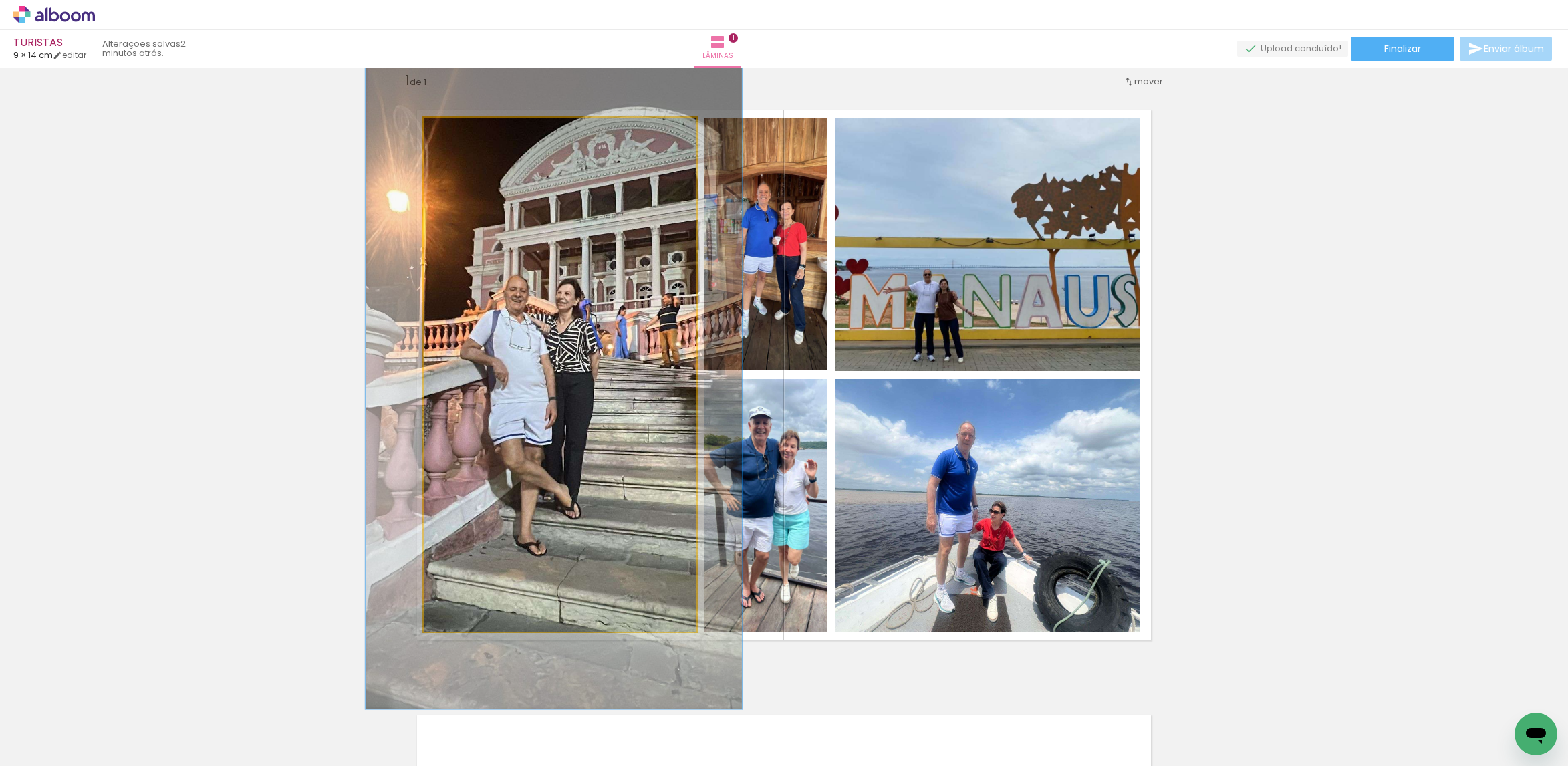
drag, startPoint x: 455, startPoint y: 134, endPoint x: 463, endPoint y: 133, distance: 8.1
type paper-slider "130"
click at [463, 133] on div at bounding box center [469, 132] width 21 height 21
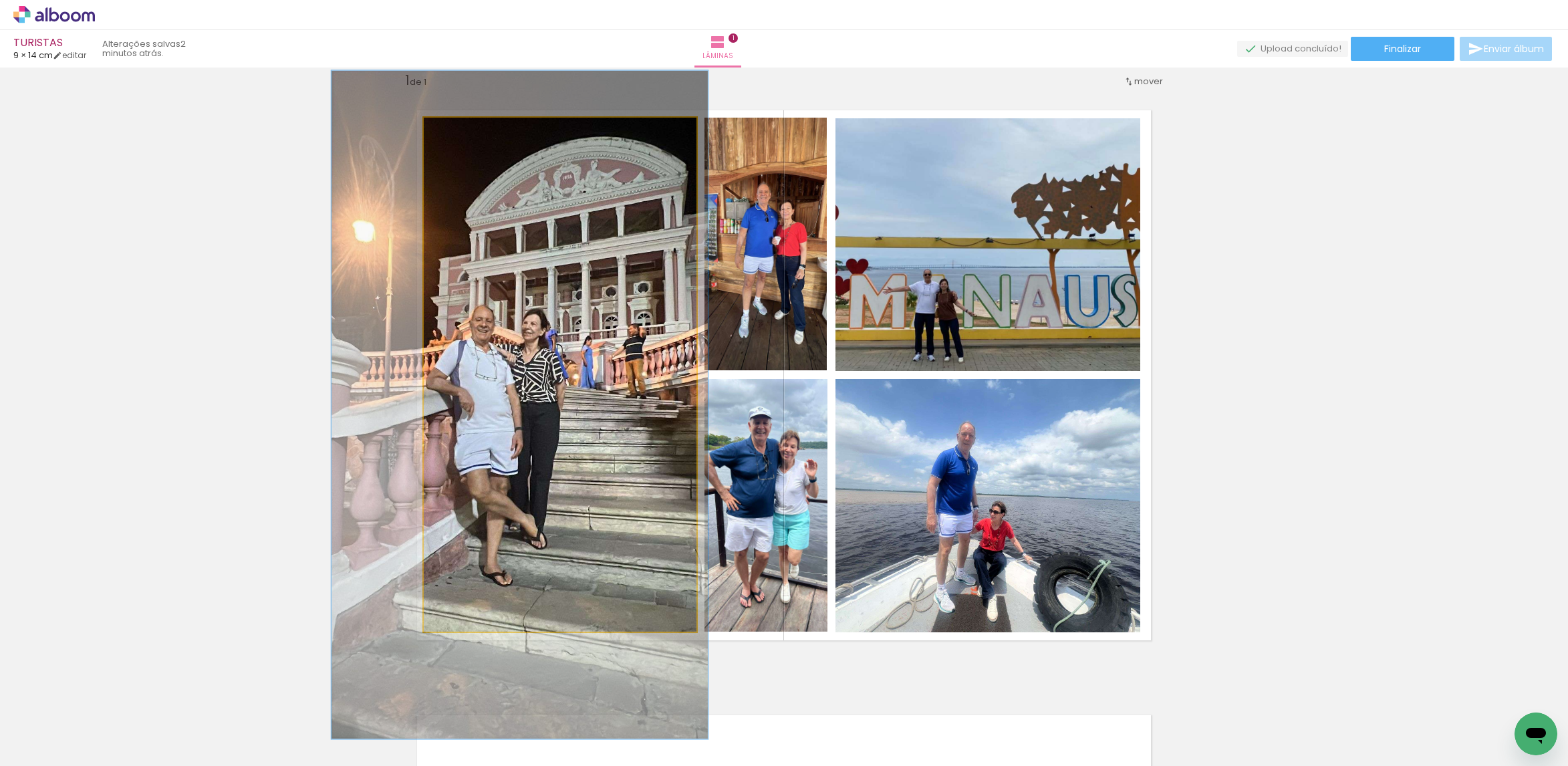
drag, startPoint x: 532, startPoint y: 253, endPoint x: 491, endPoint y: 329, distance: 86.4
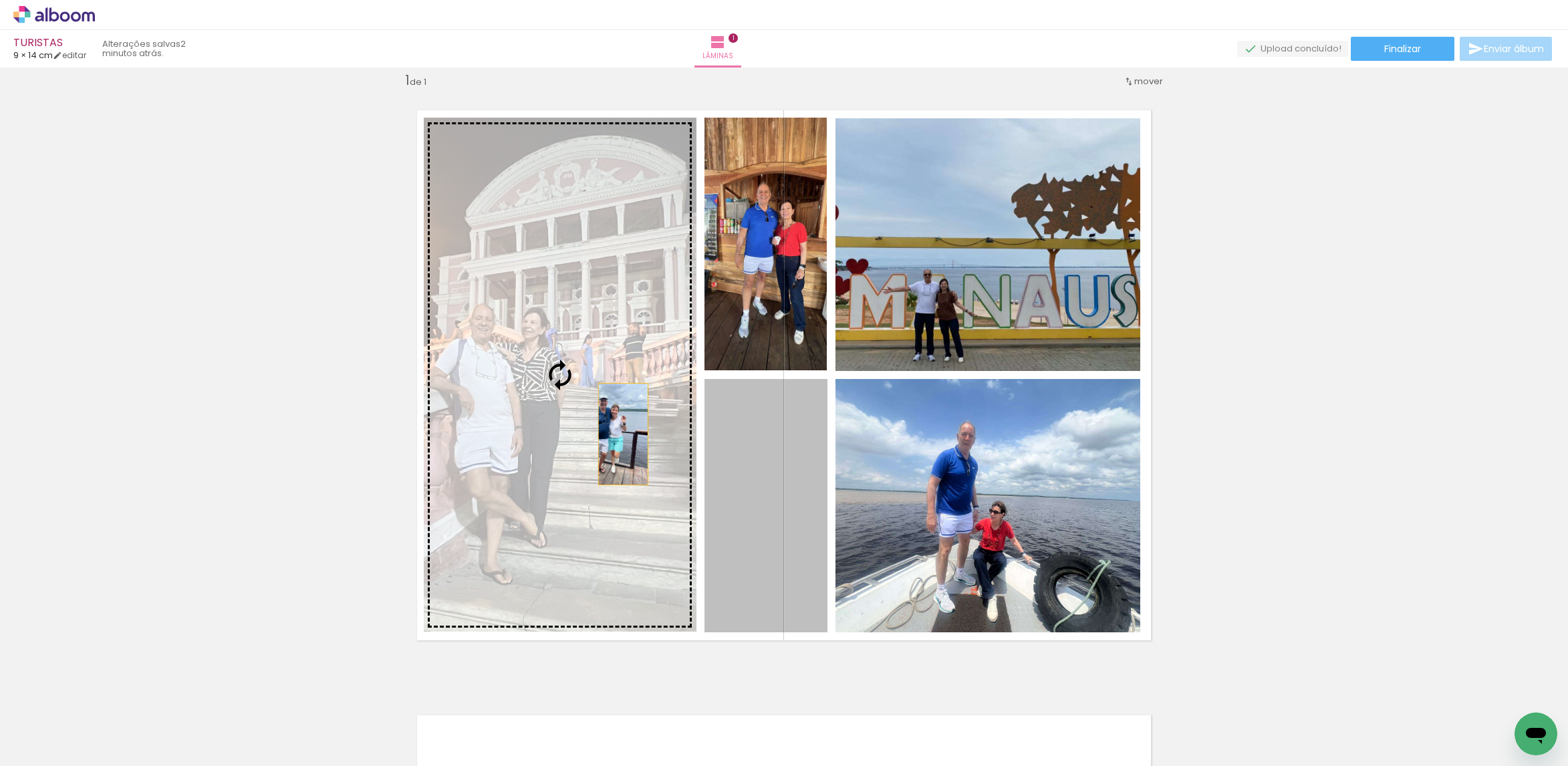
drag, startPoint x: 786, startPoint y: 499, endPoint x: 593, endPoint y: 423, distance: 207.4
click at [0, 0] on slot at bounding box center [0, 0] width 0 height 0
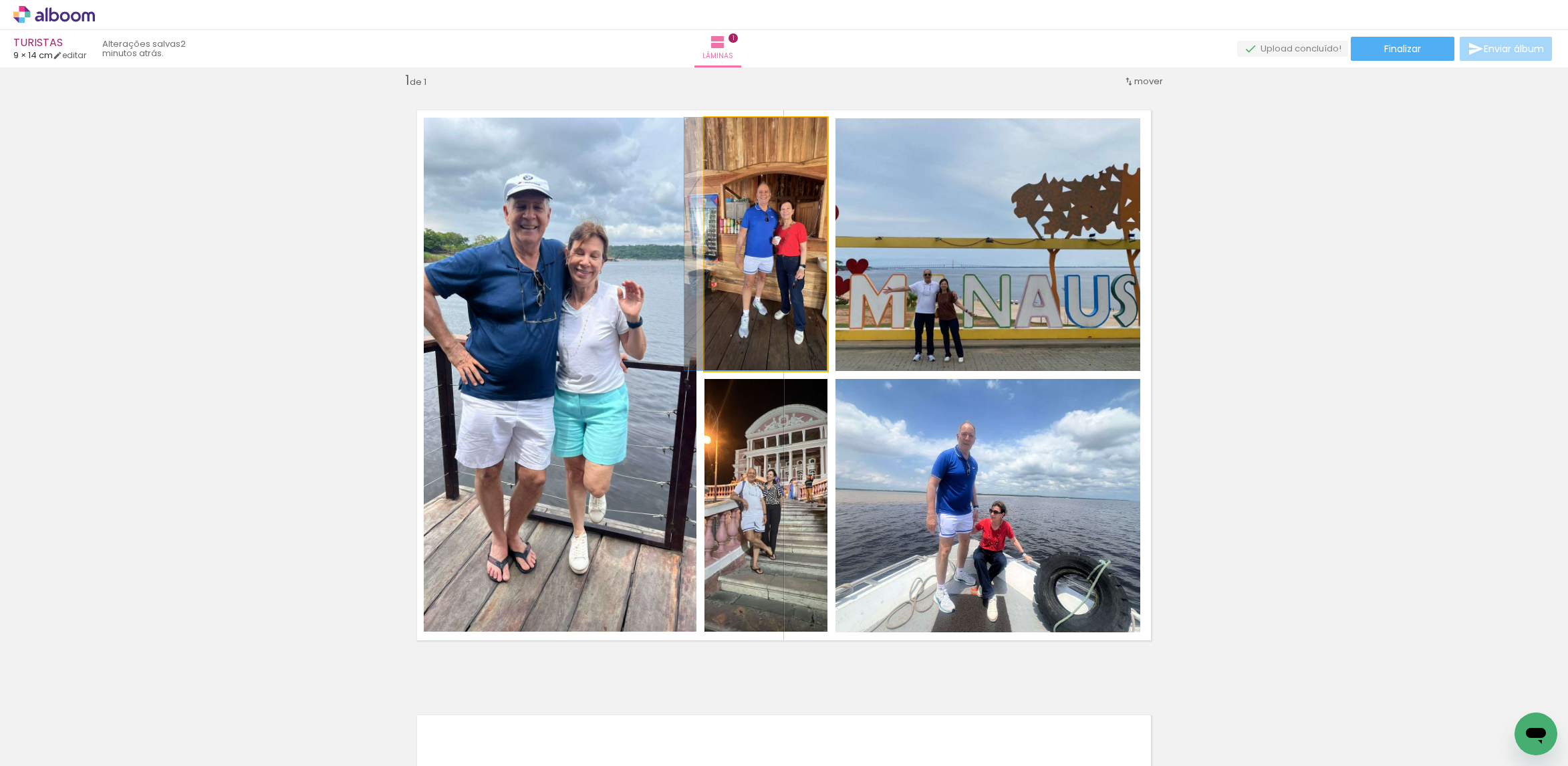
drag, startPoint x: 764, startPoint y: 235, endPoint x: 618, endPoint y: 284, distance: 154.0
click at [0, 0] on slot at bounding box center [0, 0] width 0 height 0
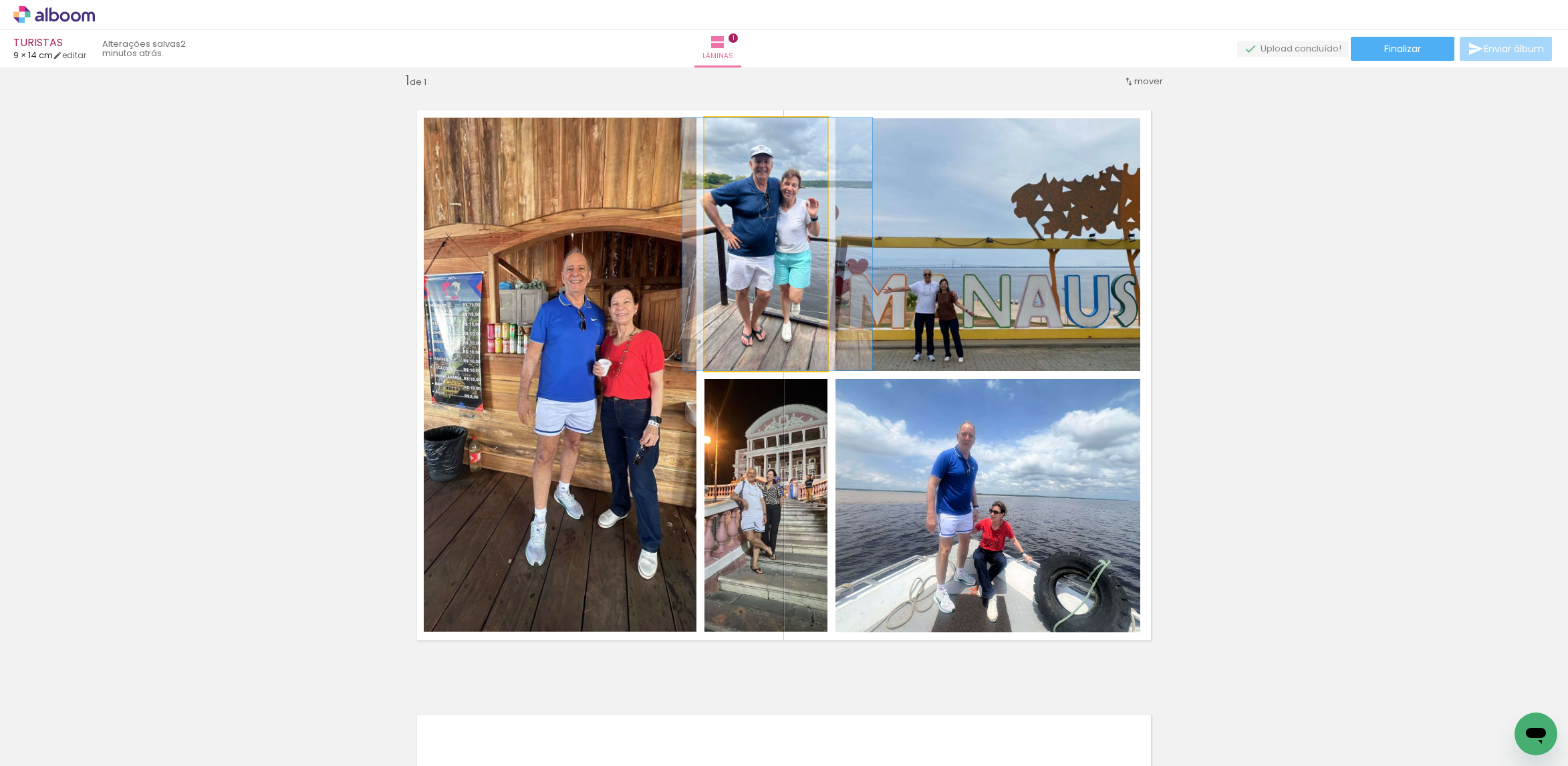
drag, startPoint x: 748, startPoint y: 289, endPoint x: 758, endPoint y: 290, distance: 10.0
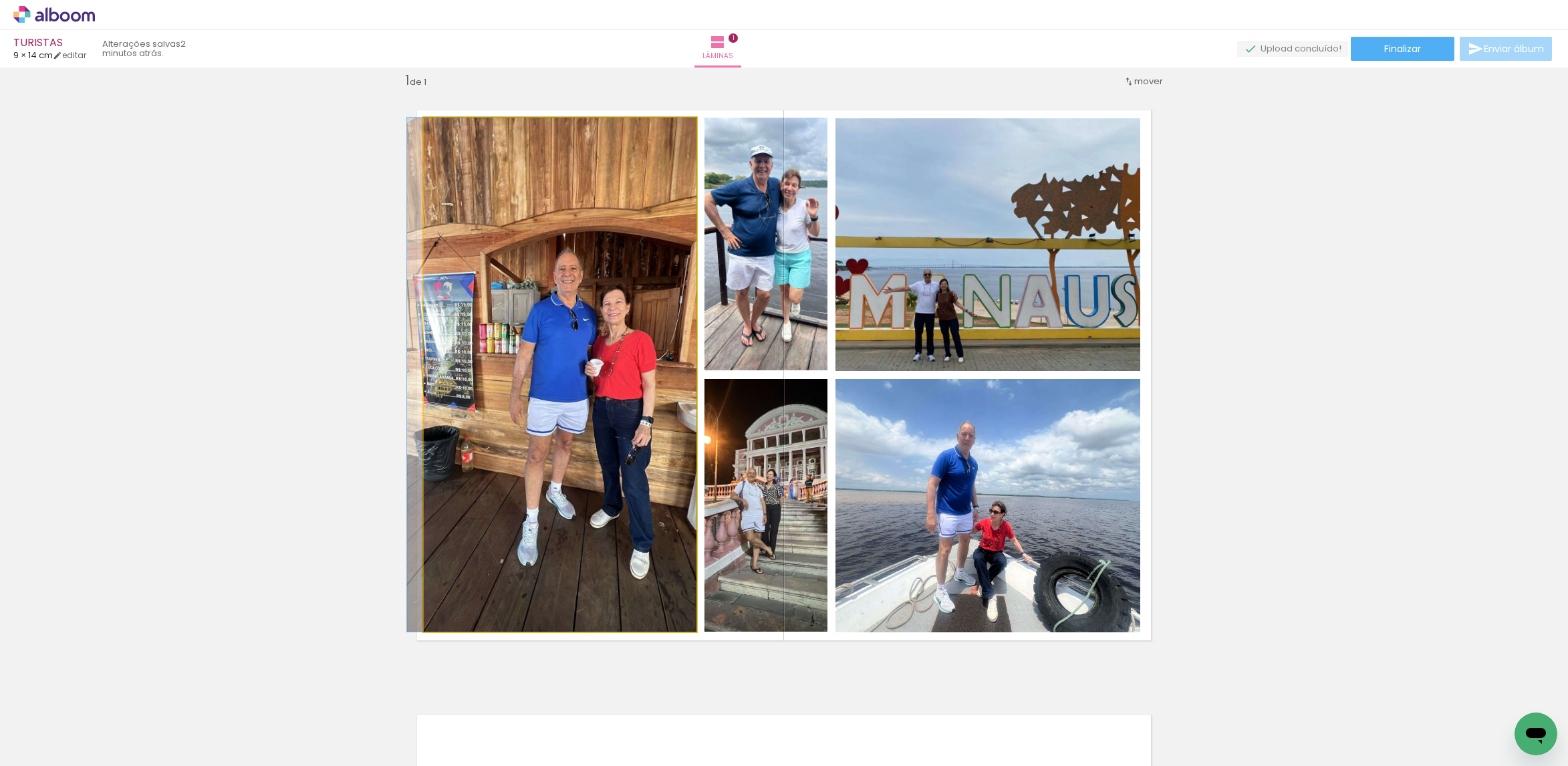
drag, startPoint x: 610, startPoint y: 458, endPoint x: 584, endPoint y: 461, distance: 26.2
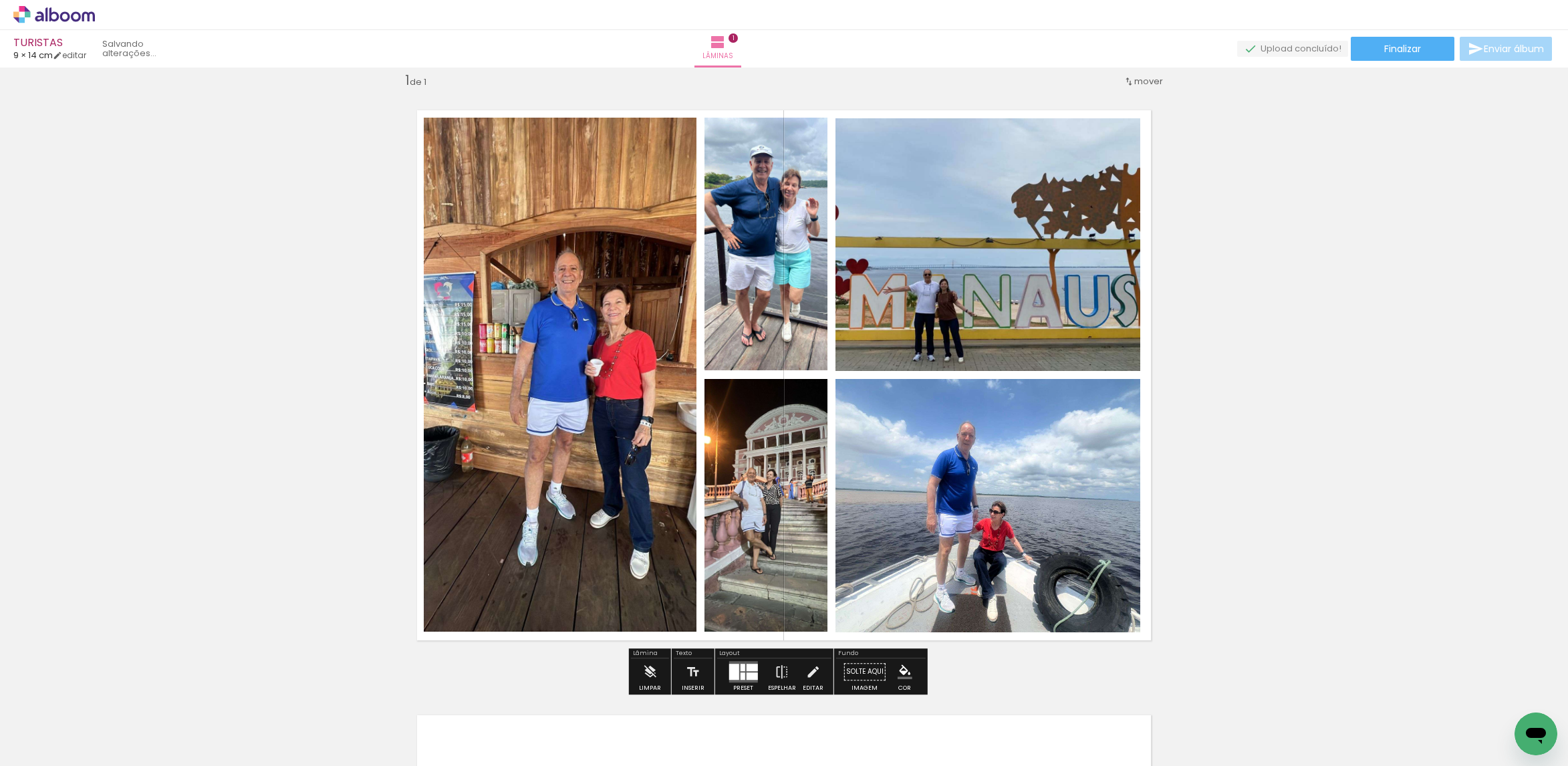
drag, startPoint x: 758, startPoint y: 503, endPoint x: 593, endPoint y: 470, distance: 168.3
click at [0, 0] on slot at bounding box center [0, 0] width 0 height 0
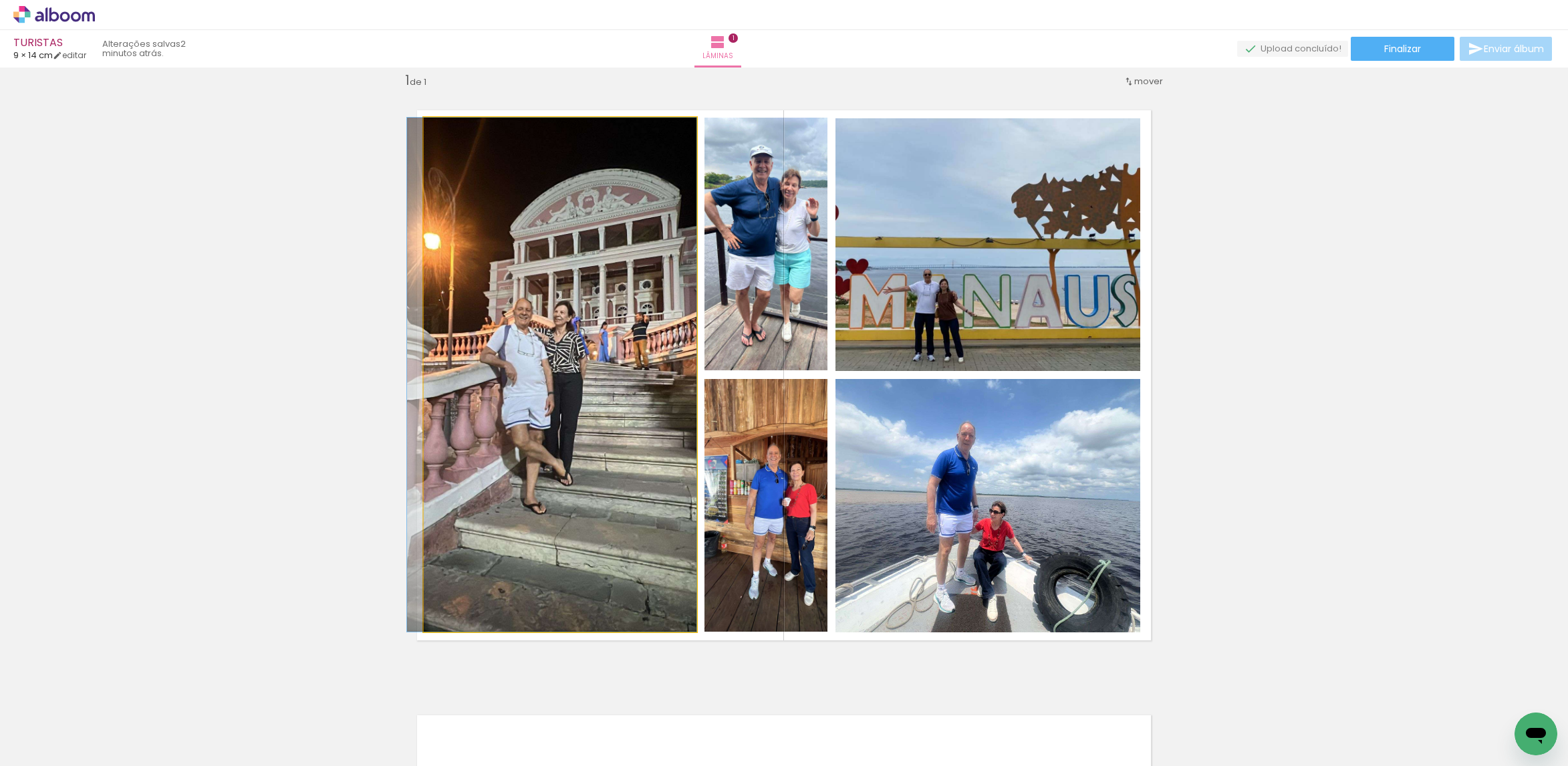
drag, startPoint x: 616, startPoint y: 367, endPoint x: 761, endPoint y: 349, distance: 146.1
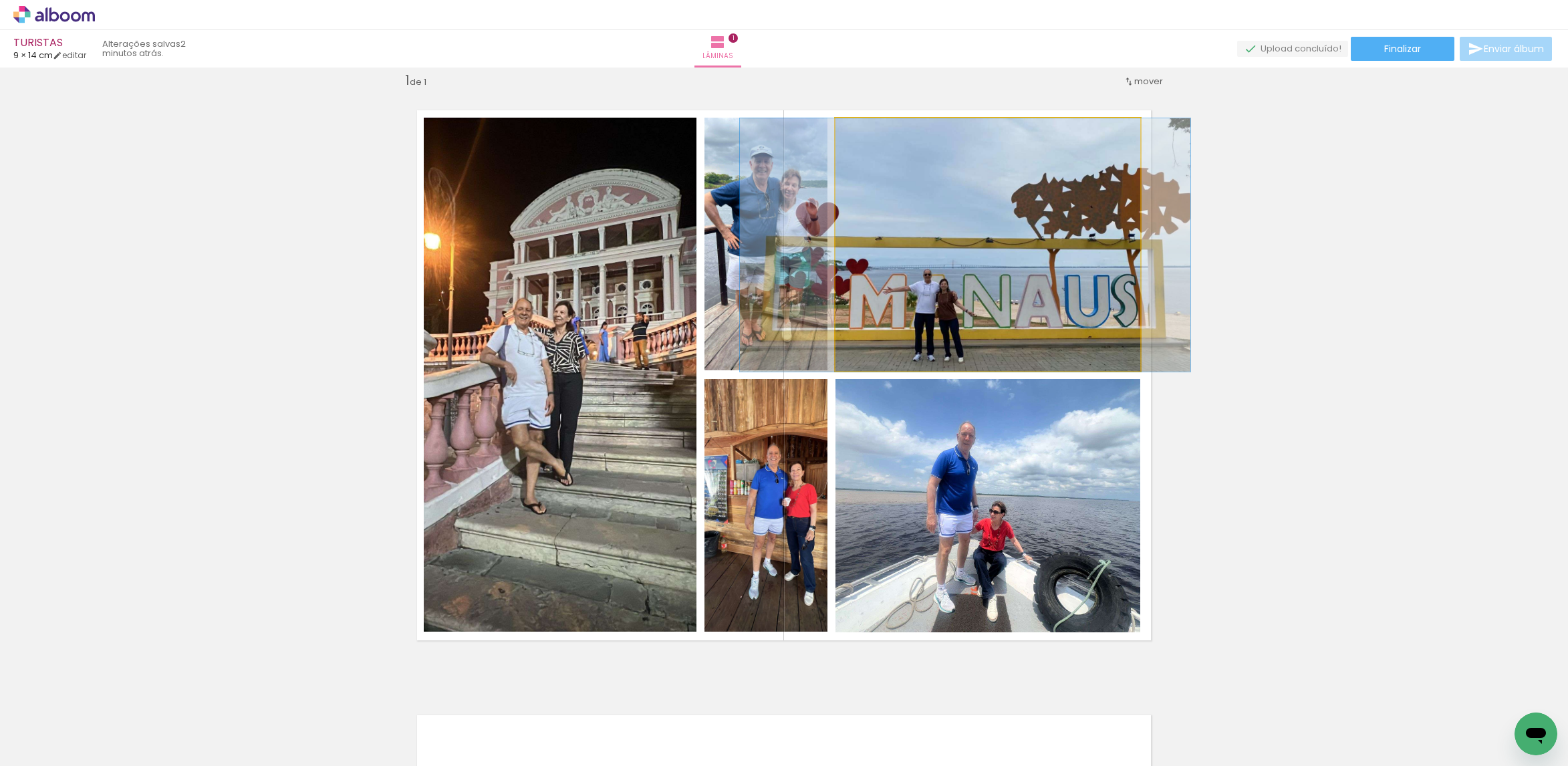
click at [950, 272] on quentale-photo at bounding box center [988, 245] width 306 height 254
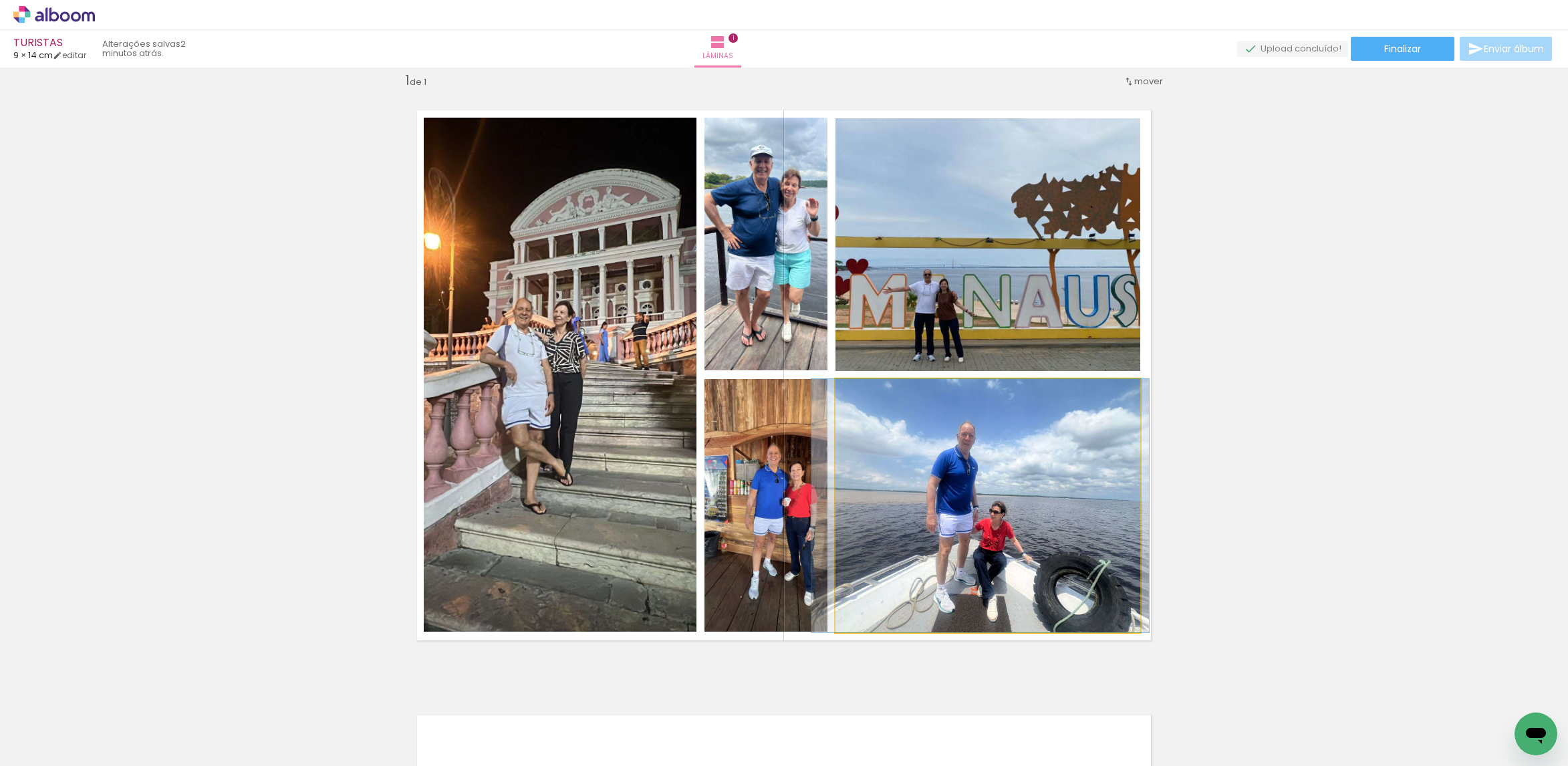
click at [1047, 466] on quentale-photo at bounding box center [988, 506] width 306 height 254
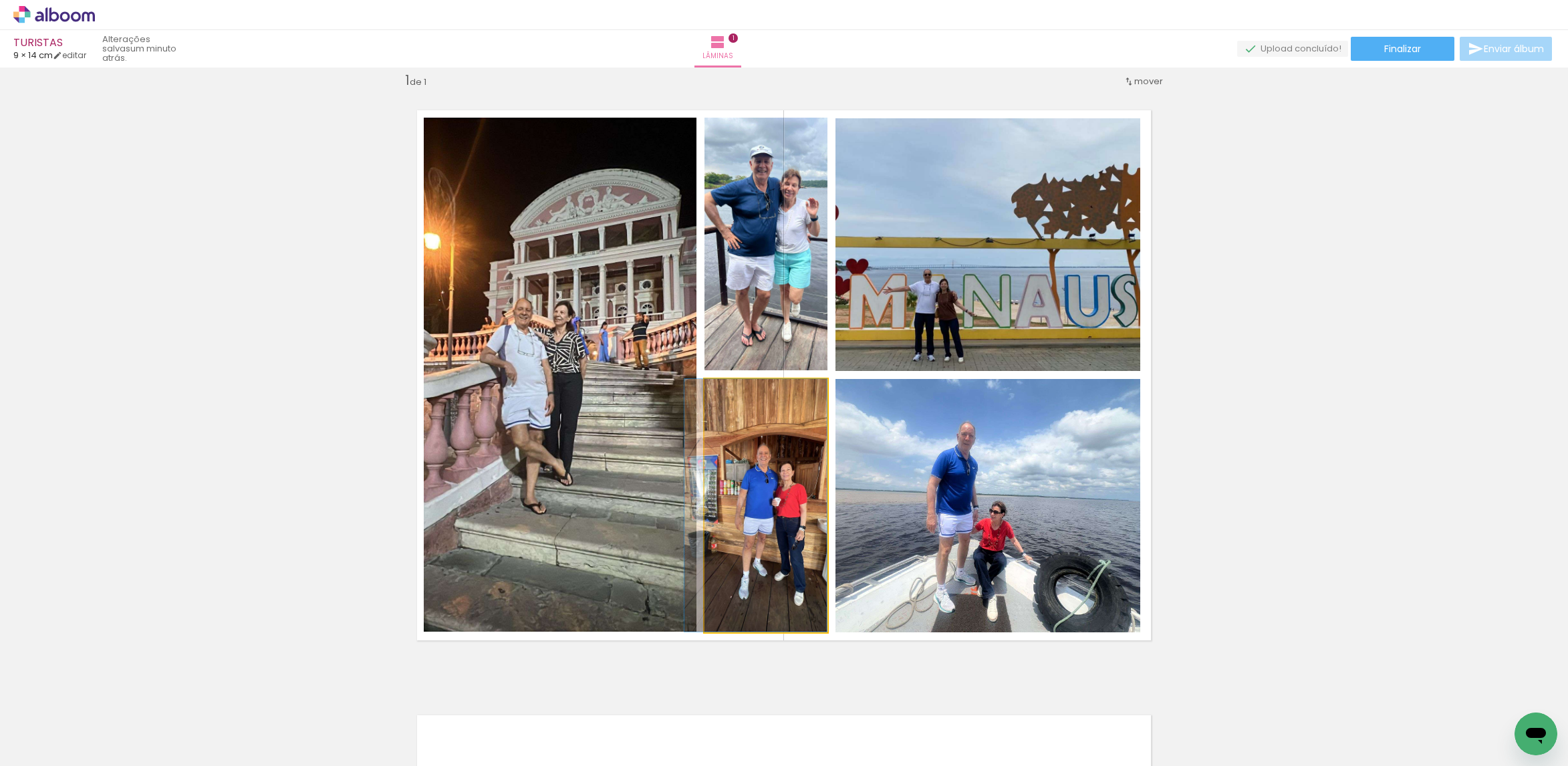
drag, startPoint x: 756, startPoint y: 536, endPoint x: 728, endPoint y: 728, distance: 194.0
click at [759, 722] on quentale-workspace at bounding box center [784, 383] width 1568 height 766
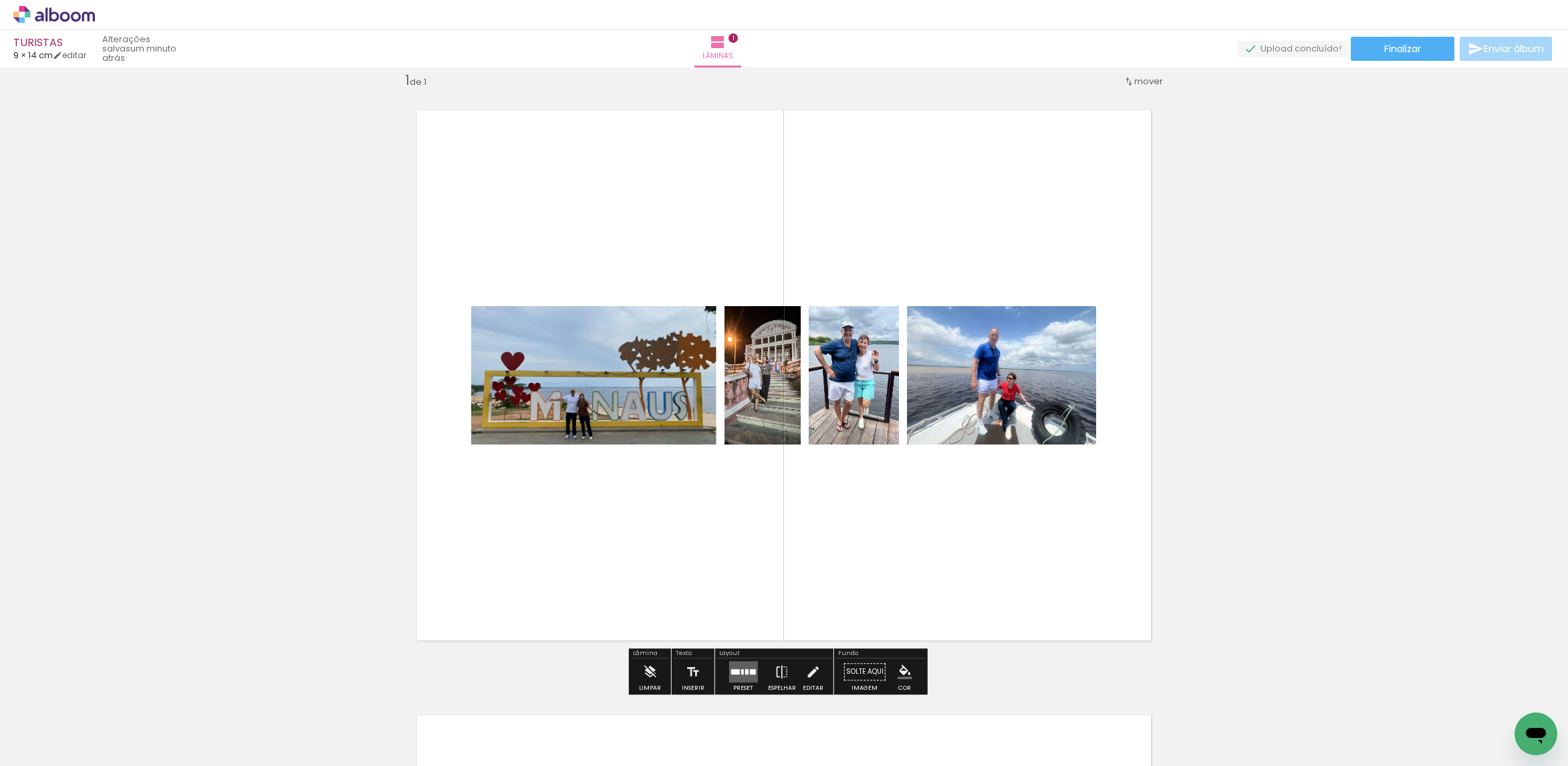
click at [61, 742] on span "Adicionar Fotos" at bounding box center [48, 748] width 40 height 15
click at [0, 0] on input "file" at bounding box center [0, 0] width 0 height 0
drag, startPoint x: 502, startPoint y: 718, endPoint x: 760, endPoint y: 526, distance: 321.6
click at [760, 526] on quentale-workspace at bounding box center [784, 383] width 1568 height 766
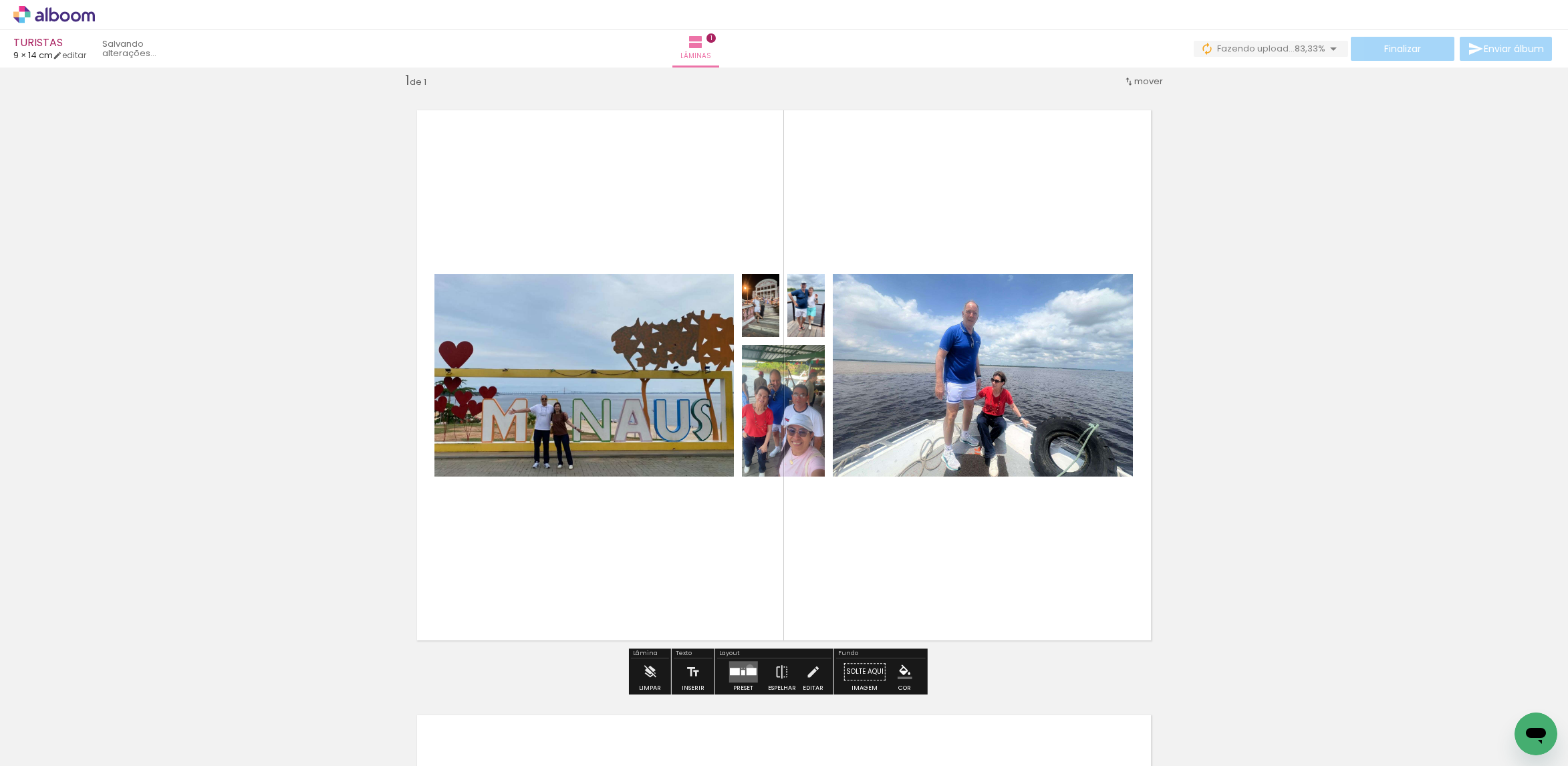
click at [746, 668] on div at bounding box center [750, 671] width 10 height 8
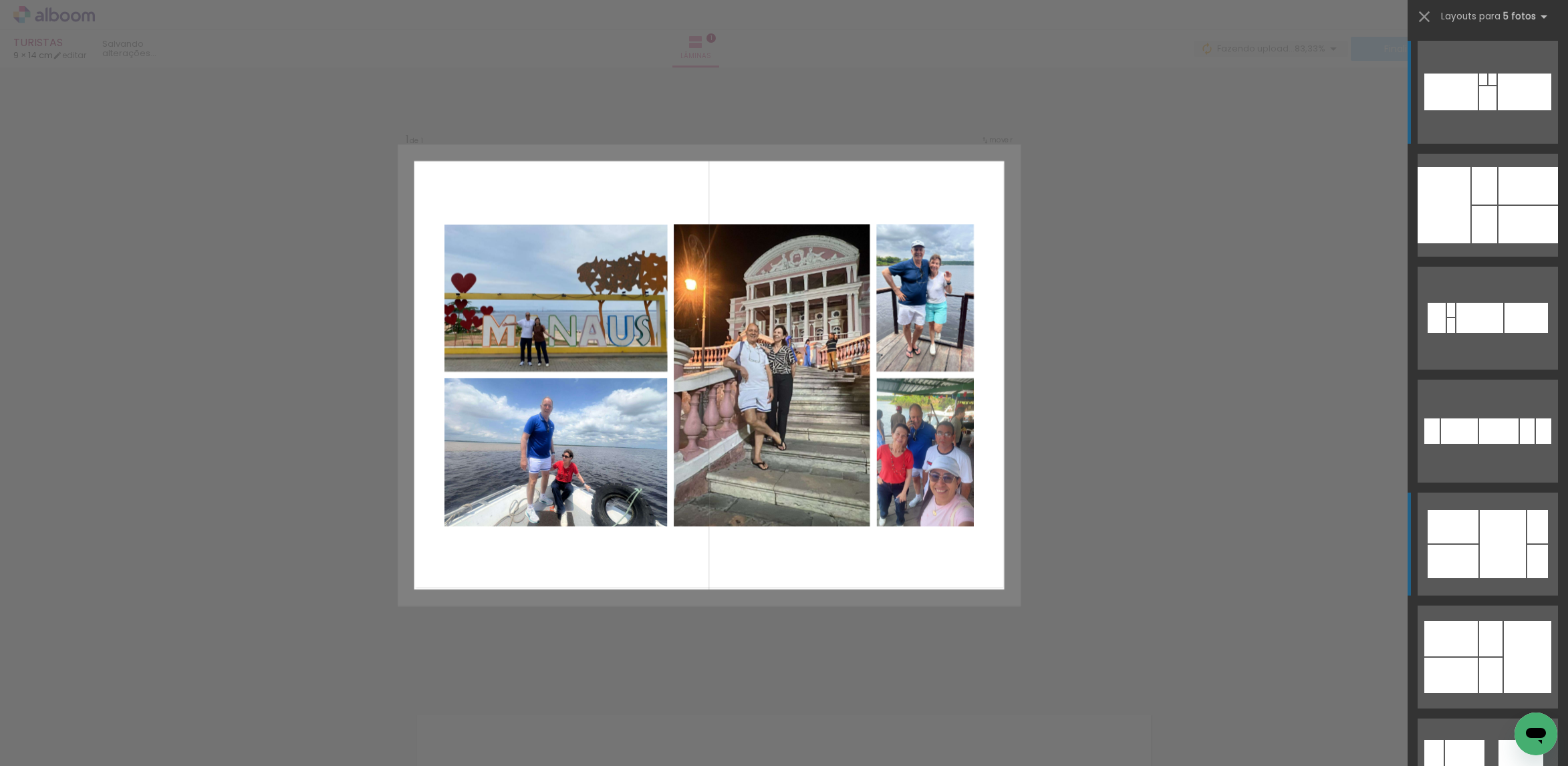
click at [1504, 559] on div at bounding box center [1502, 544] width 46 height 68
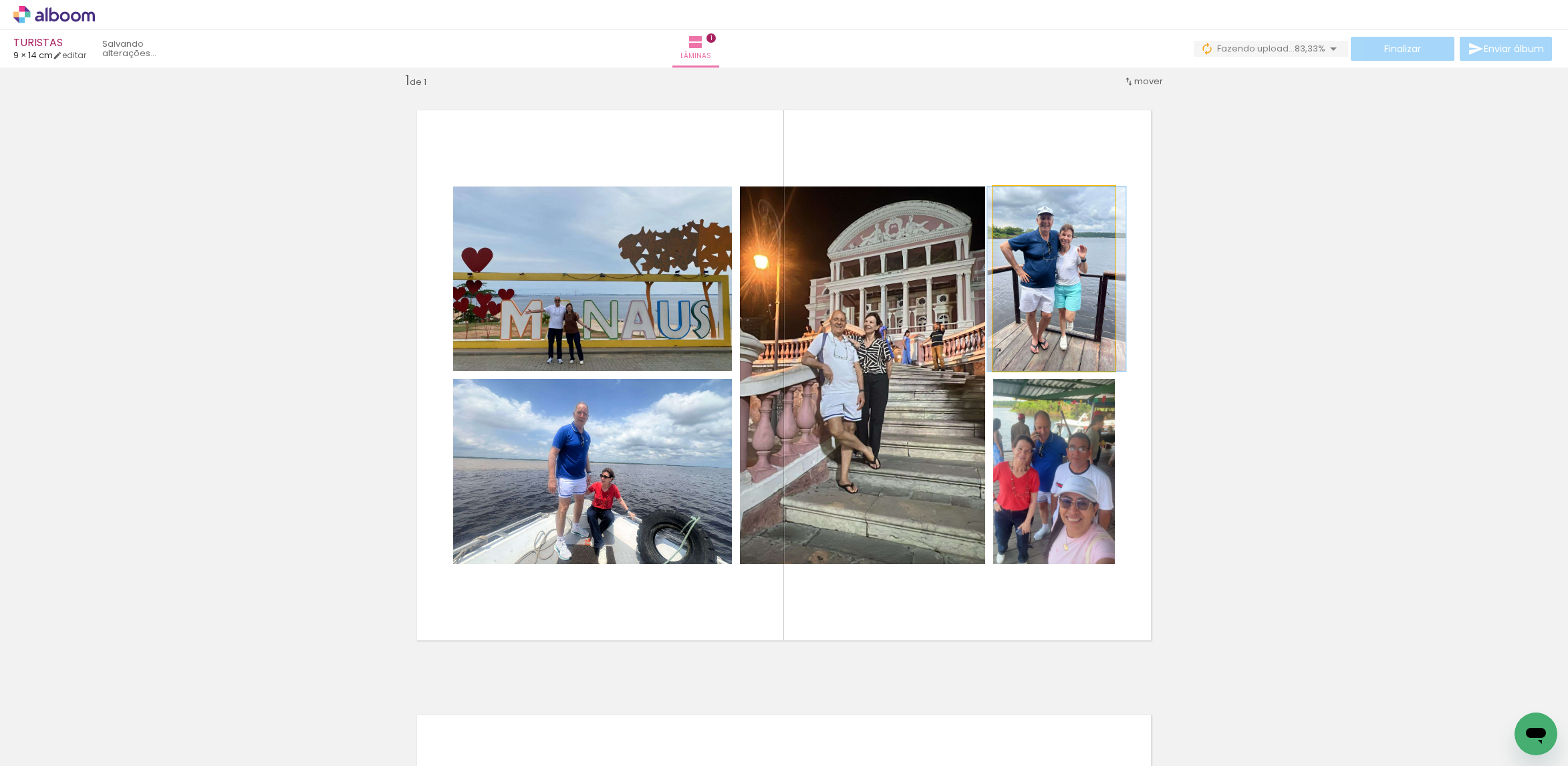
click at [1079, 295] on quentale-photo at bounding box center [1054, 279] width 122 height 184
drag, startPoint x: 1079, startPoint y: 295, endPoint x: 1081, endPoint y: 396, distance: 101.0
click at [1077, 297] on quentale-photo at bounding box center [1054, 279] width 122 height 184
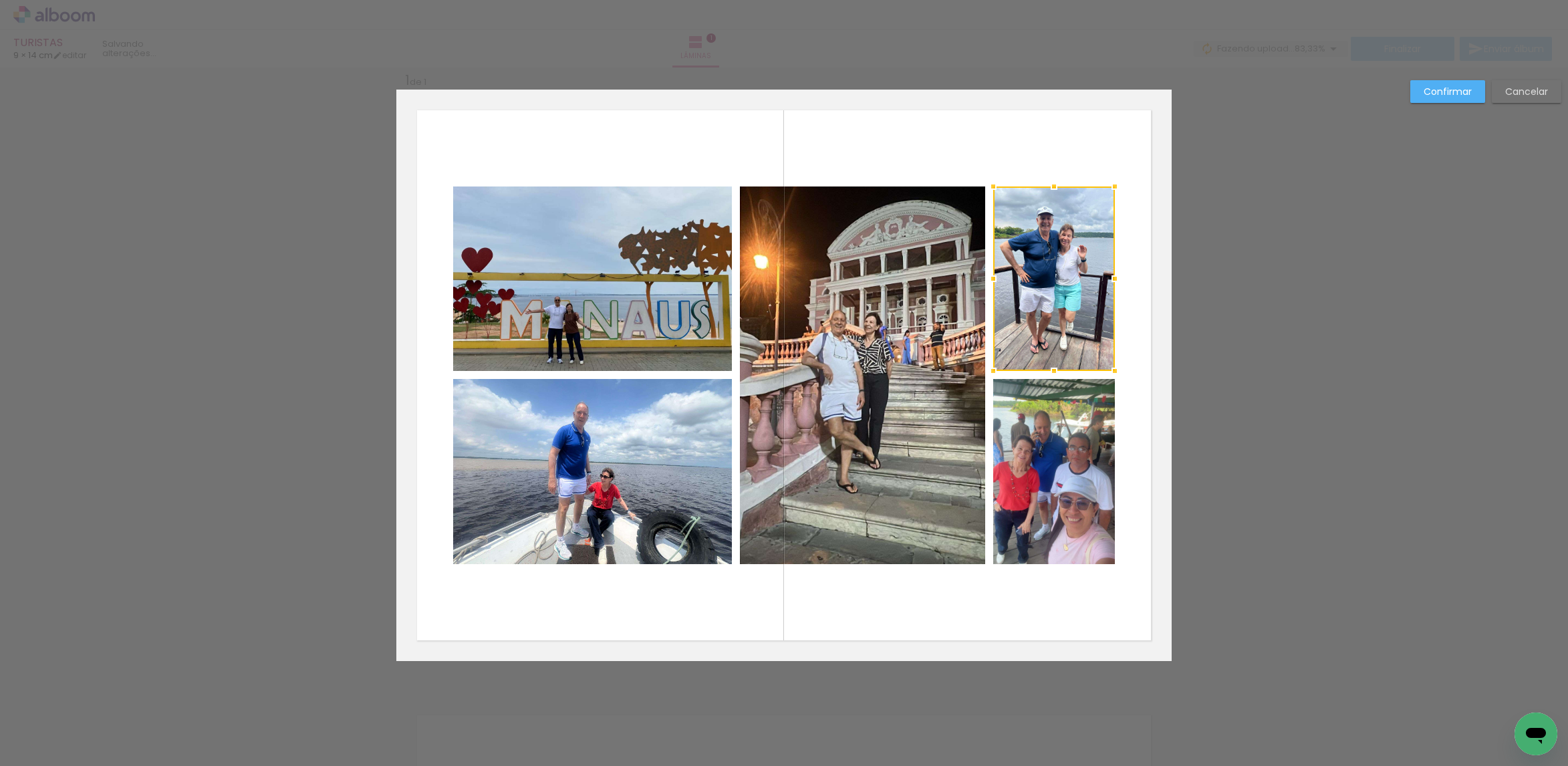
click at [1075, 435] on quentale-photo at bounding box center [1054, 471] width 122 height 185
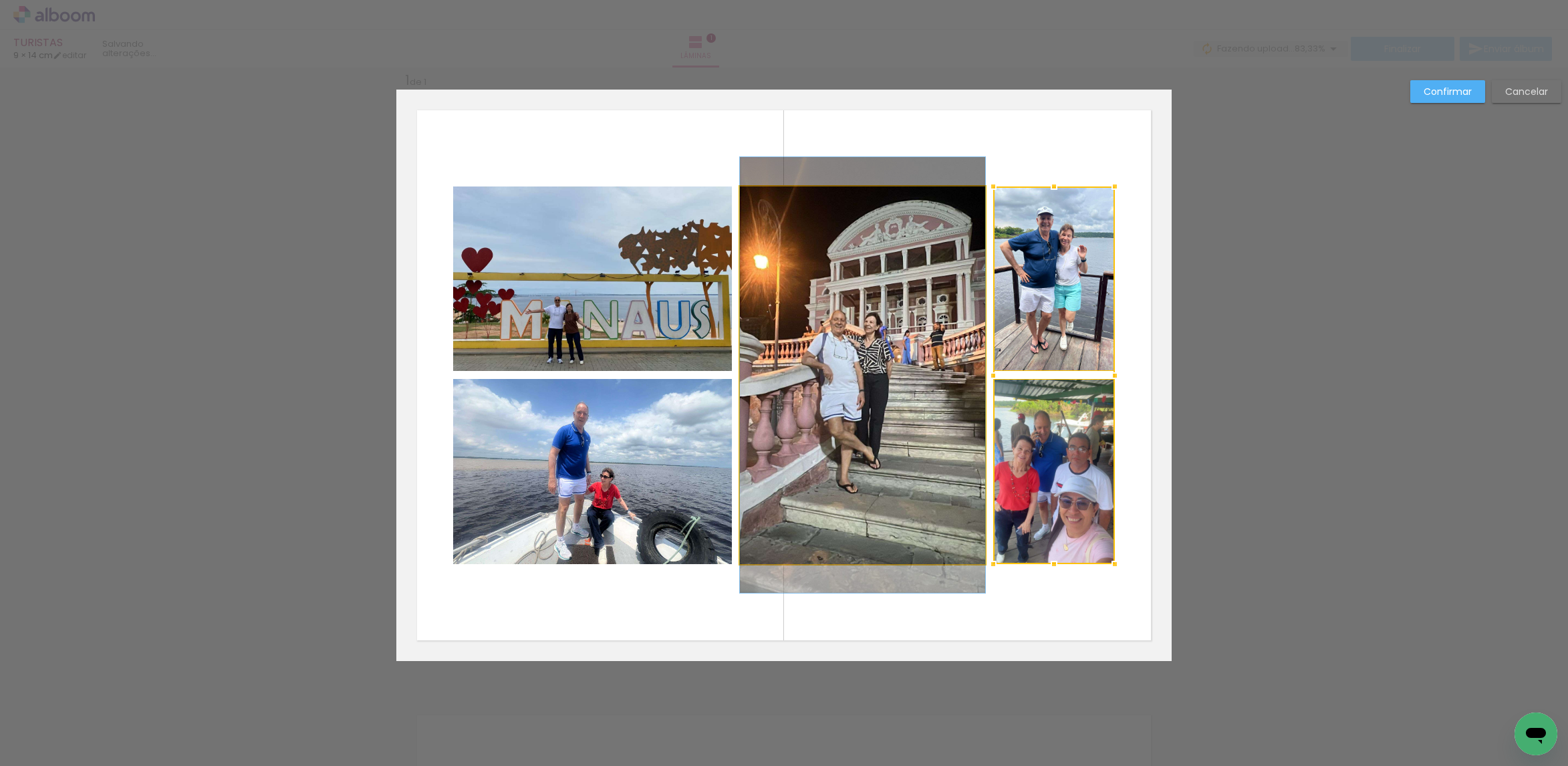
click at [904, 400] on quentale-photo at bounding box center [863, 375] width 245 height 378
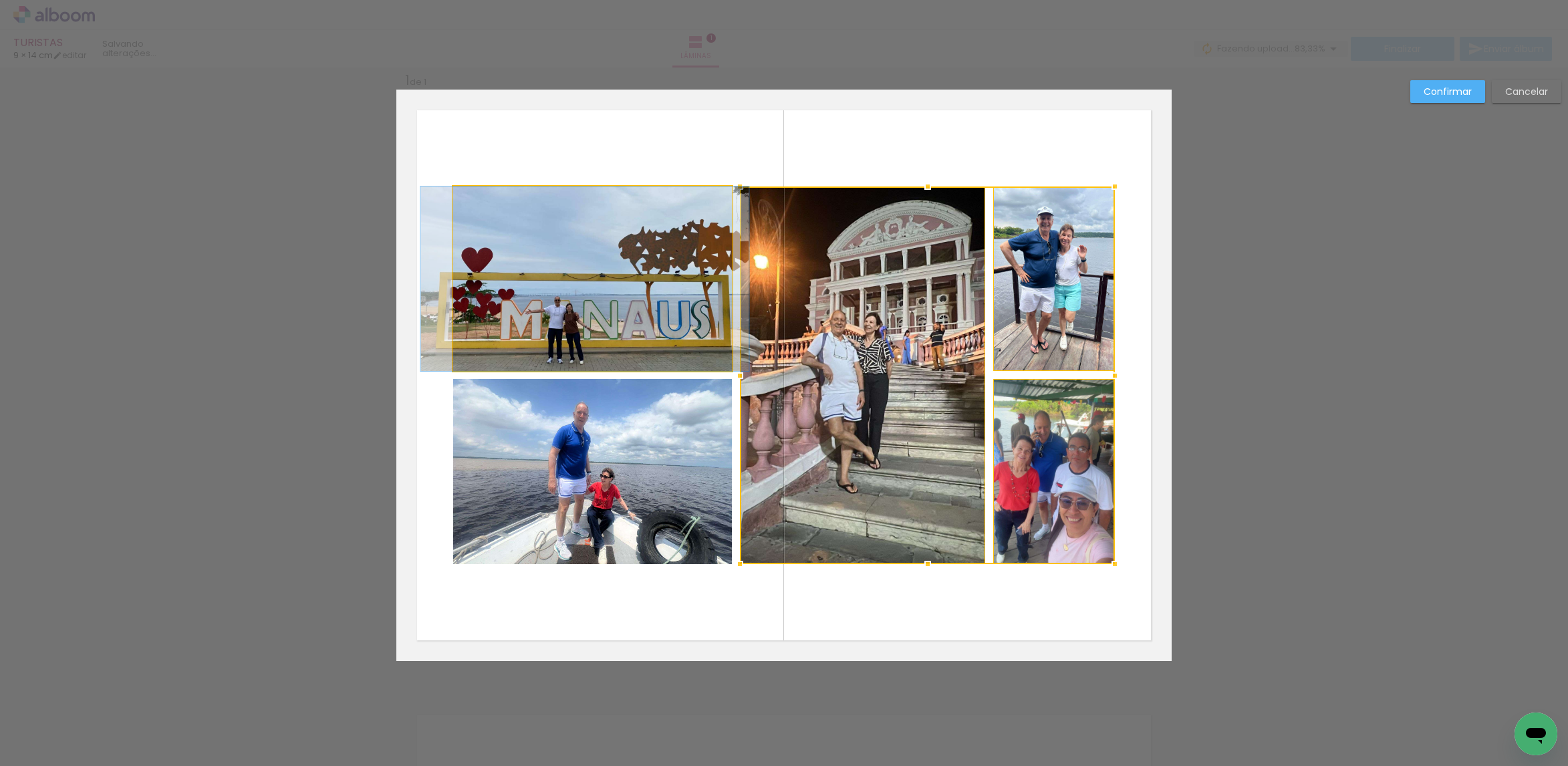
click at [585, 319] on quentale-photo at bounding box center [592, 279] width 279 height 184
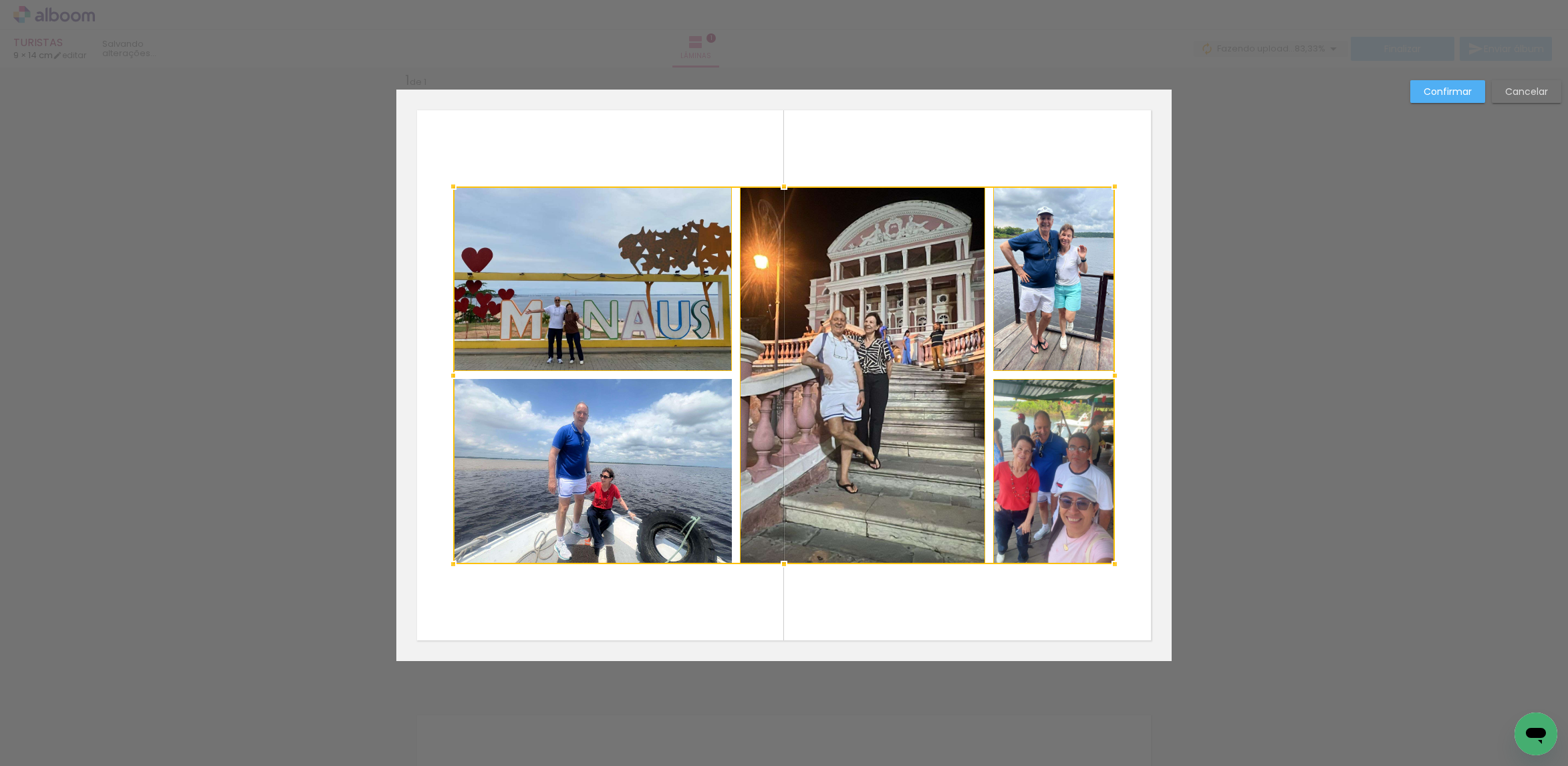
drag, startPoint x: 611, startPoint y: 436, endPoint x: 667, endPoint y: 378, distance: 80.6
click at [611, 435] on div at bounding box center [784, 375] width 662 height 378
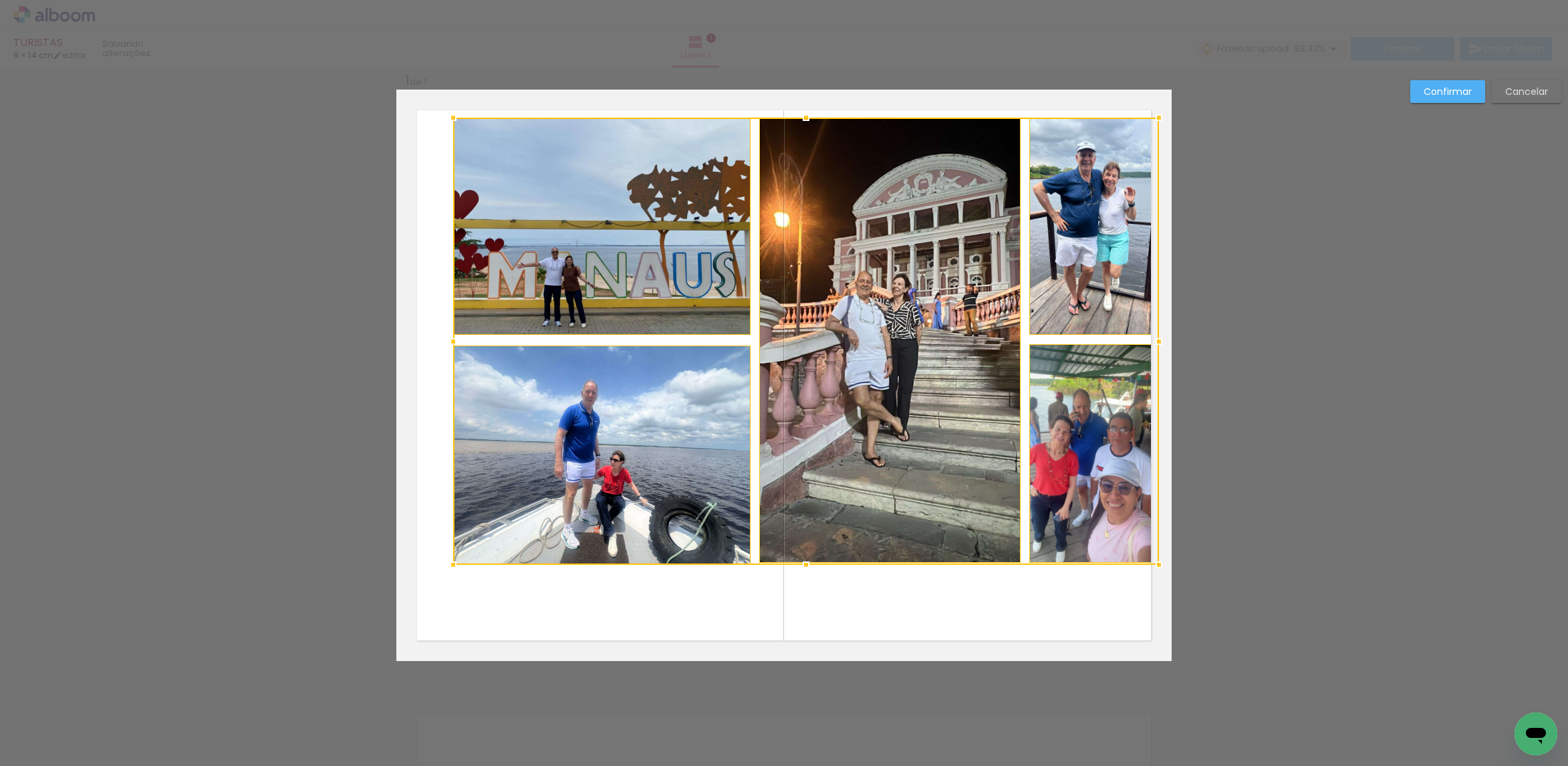
drag, startPoint x: 1119, startPoint y: 179, endPoint x: 1145, endPoint y: 111, distance: 72.8
click at [1145, 111] on div at bounding box center [1159, 117] width 27 height 27
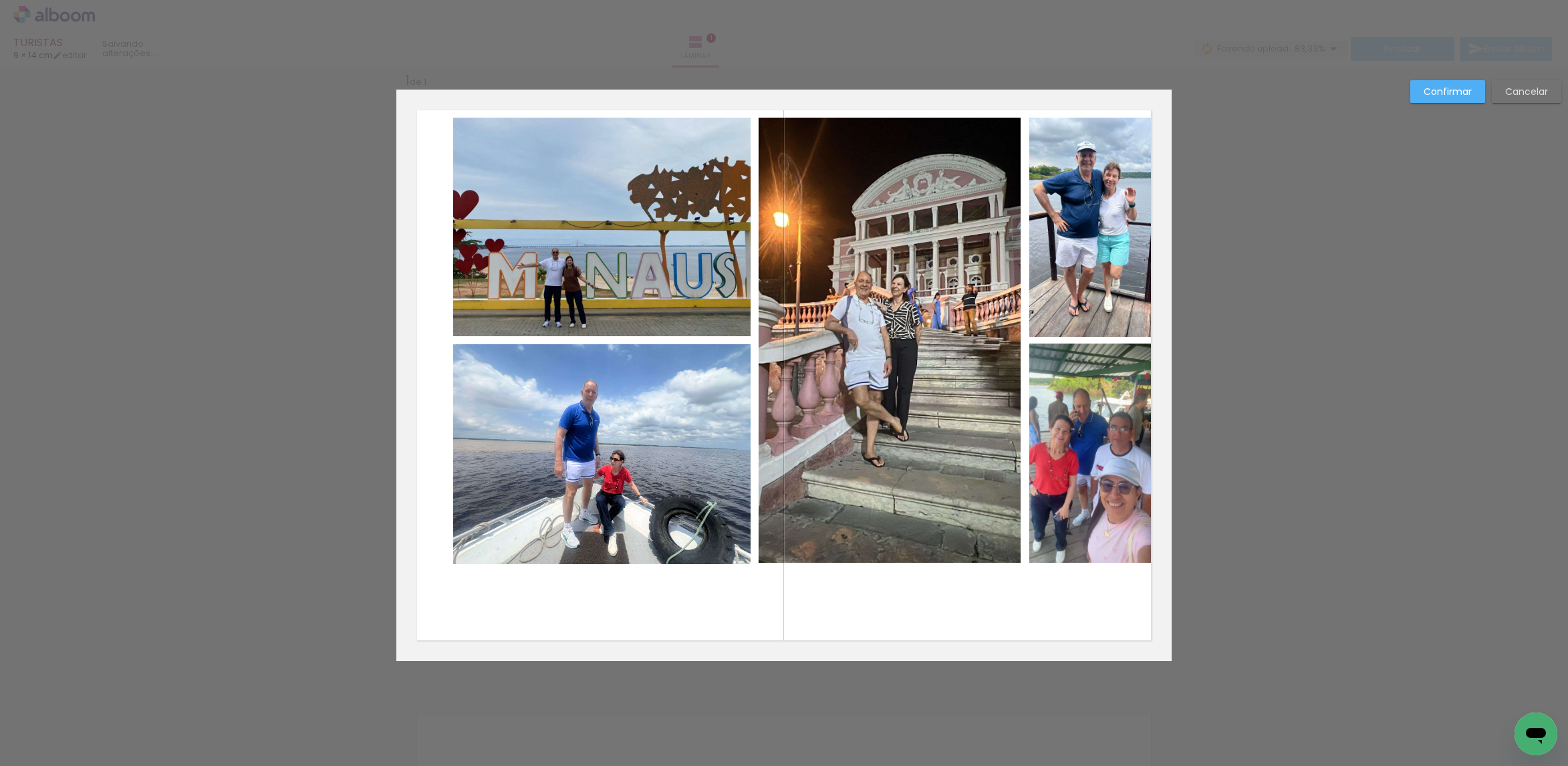
drag, startPoint x: 1103, startPoint y: 237, endPoint x: 1073, endPoint y: 313, distance: 81.7
click at [1102, 238] on quentale-photo at bounding box center [1093, 227] width 130 height 219
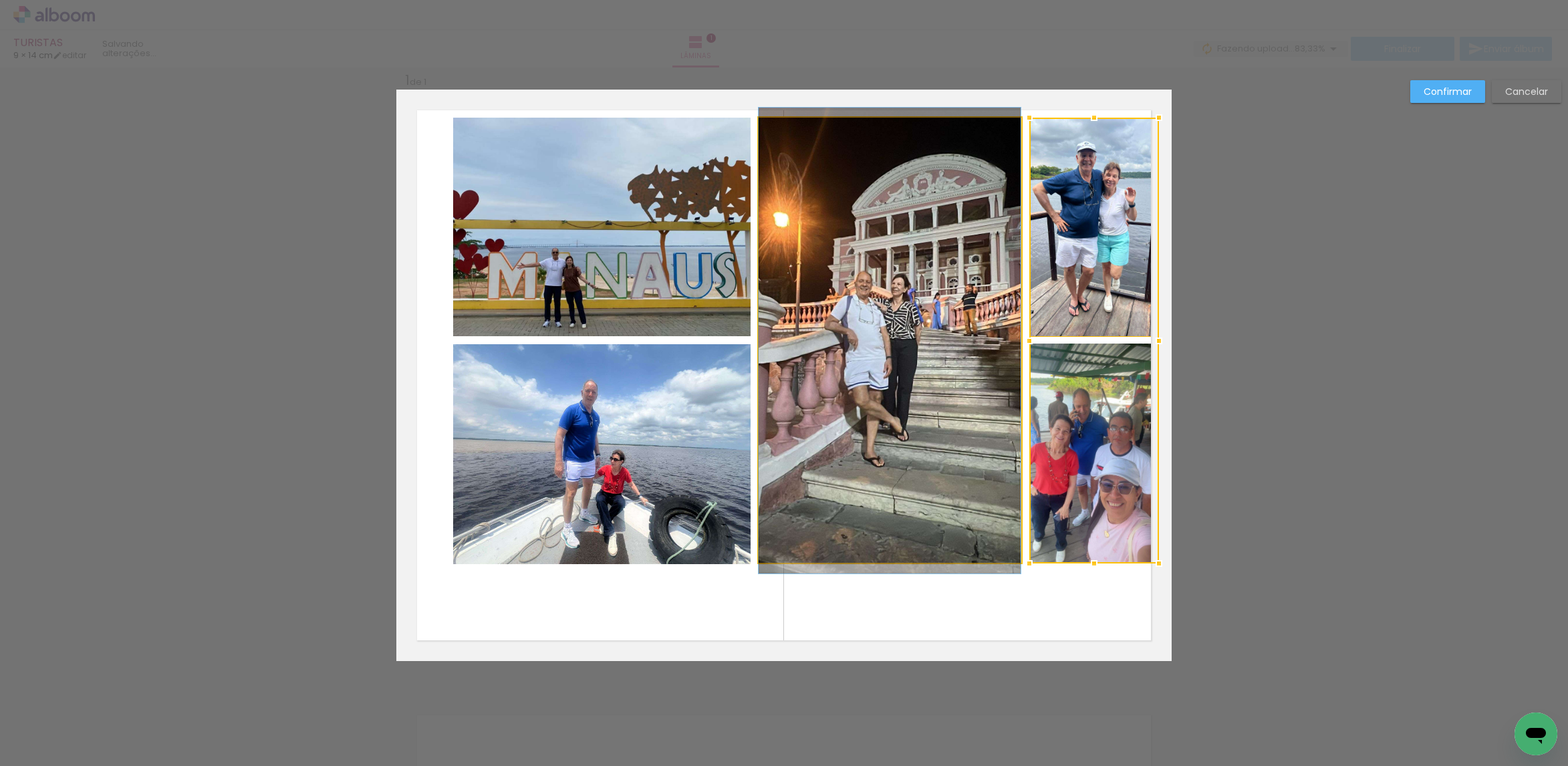
click at [893, 409] on quentale-photo at bounding box center [890, 340] width 262 height 446
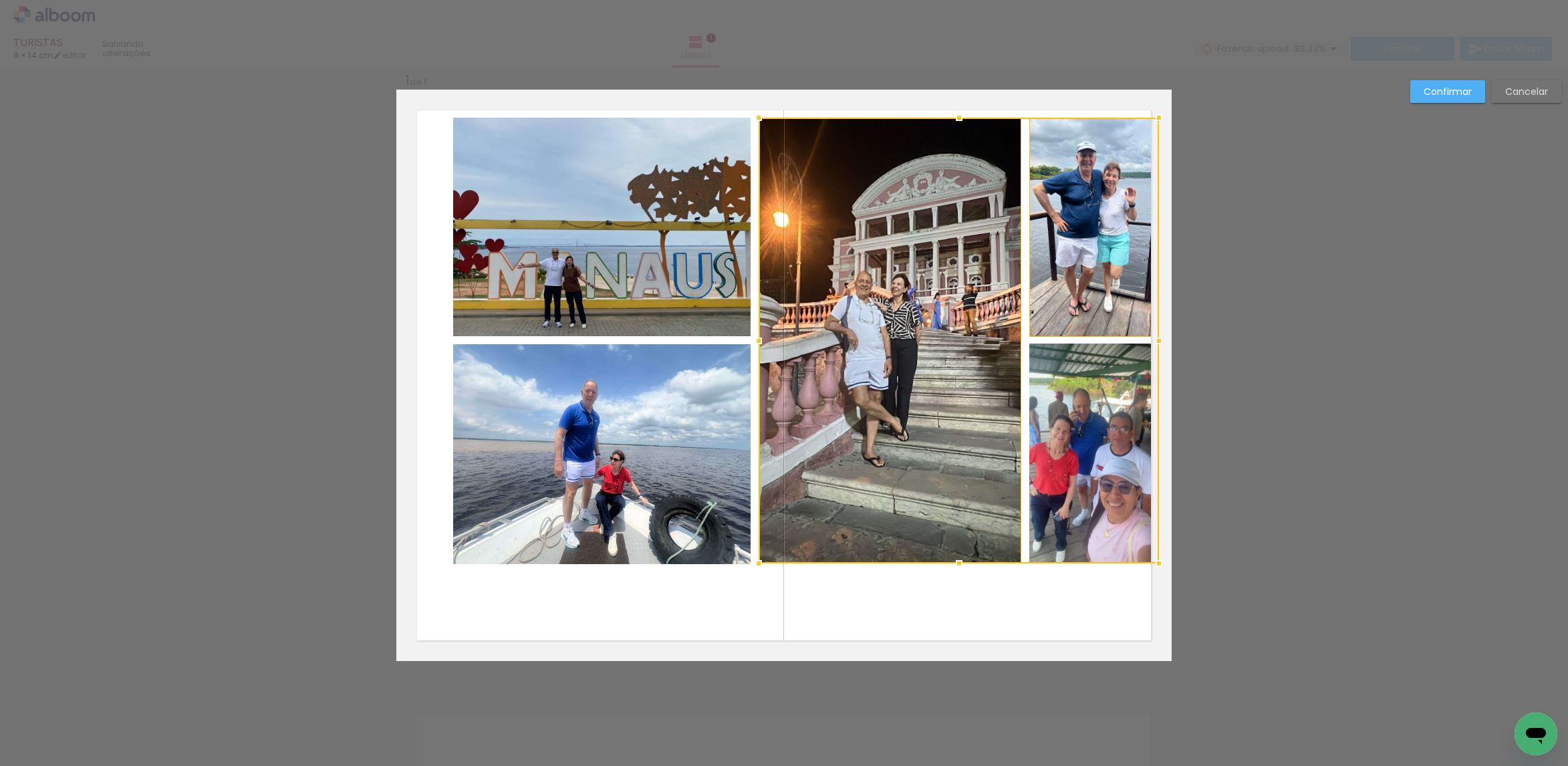
drag, startPoint x: 685, startPoint y: 424, endPoint x: 678, endPoint y: 410, distance: 15.7
click at [684, 422] on quentale-photo at bounding box center [601, 454] width 297 height 220
click at [660, 289] on div at bounding box center [806, 341] width 705 height 447
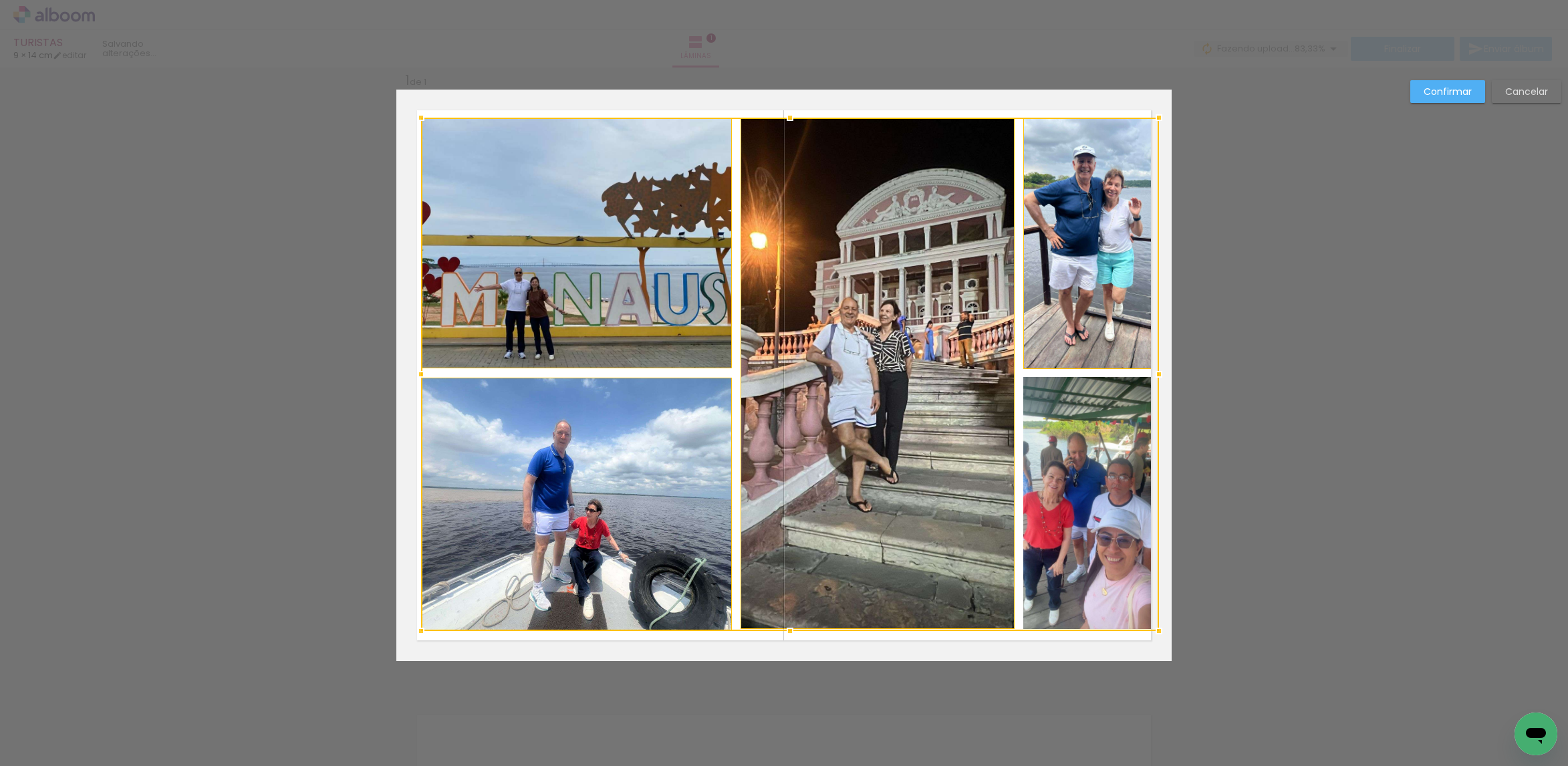
drag, startPoint x: 439, startPoint y: 564, endPoint x: 425, endPoint y: 630, distance: 67.5
click at [425, 630] on div at bounding box center [421, 631] width 27 height 27
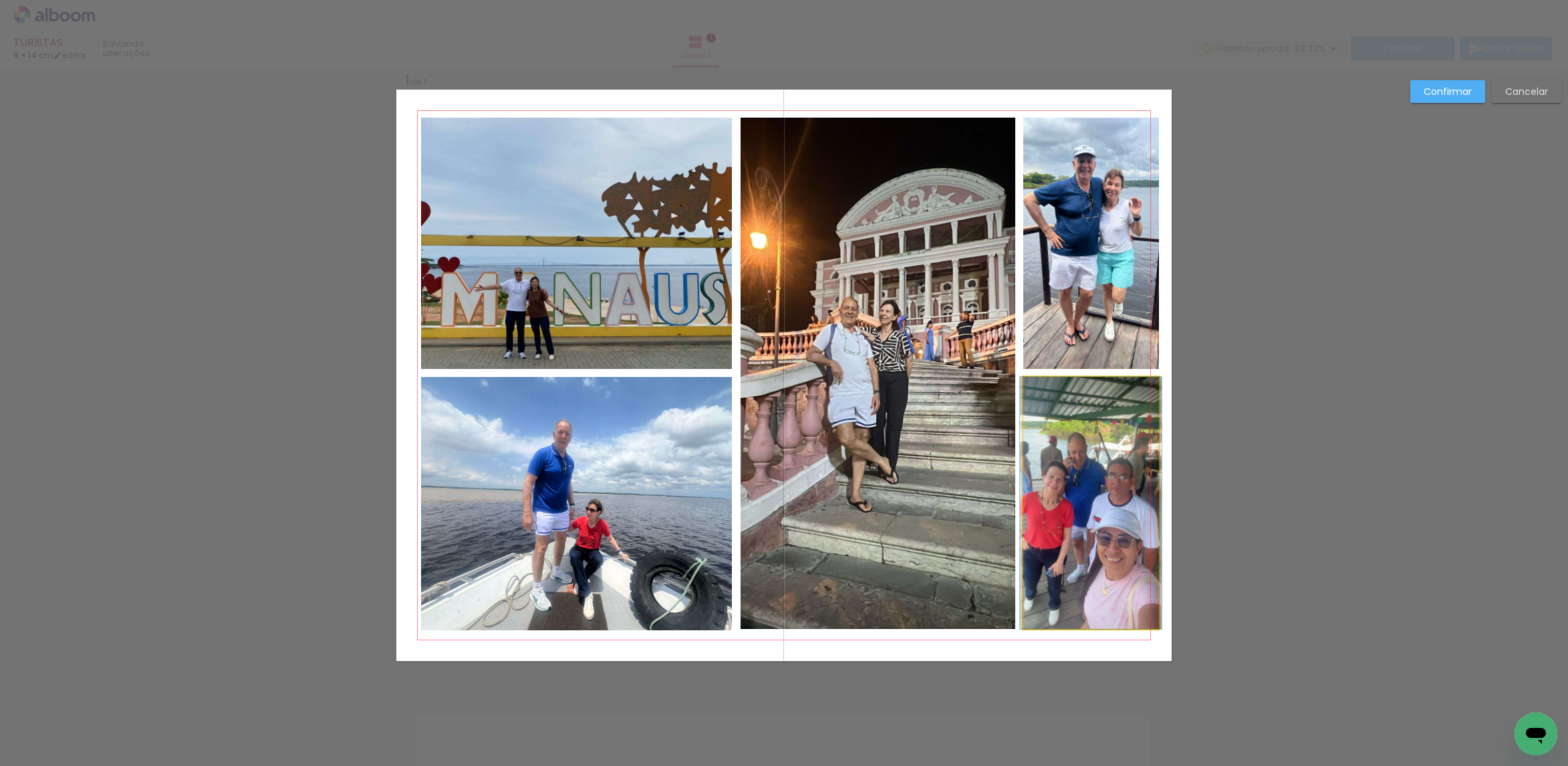
click at [1057, 522] on quentale-photo at bounding box center [1091, 503] width 136 height 252
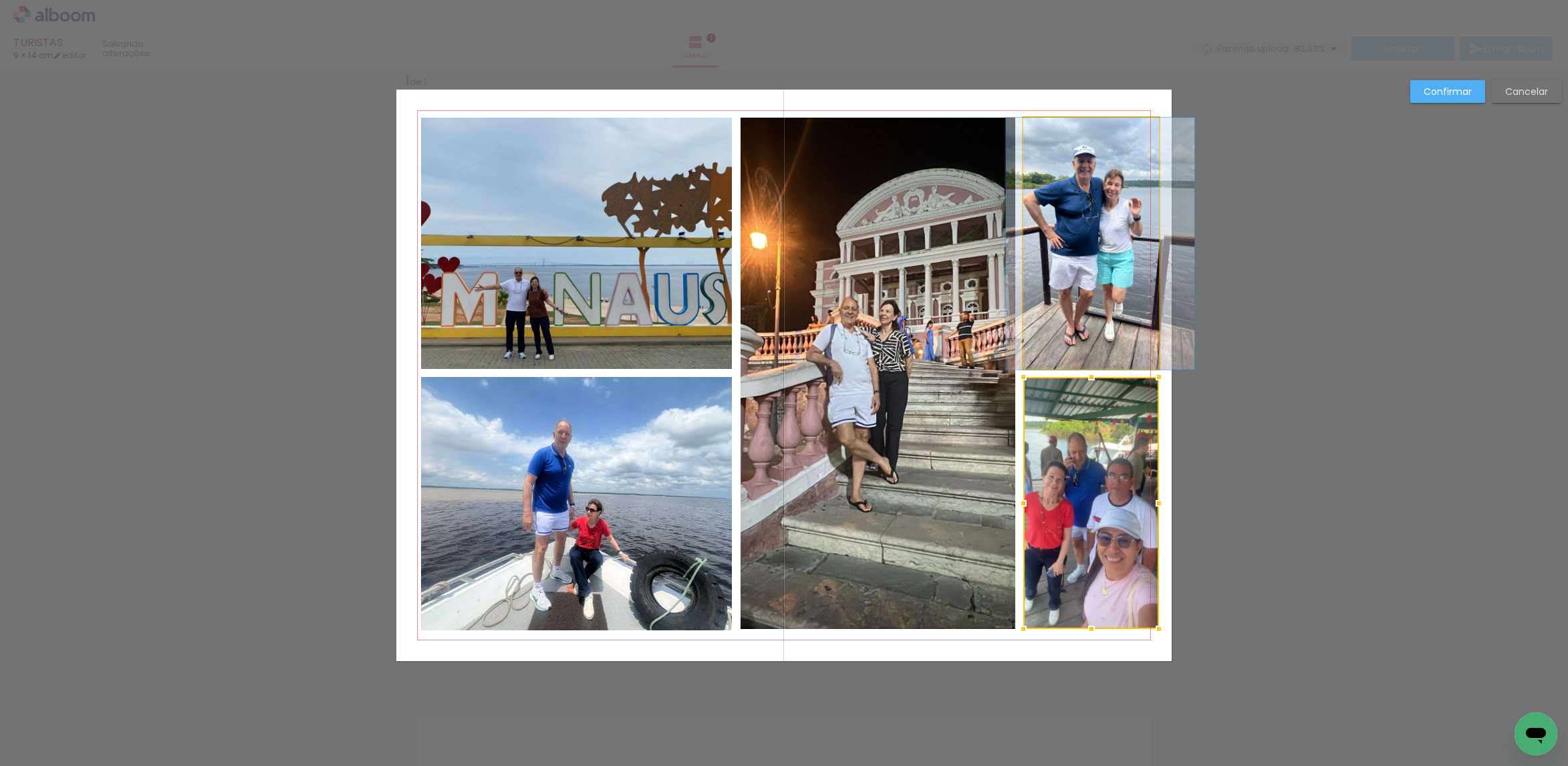
click at [1077, 297] on quentale-photo at bounding box center [1091, 244] width 136 height 252
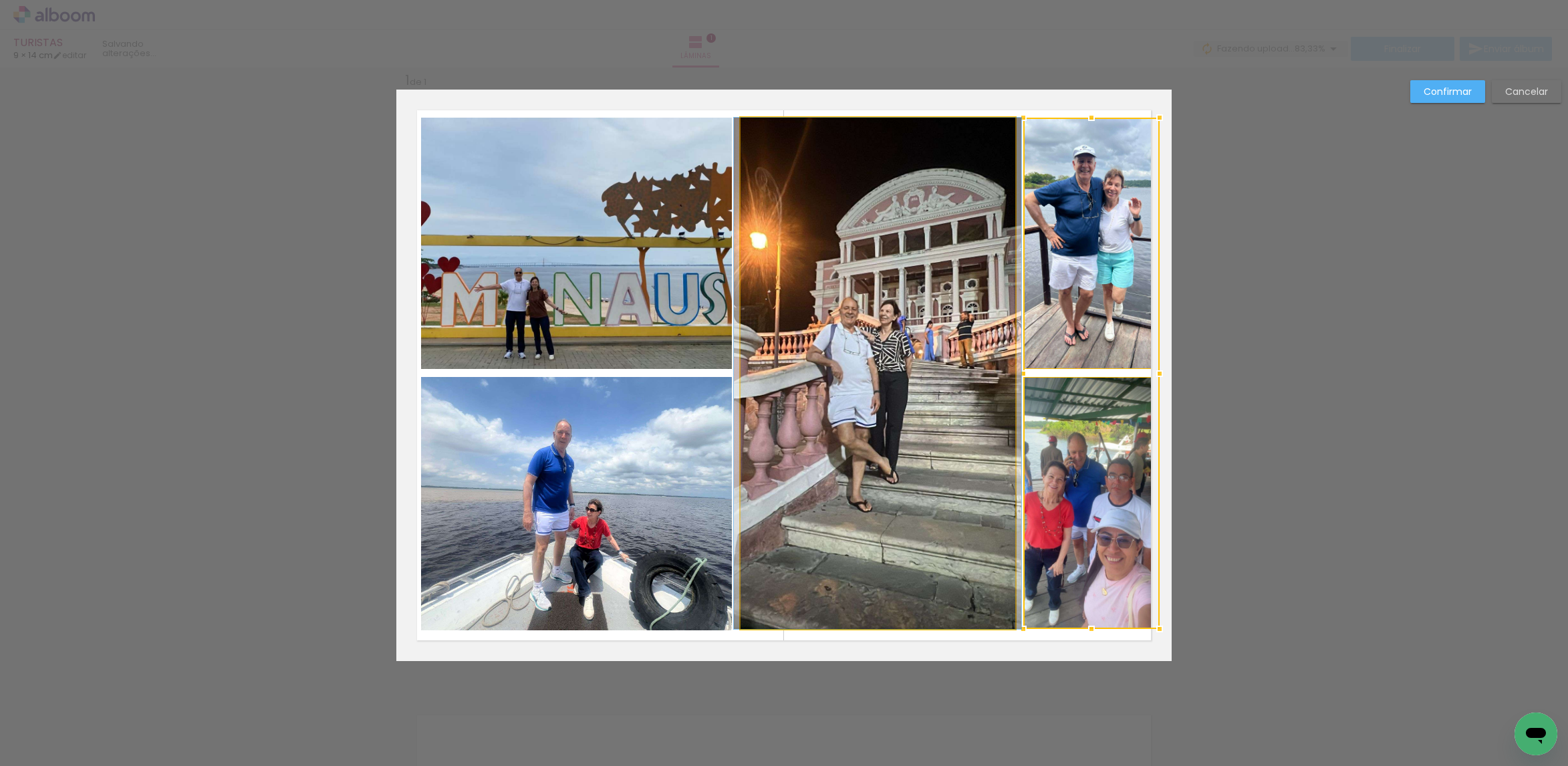
drag, startPoint x: 945, startPoint y: 313, endPoint x: 954, endPoint y: 317, distance: 9.8
click at [947, 313] on quentale-photo at bounding box center [878, 374] width 274 height 512
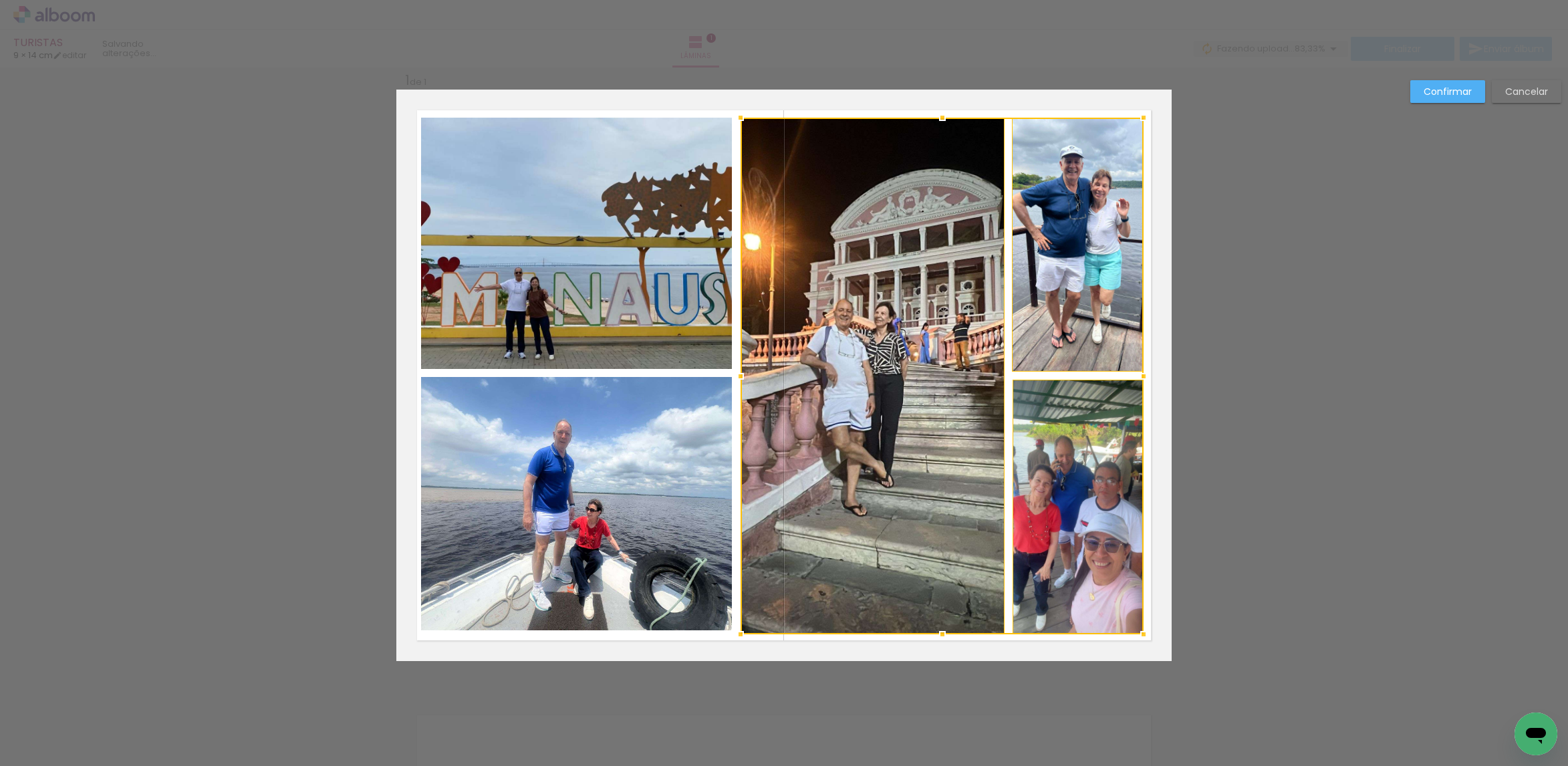
drag, startPoint x: 1149, startPoint y: 627, endPoint x: 1134, endPoint y: 632, distance: 15.8
click at [1134, 632] on div at bounding box center [1143, 634] width 27 height 27
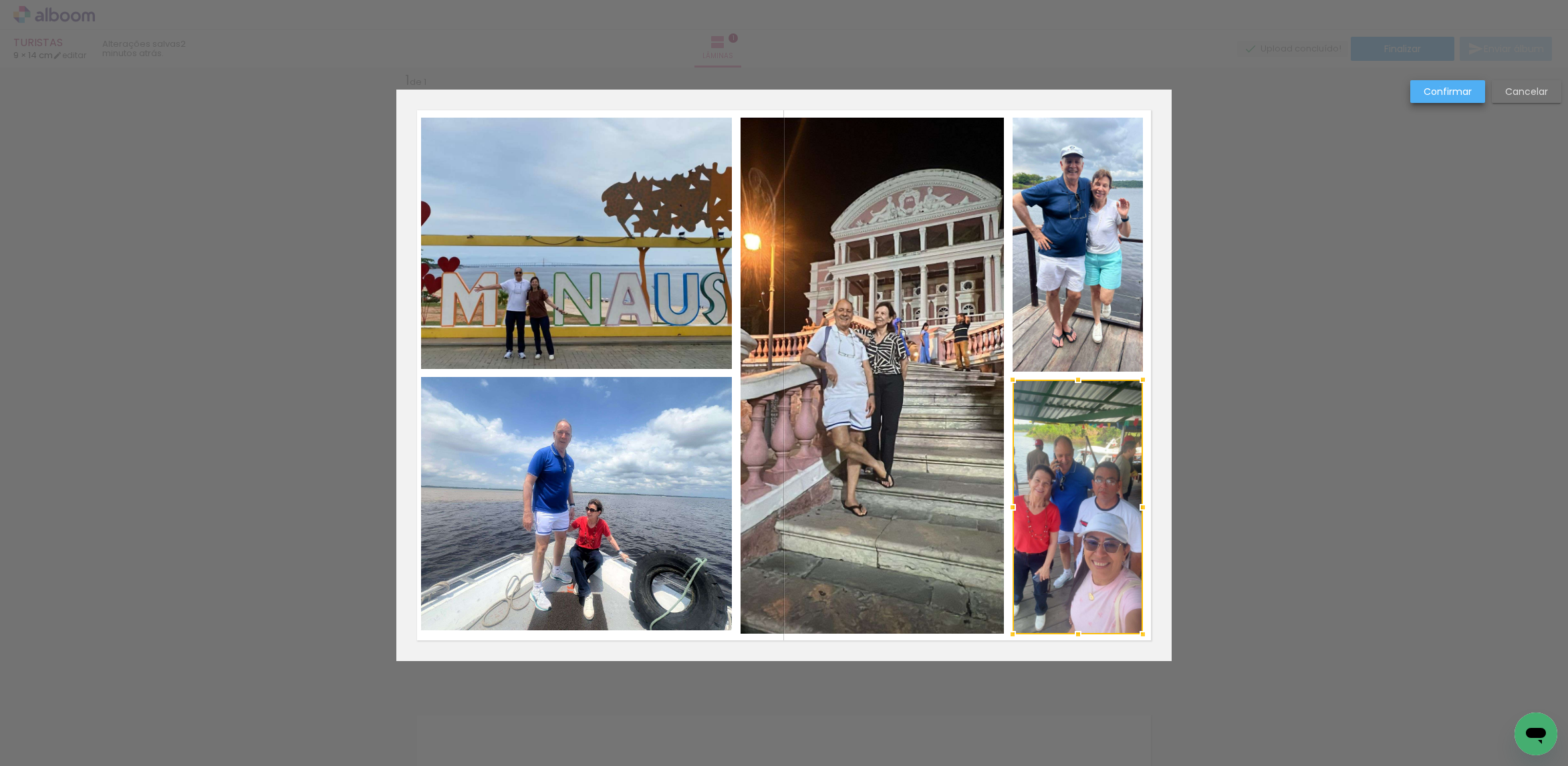
click at [0, 0] on slot "Confirmar" at bounding box center [0, 0] width 0 height 0
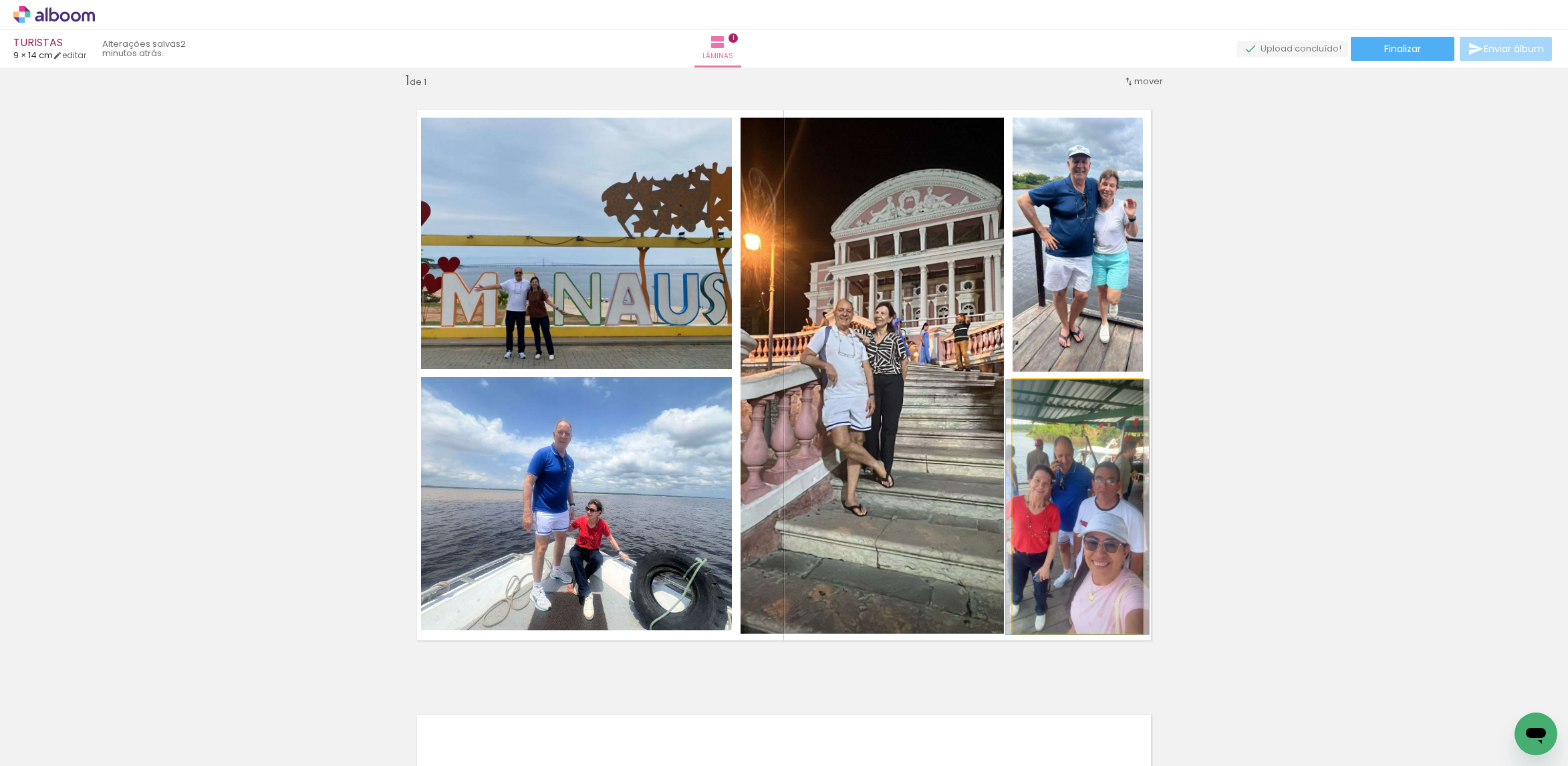
click at [1086, 476] on quentale-photo at bounding box center [1077, 507] width 130 height 254
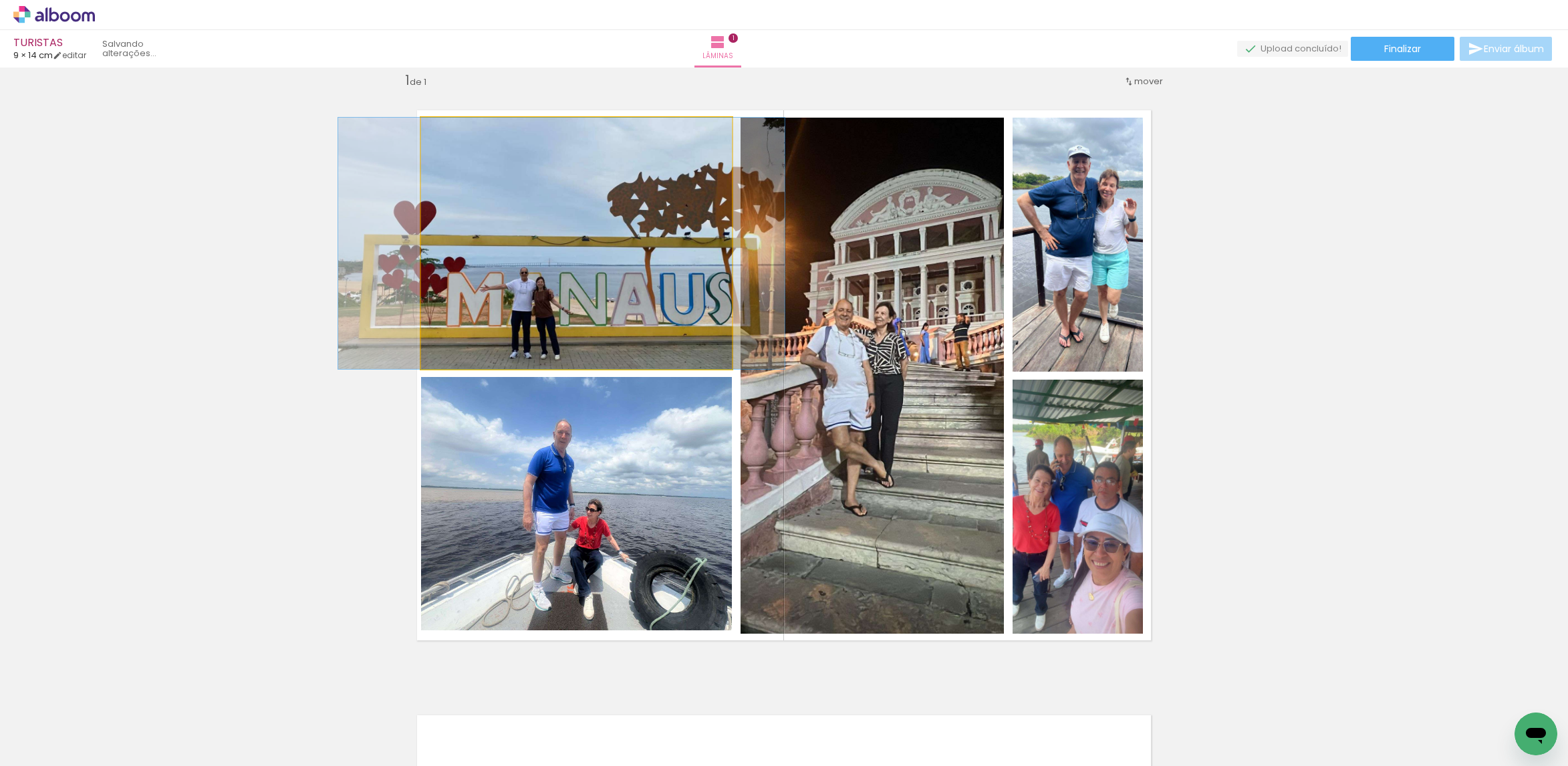
drag, startPoint x: 534, startPoint y: 275, endPoint x: 541, endPoint y: 275, distance: 7.0
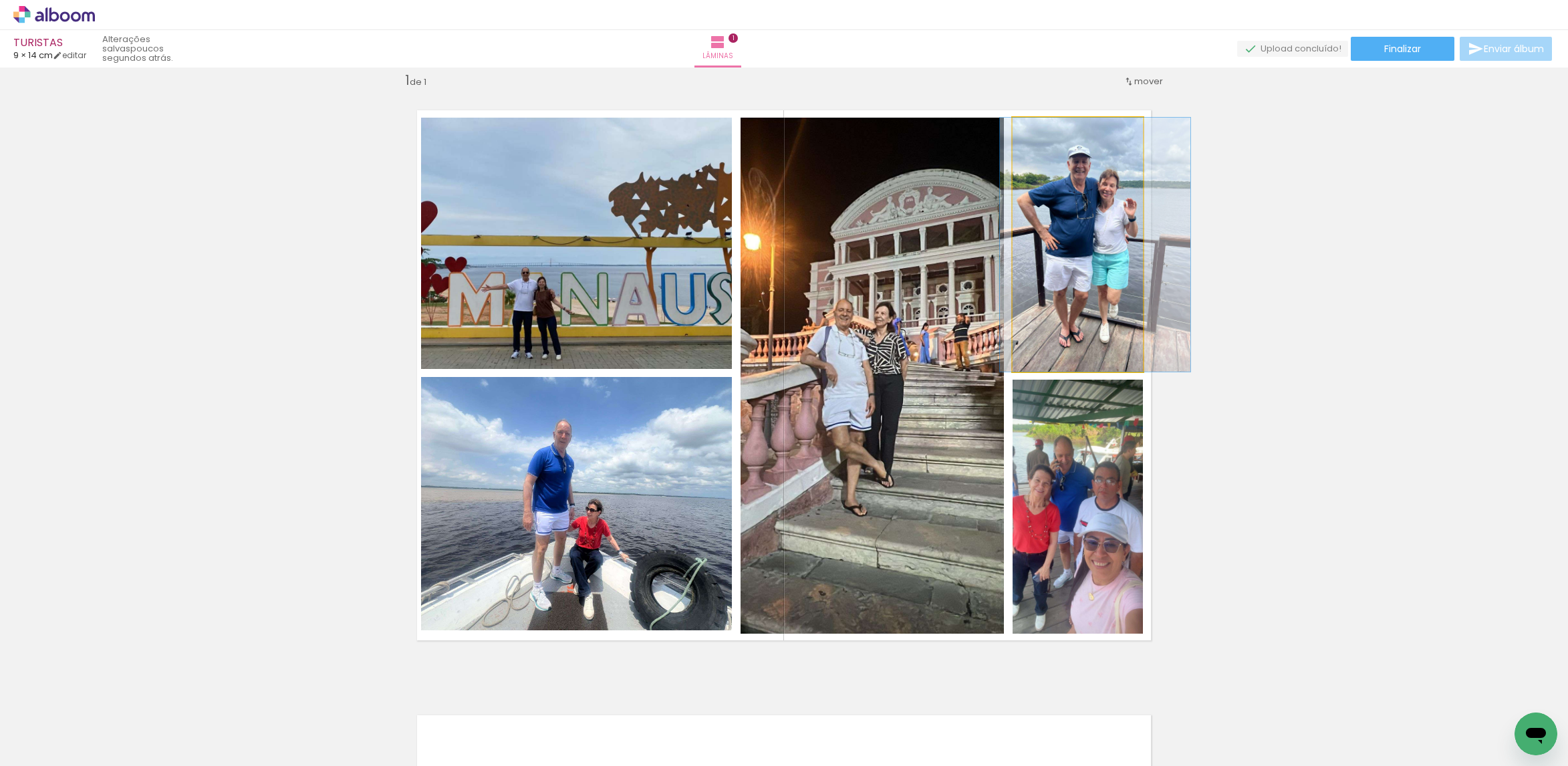
click at [1083, 302] on quentale-photo at bounding box center [1077, 245] width 131 height 254
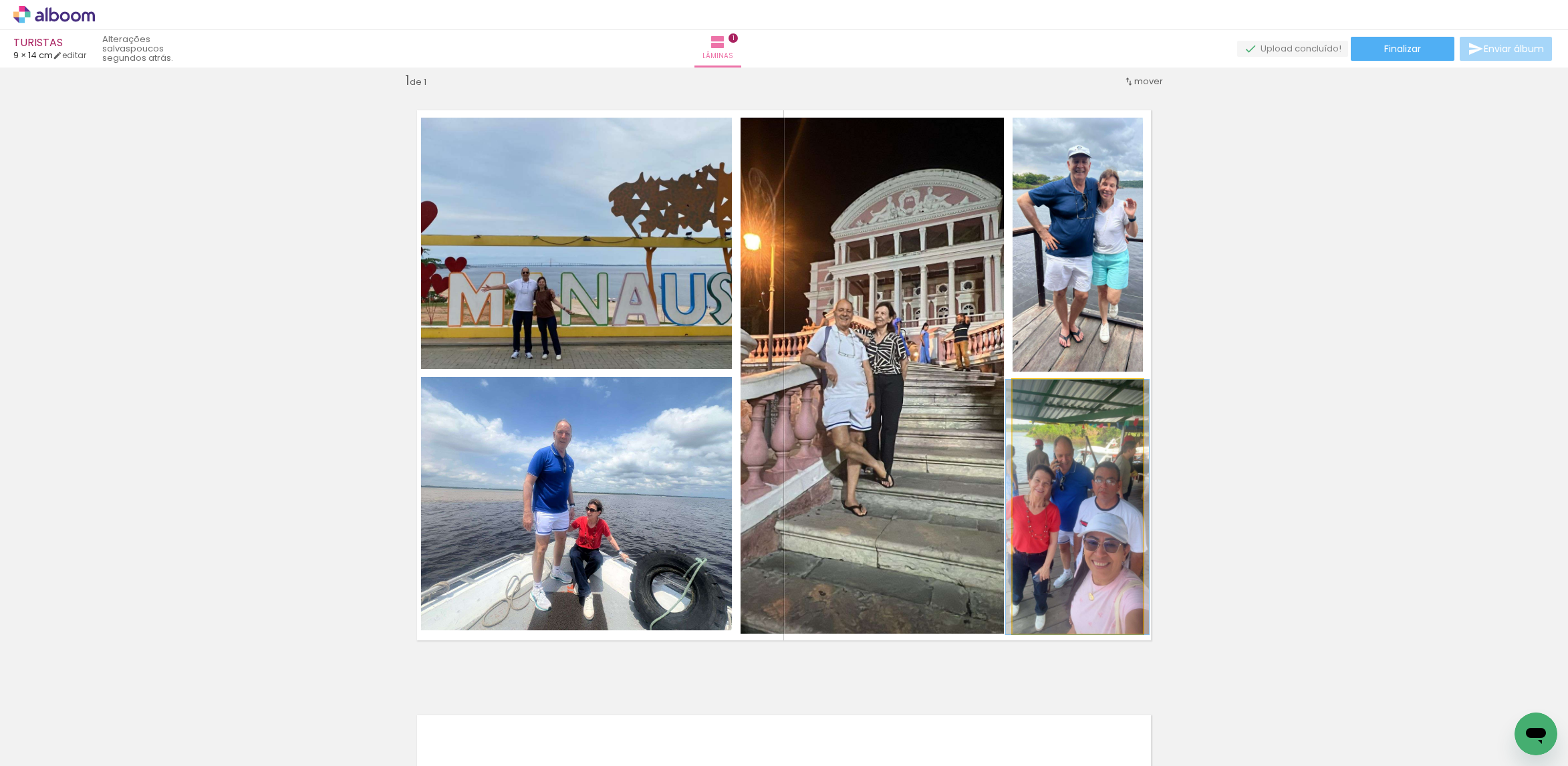
click at [1103, 471] on quentale-photo at bounding box center [1077, 507] width 130 height 254
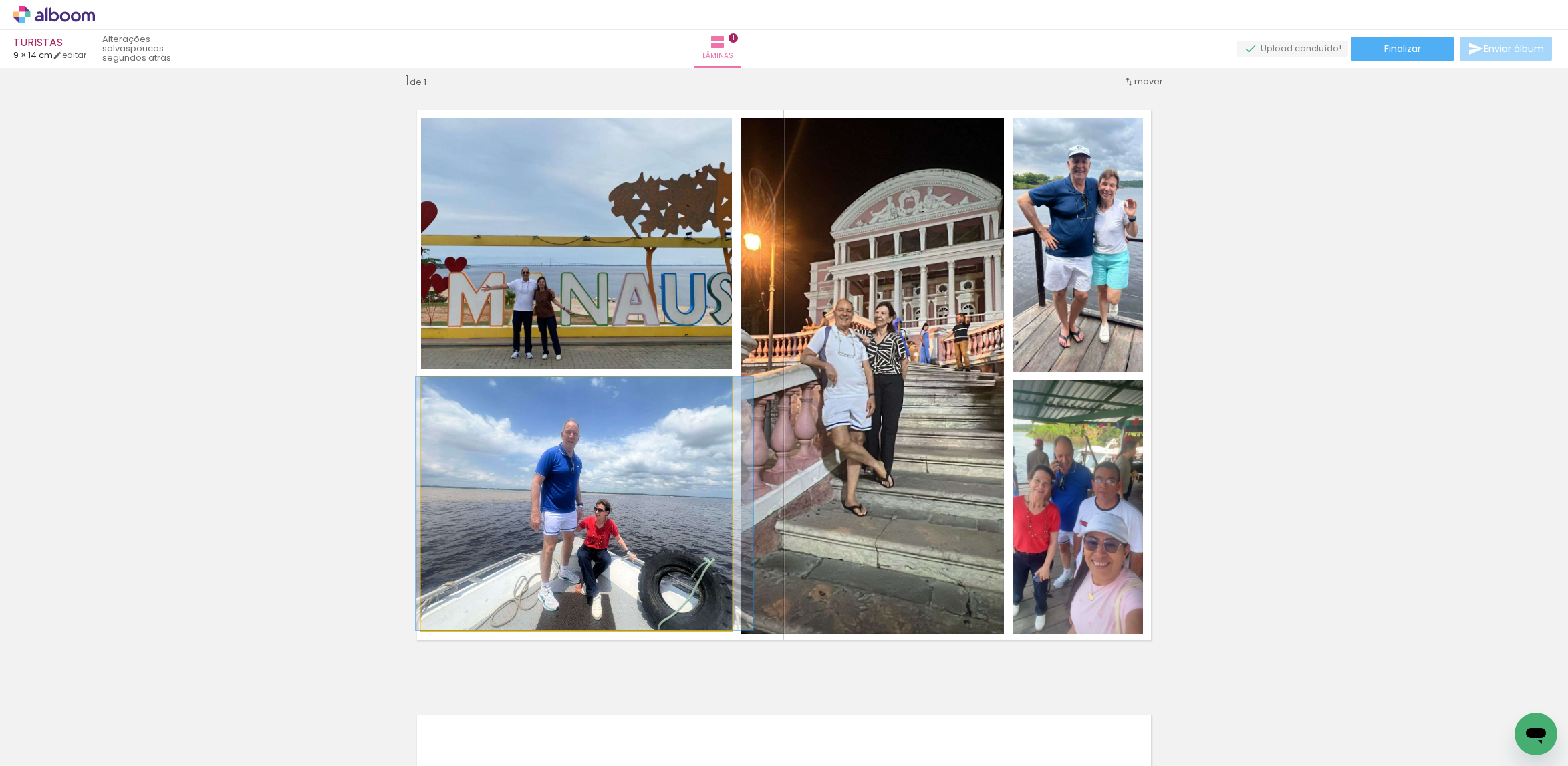
drag, startPoint x: 678, startPoint y: 478, endPoint x: 684, endPoint y: 483, distance: 7.8
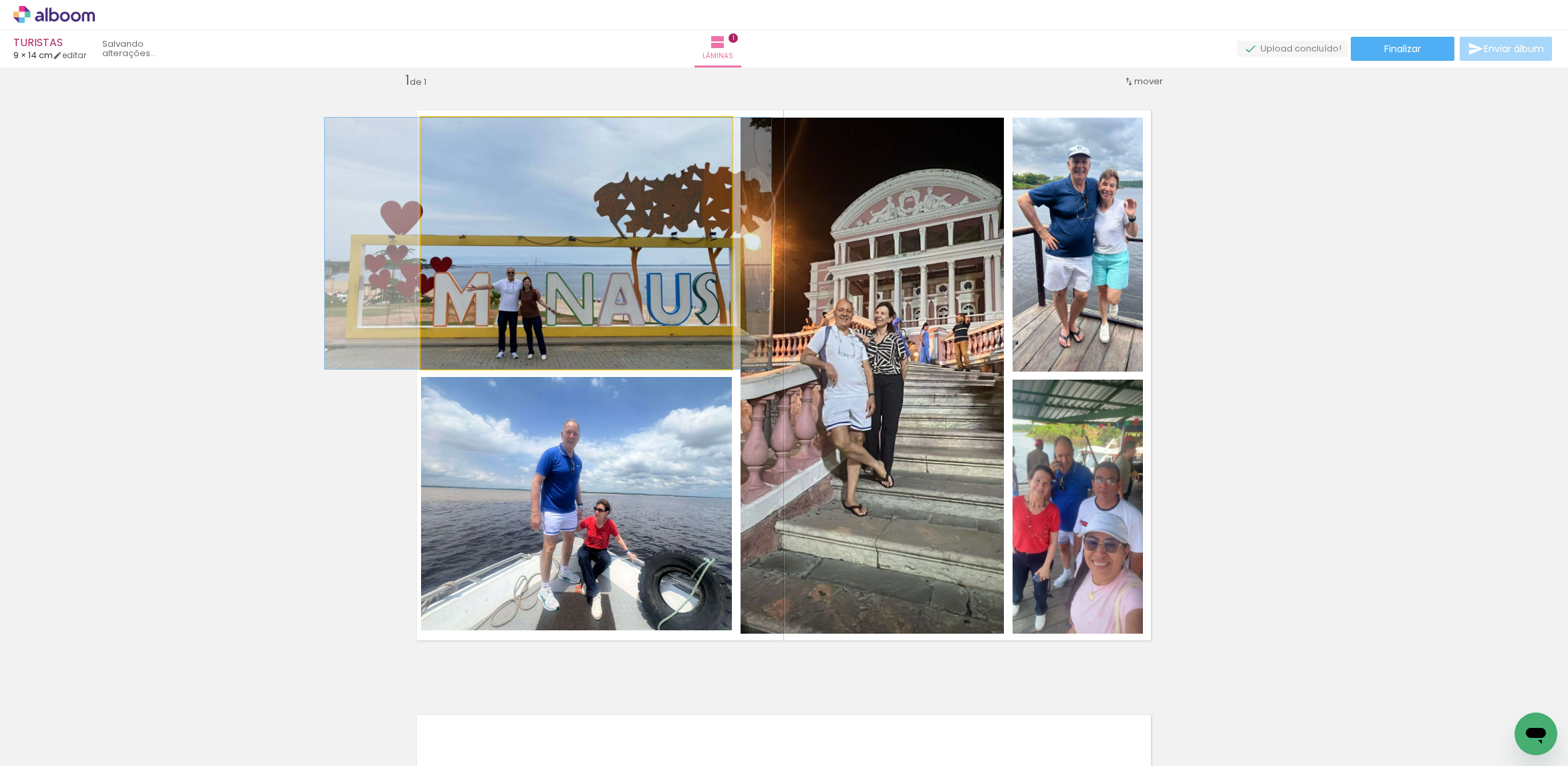
drag, startPoint x: 646, startPoint y: 263, endPoint x: 631, endPoint y: 256, distance: 16.6
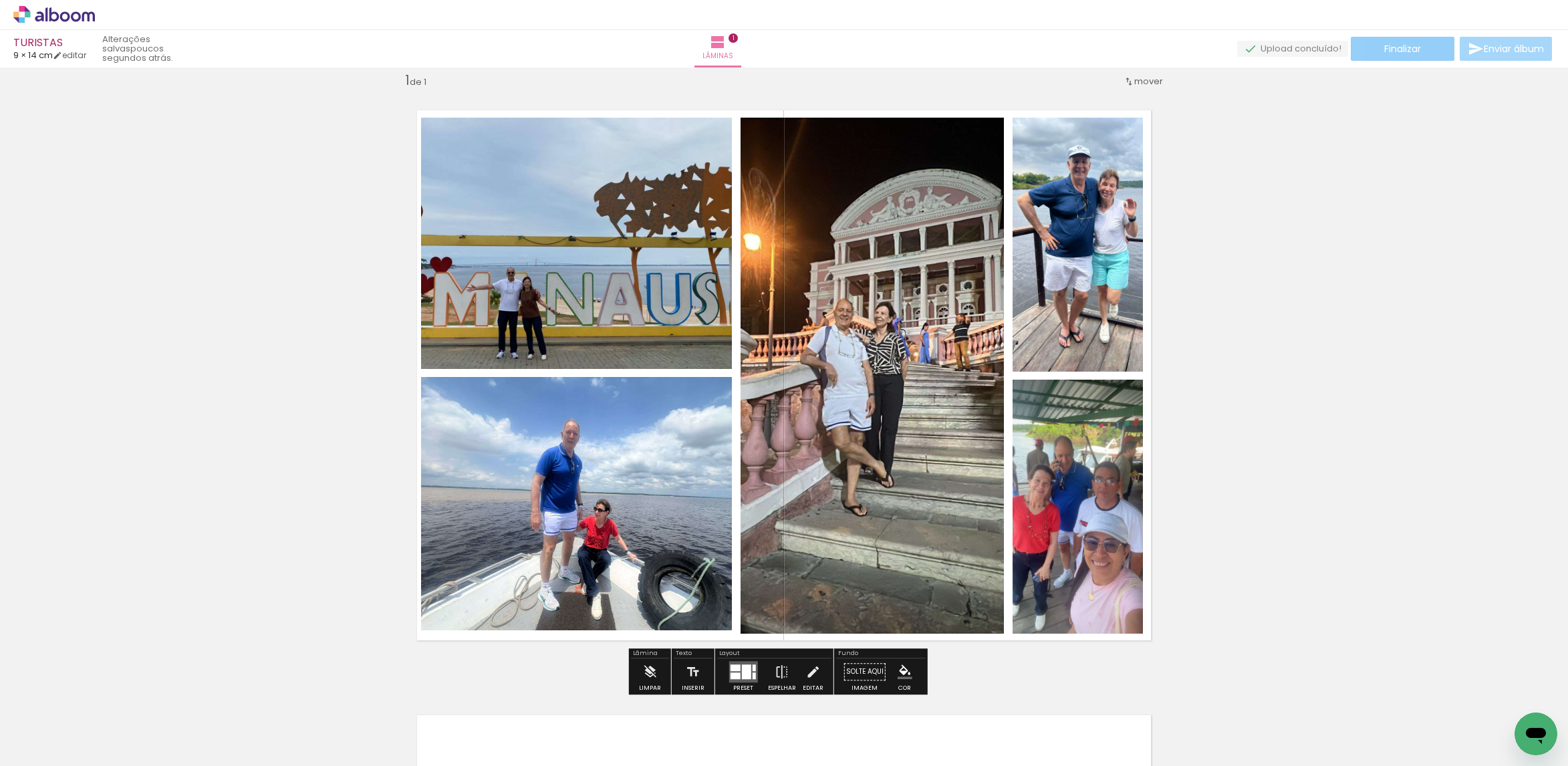
click at [1385, 44] on span "Finalizar" at bounding box center [1402, 49] width 37 height 10
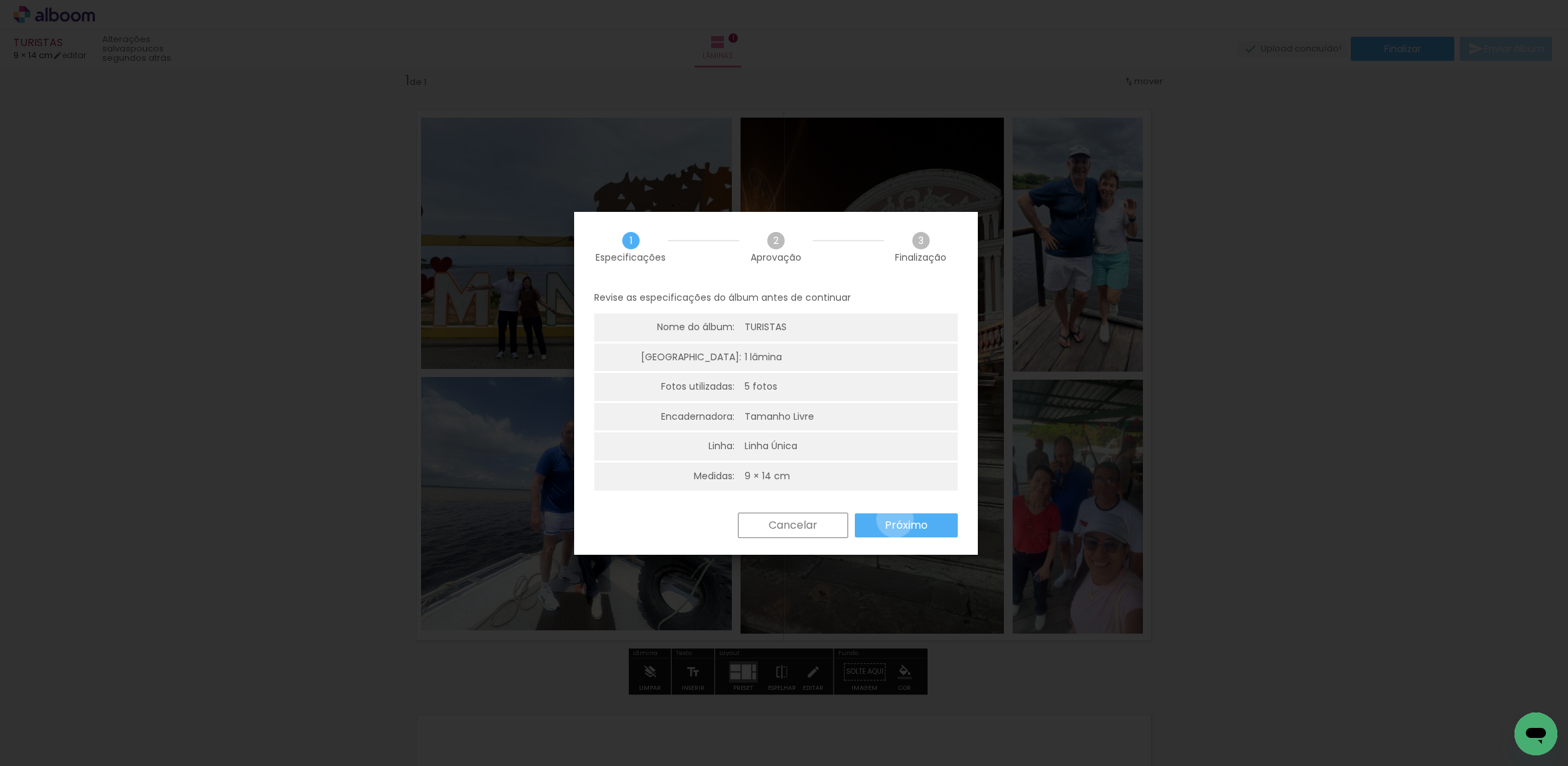
click at [0, 0] on slot "Próximo" at bounding box center [0, 0] width 0 height 0
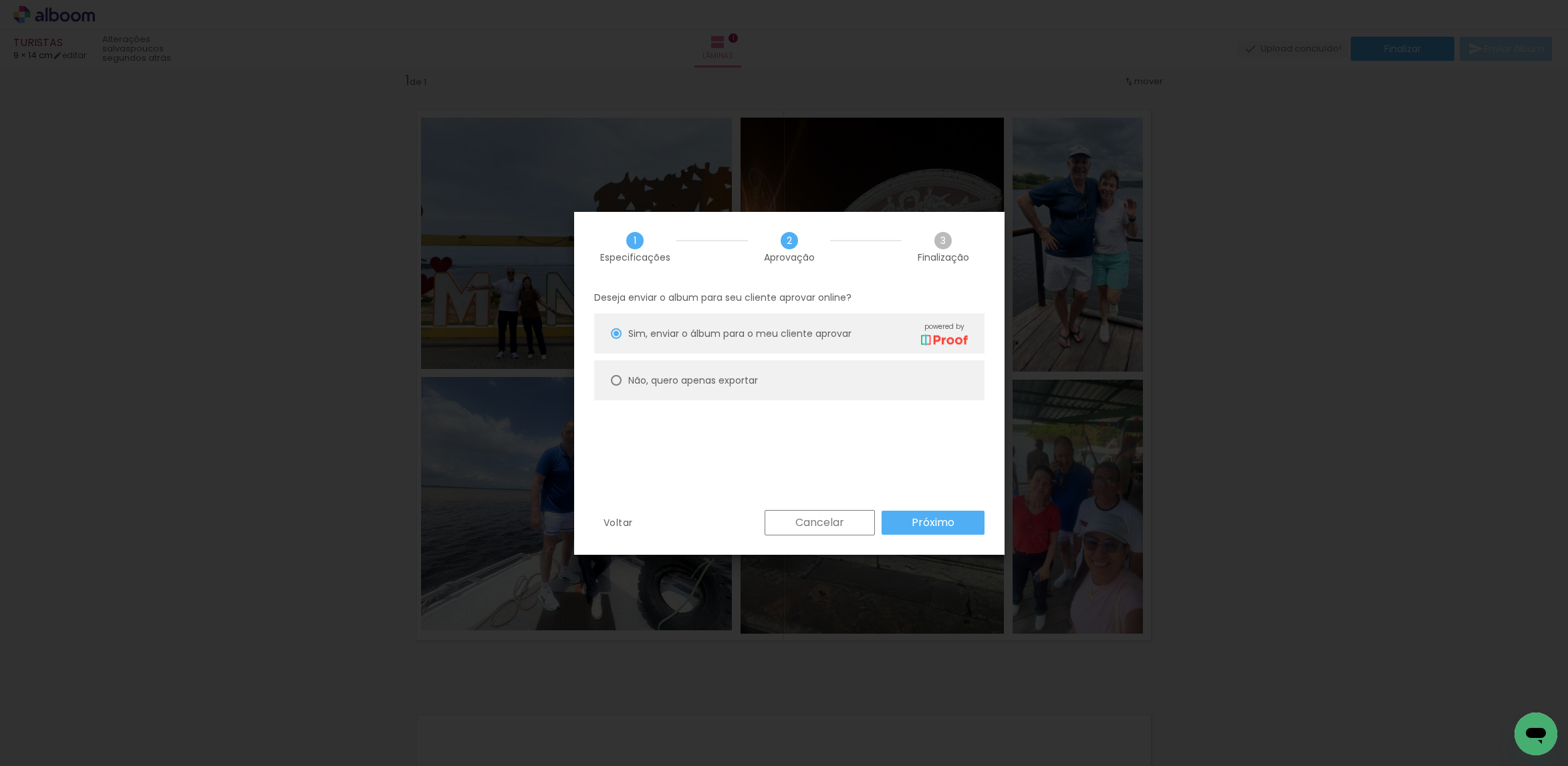
click at [904, 384] on paper-radio-button "Não, quero apenas exportar" at bounding box center [789, 381] width 390 height 40
type paper-radio-button "on"
click at [959, 521] on paper-button "Próximo" at bounding box center [933, 523] width 103 height 24
type input "Alta, 300 DPI"
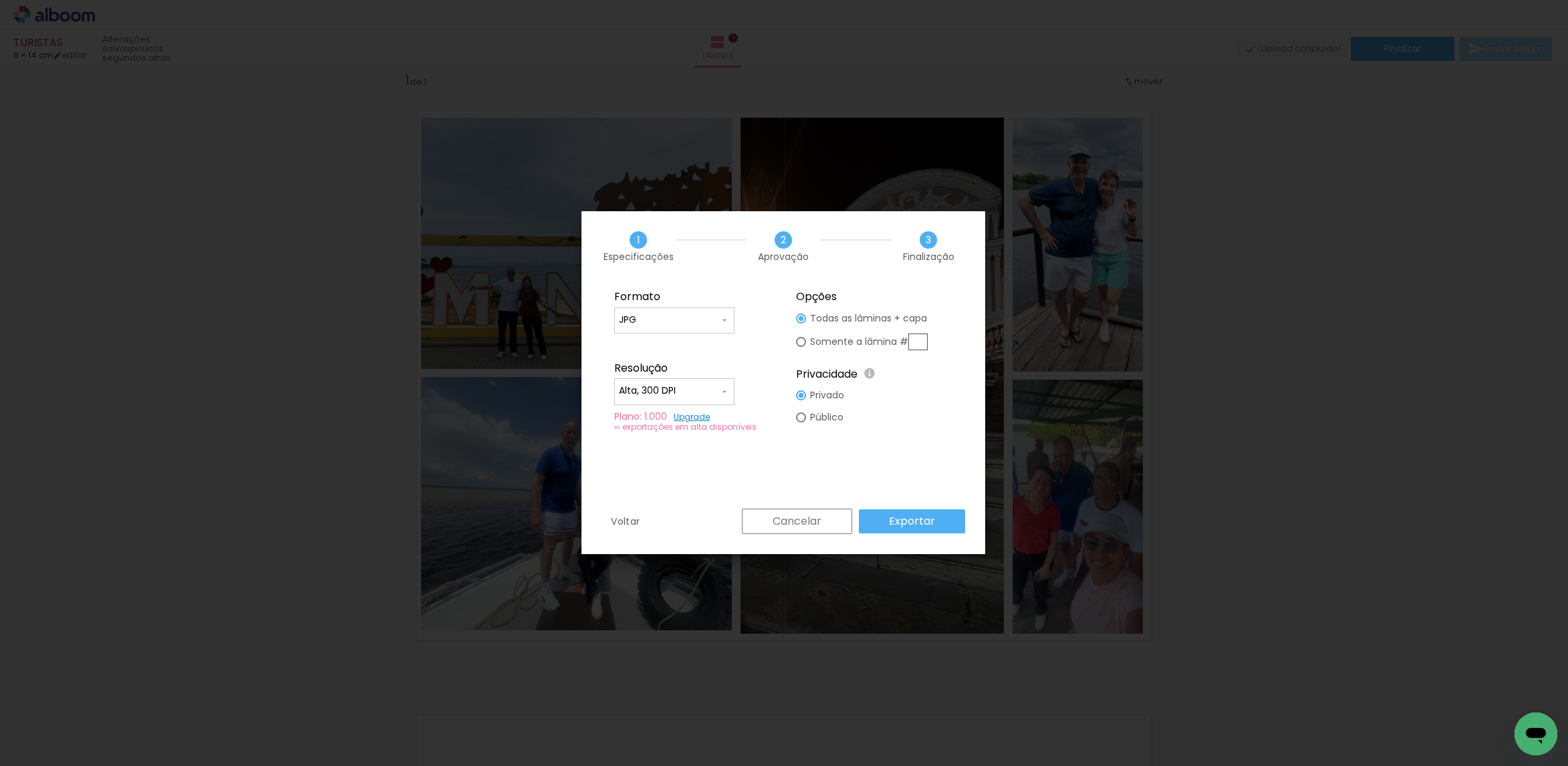
drag, startPoint x: 921, startPoint y: 512, endPoint x: 911, endPoint y: 507, distance: 11.2
click at [920, 509] on div "Cancelar Exportar" at bounding box center [850, 521] width 230 height 26
click at [945, 524] on paper-button "Exportar" at bounding box center [911, 521] width 106 height 24
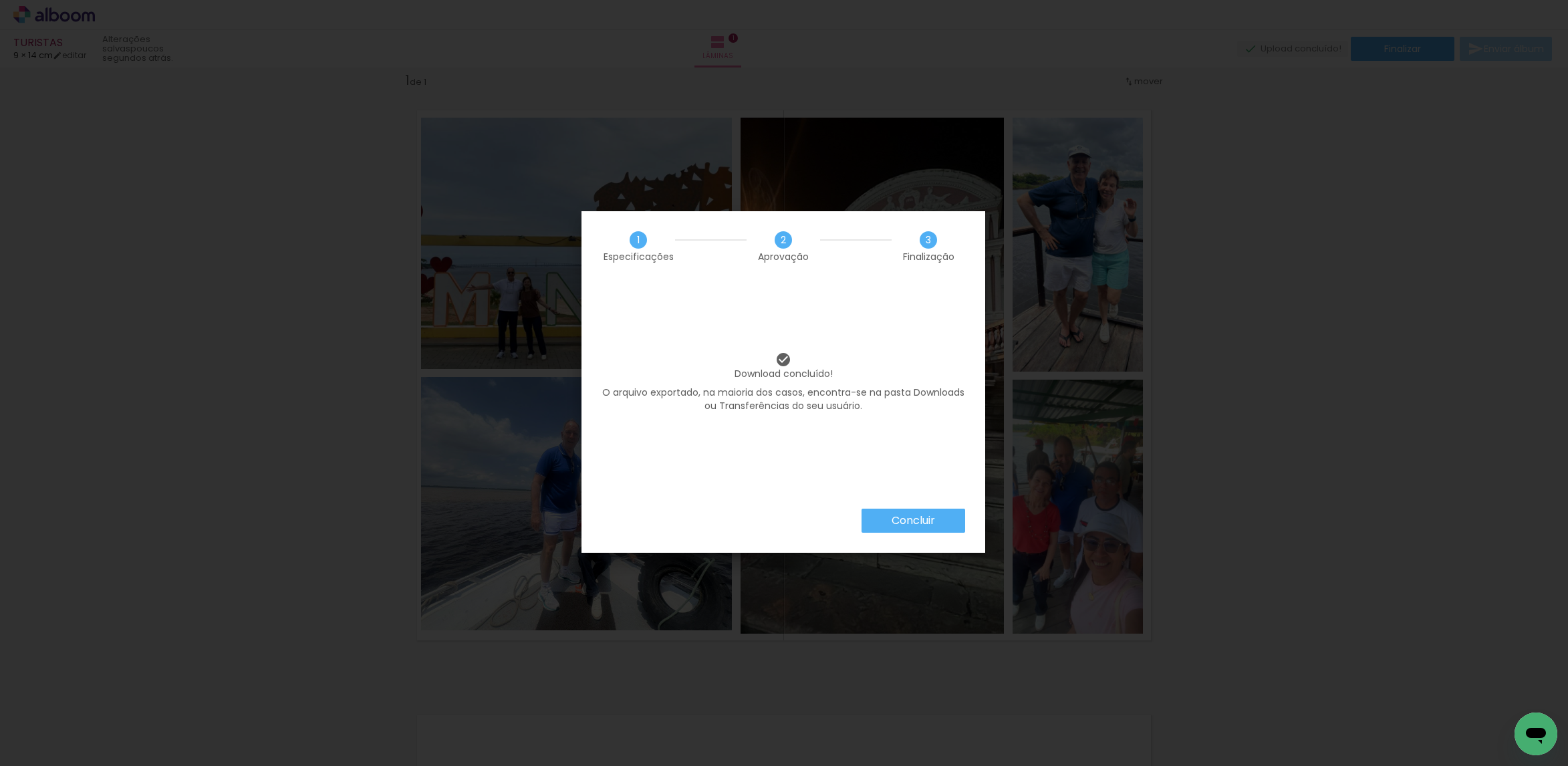
click at [926, 506] on div "Download concluído! O arquivo exportado, na maioria dos casos, encontra-se na p…" at bounding box center [783, 395] width 404 height 227
click at [0, 0] on slot "Concluir" at bounding box center [0, 0] width 0 height 0
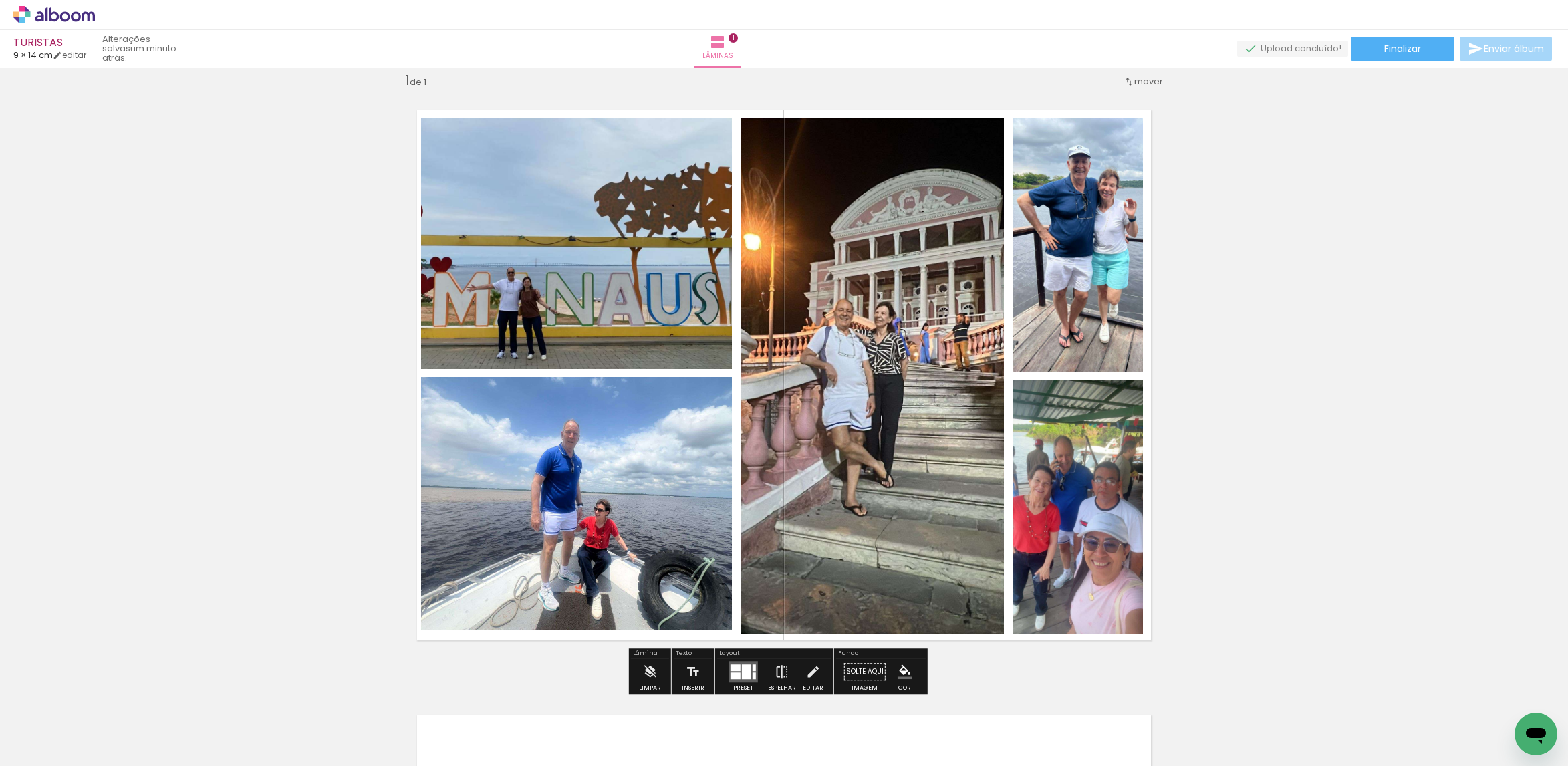
click at [40, 751] on span "Adicionar Fotos" at bounding box center [48, 748] width 40 height 15
click at [0, 0] on input "file" at bounding box center [0, 0] width 0 height 0
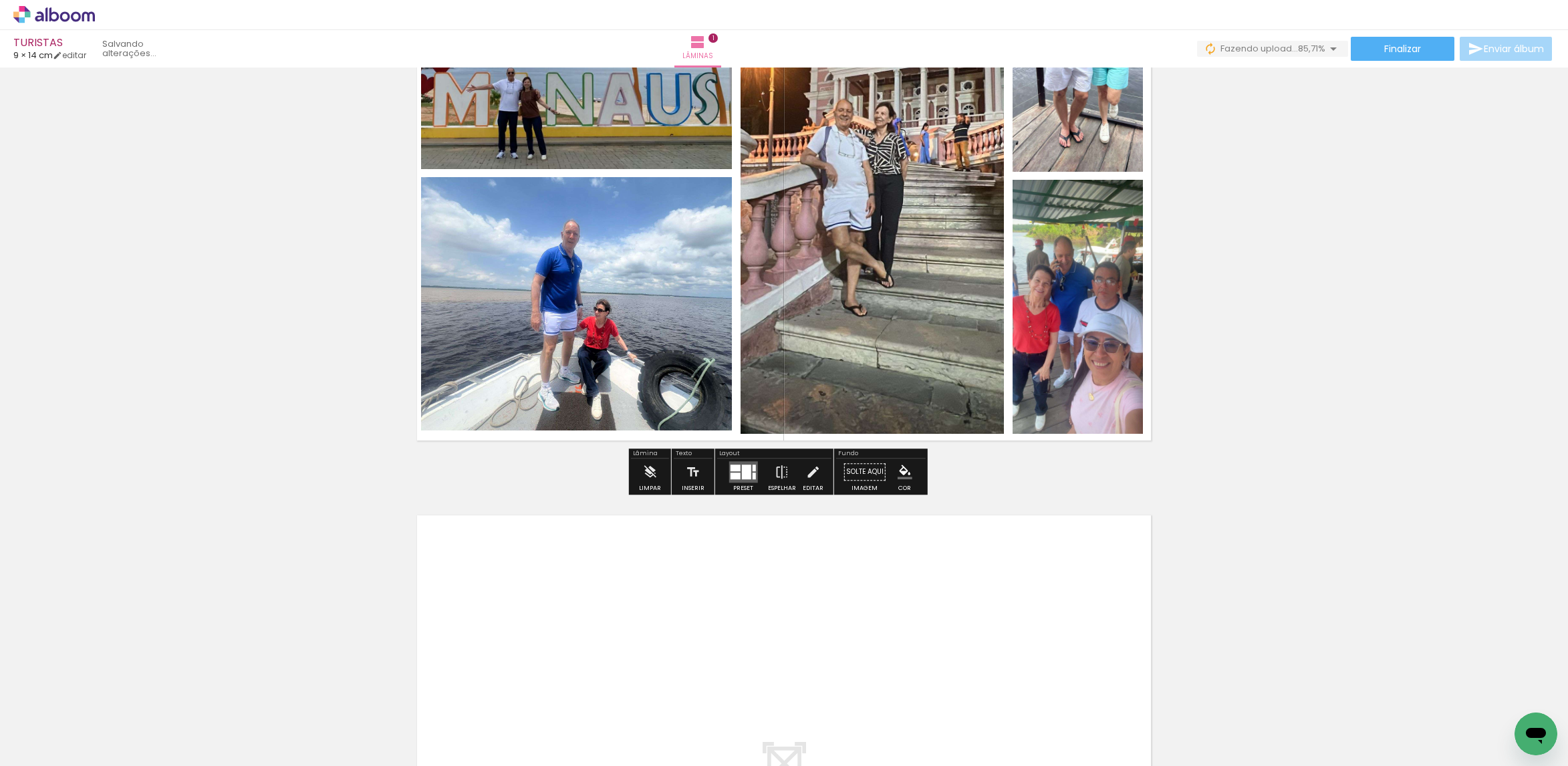
scroll to position [217, 0]
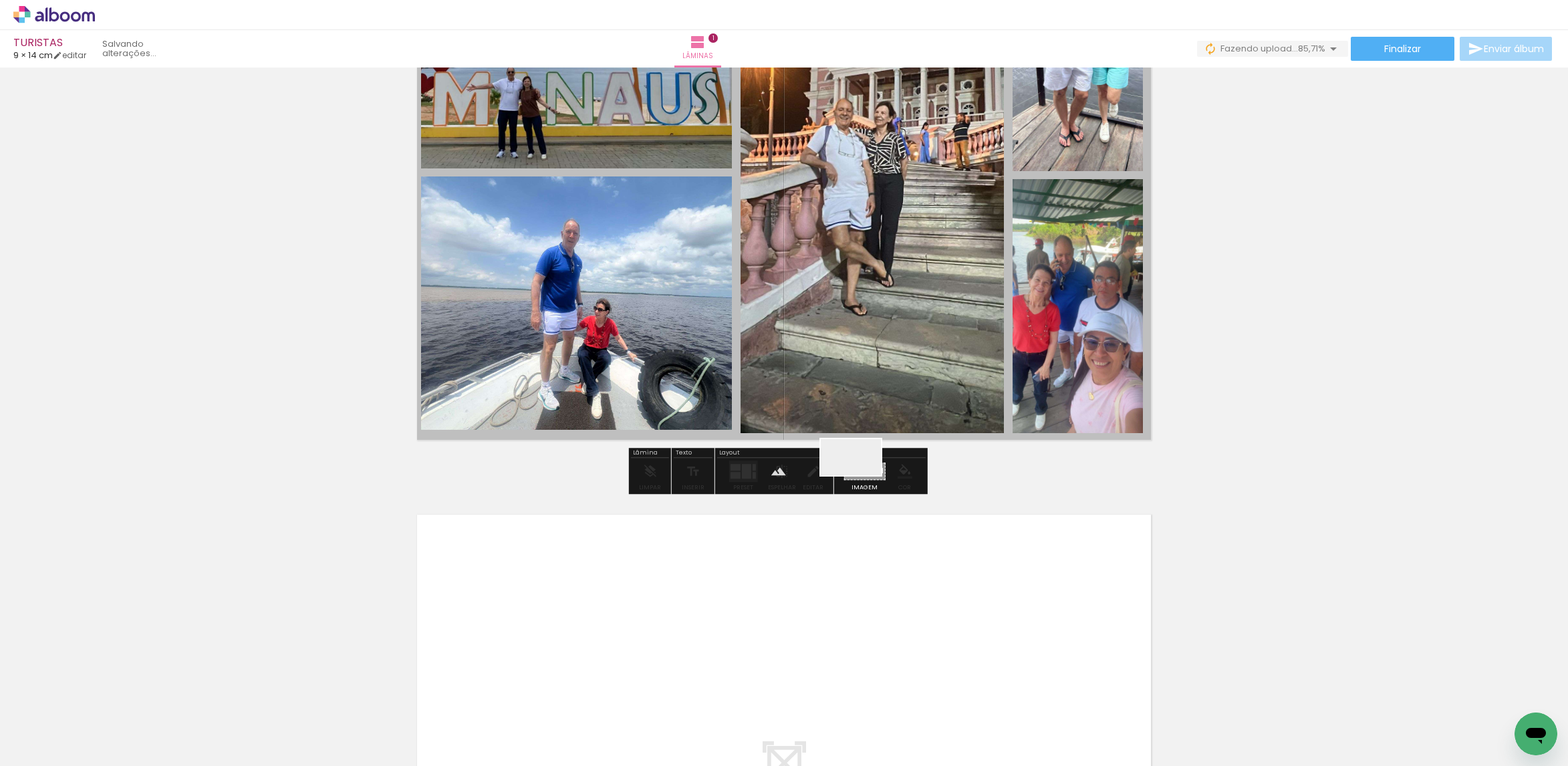
drag, startPoint x: 588, startPoint y: 724, endPoint x: 861, endPoint y: 480, distance: 366.1
click at [861, 480] on quentale-workspace at bounding box center [784, 383] width 1568 height 766
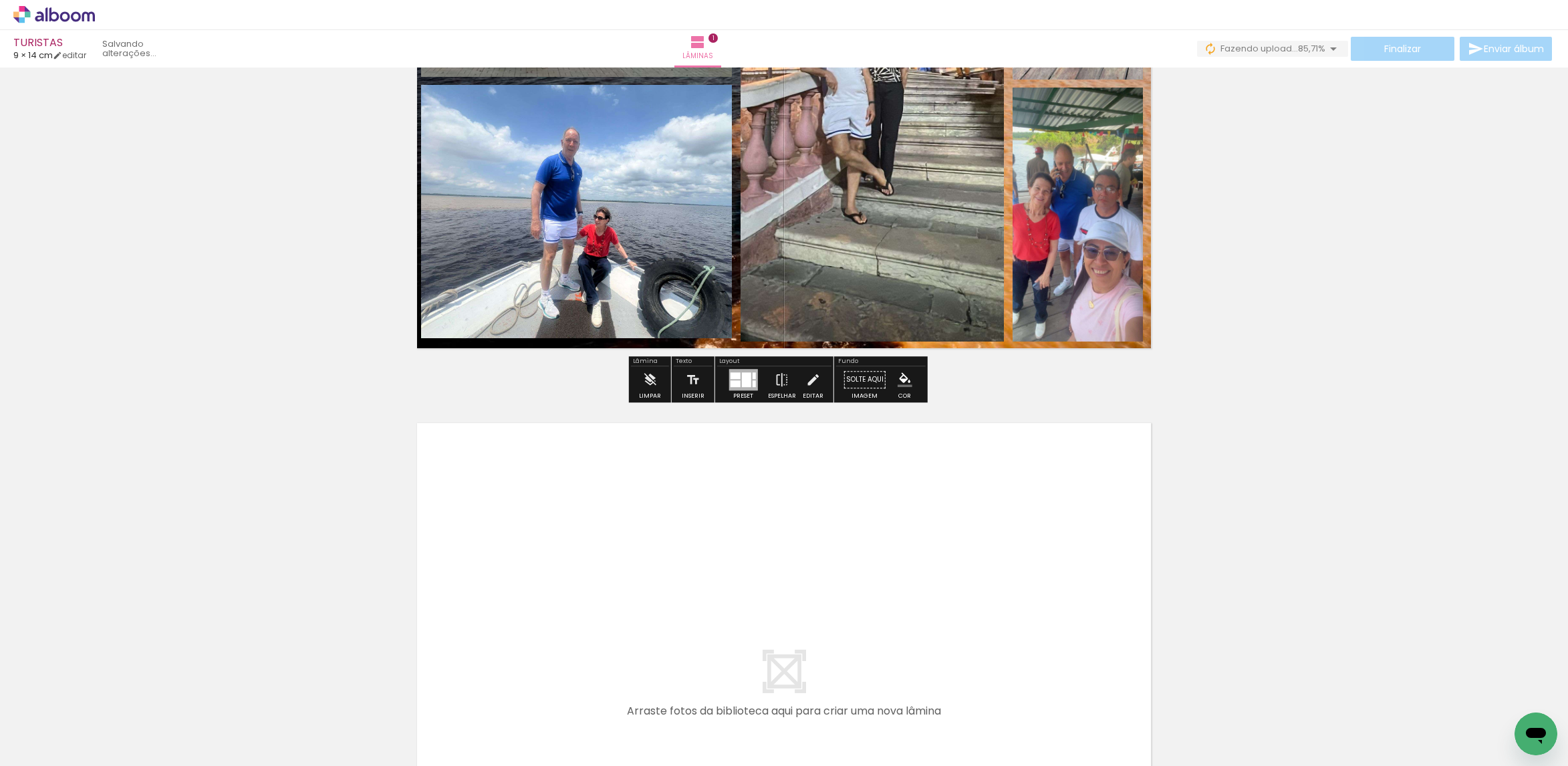
scroll to position [317, 0]
